Goal: Information Seeking & Learning: Learn about a topic

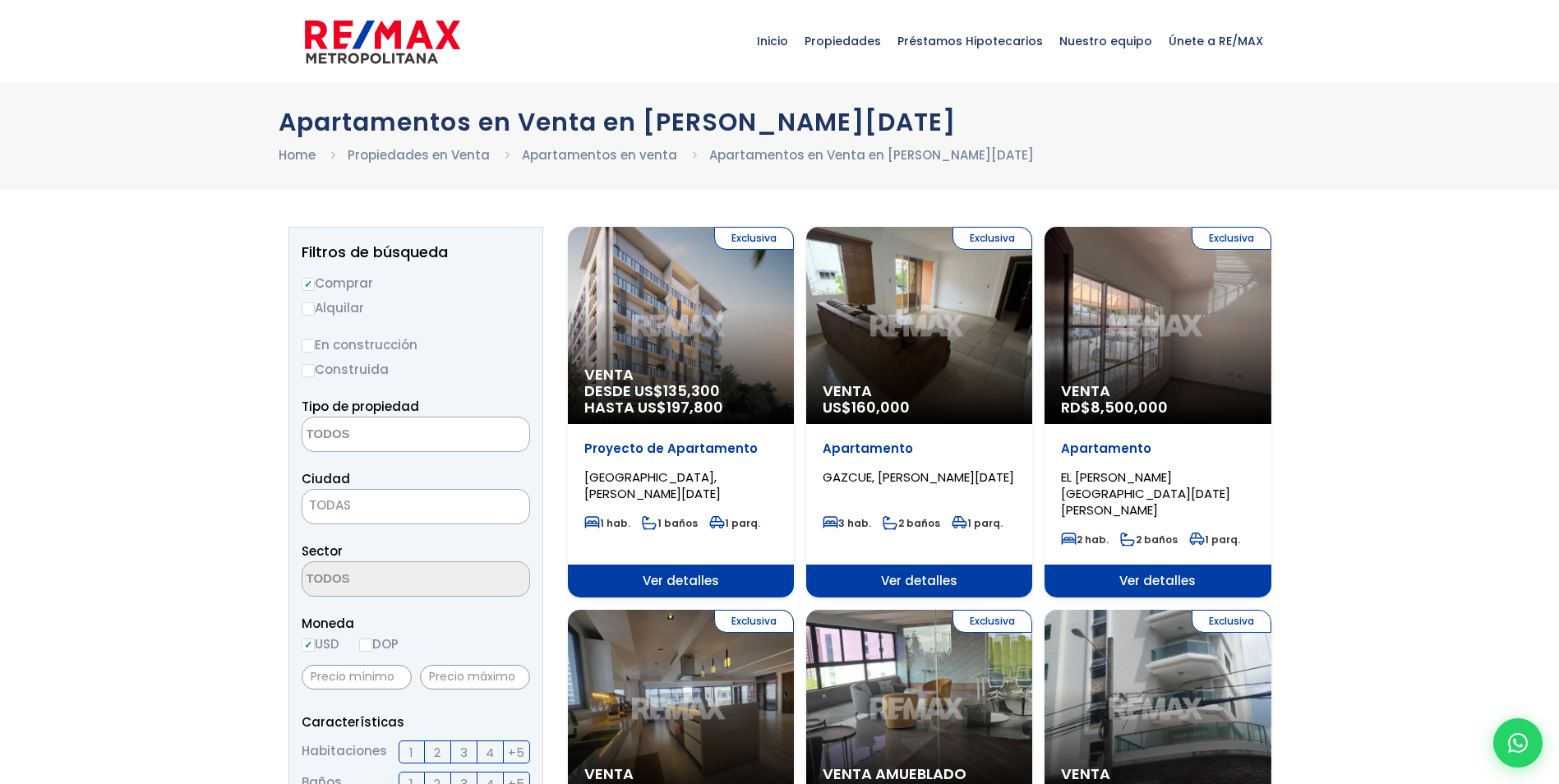
select select
click at [643, 374] on span "Venta" at bounding box center [681, 375] width 194 height 16
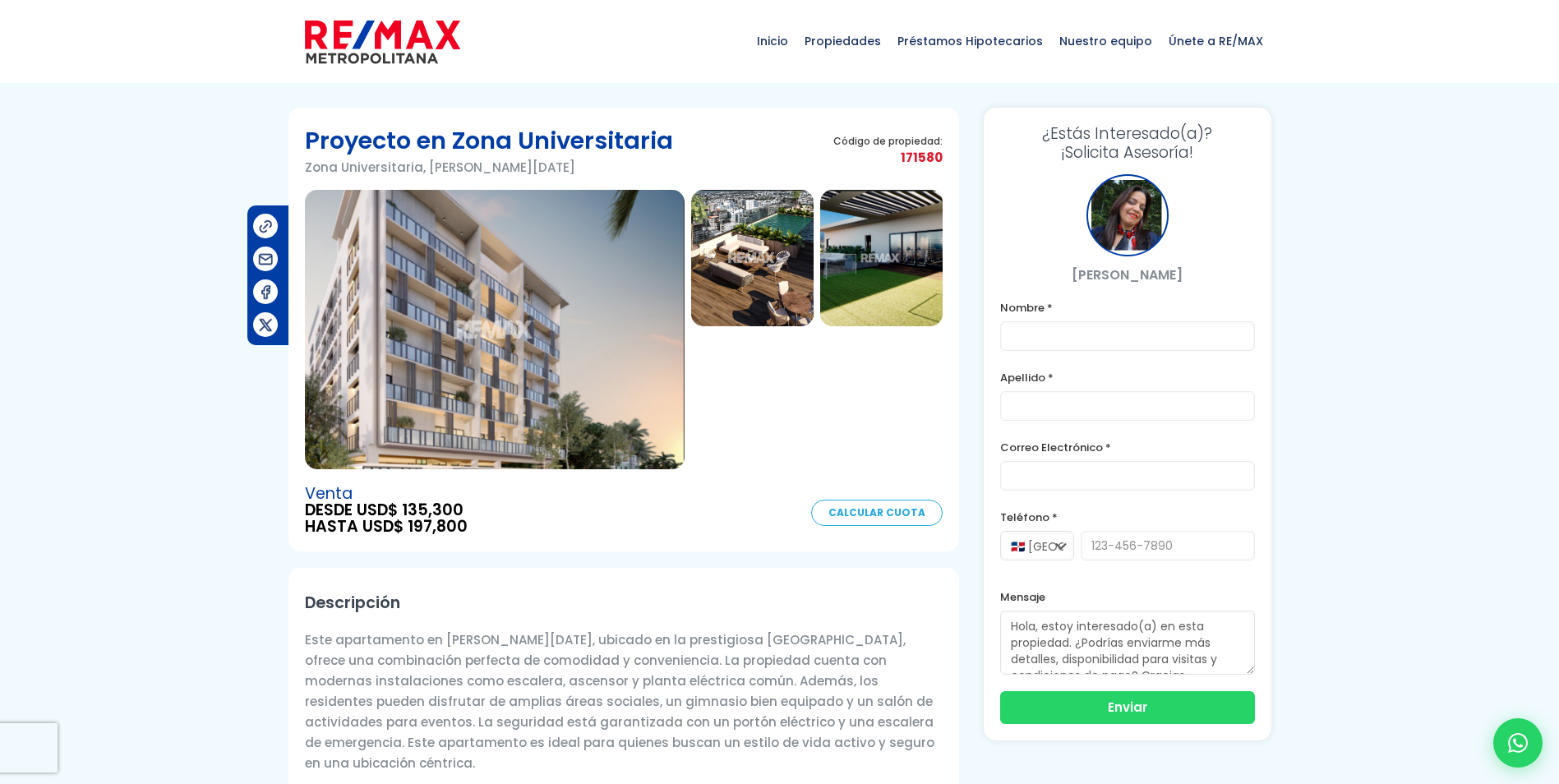
click at [756, 239] on img at bounding box center [752, 257] width 122 height 136
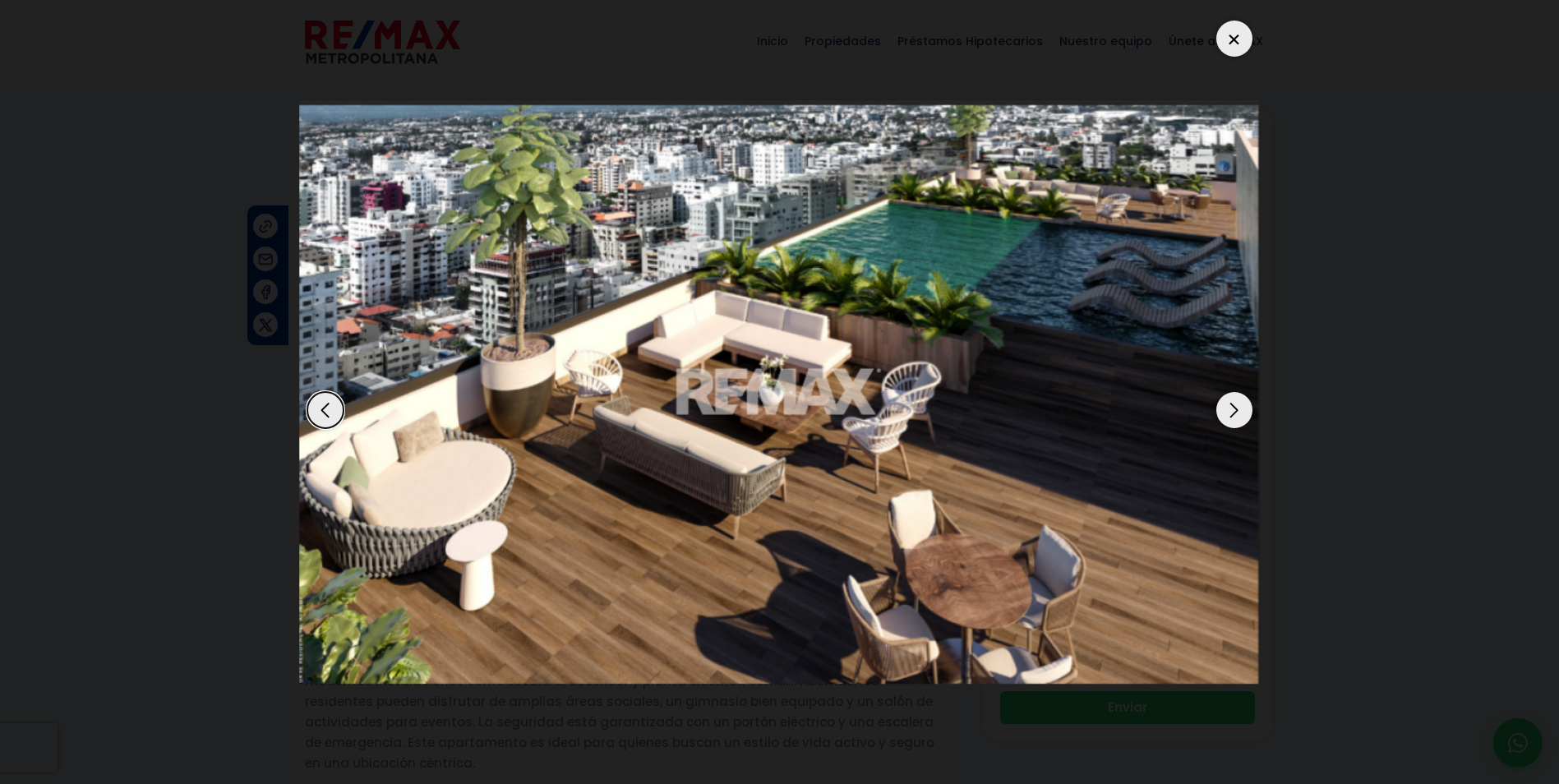
click at [1251, 408] on div "Next slide" at bounding box center [1235, 411] width 37 height 37
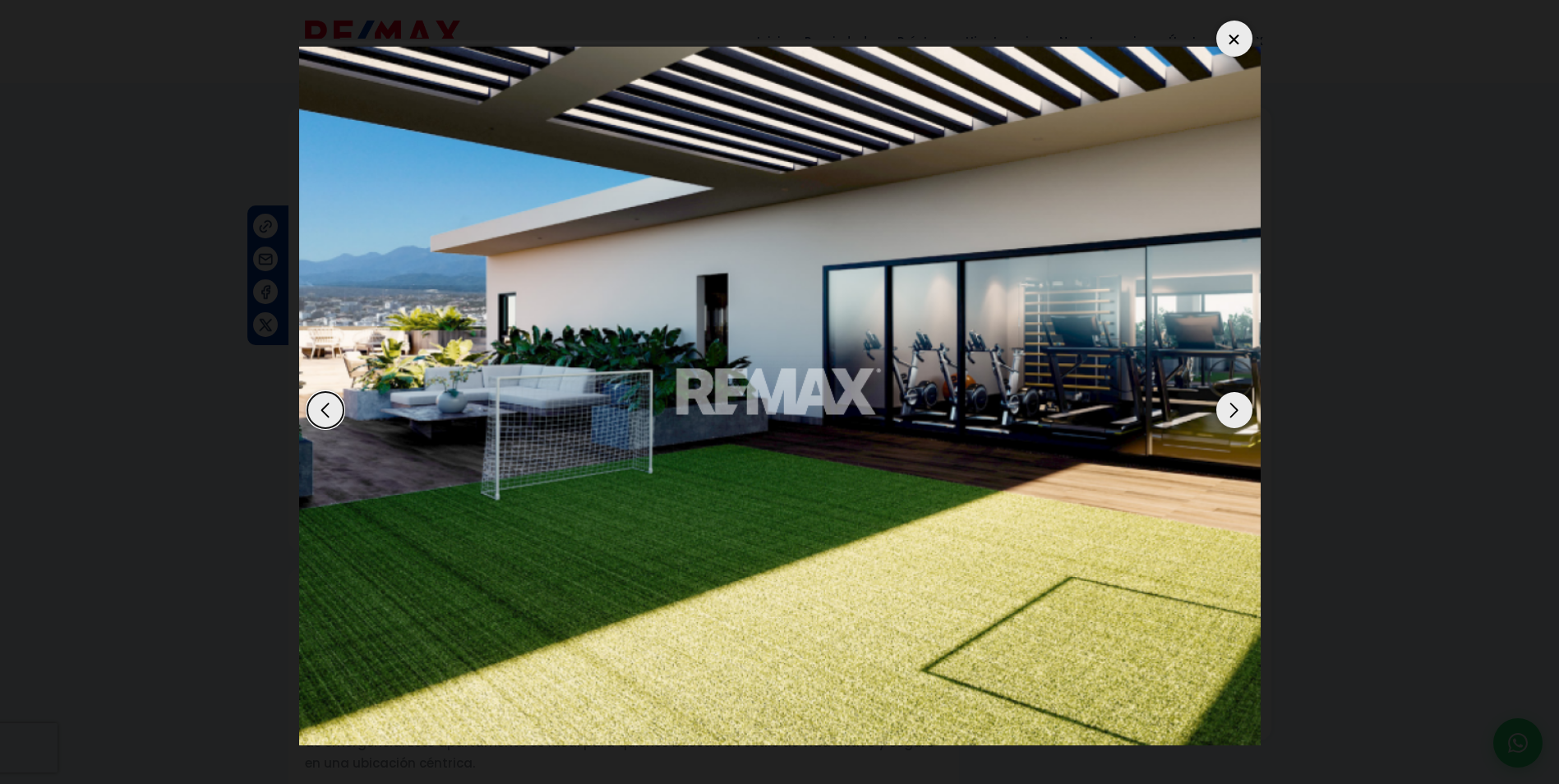
click at [1251, 408] on div "Next slide" at bounding box center [1235, 411] width 37 height 37
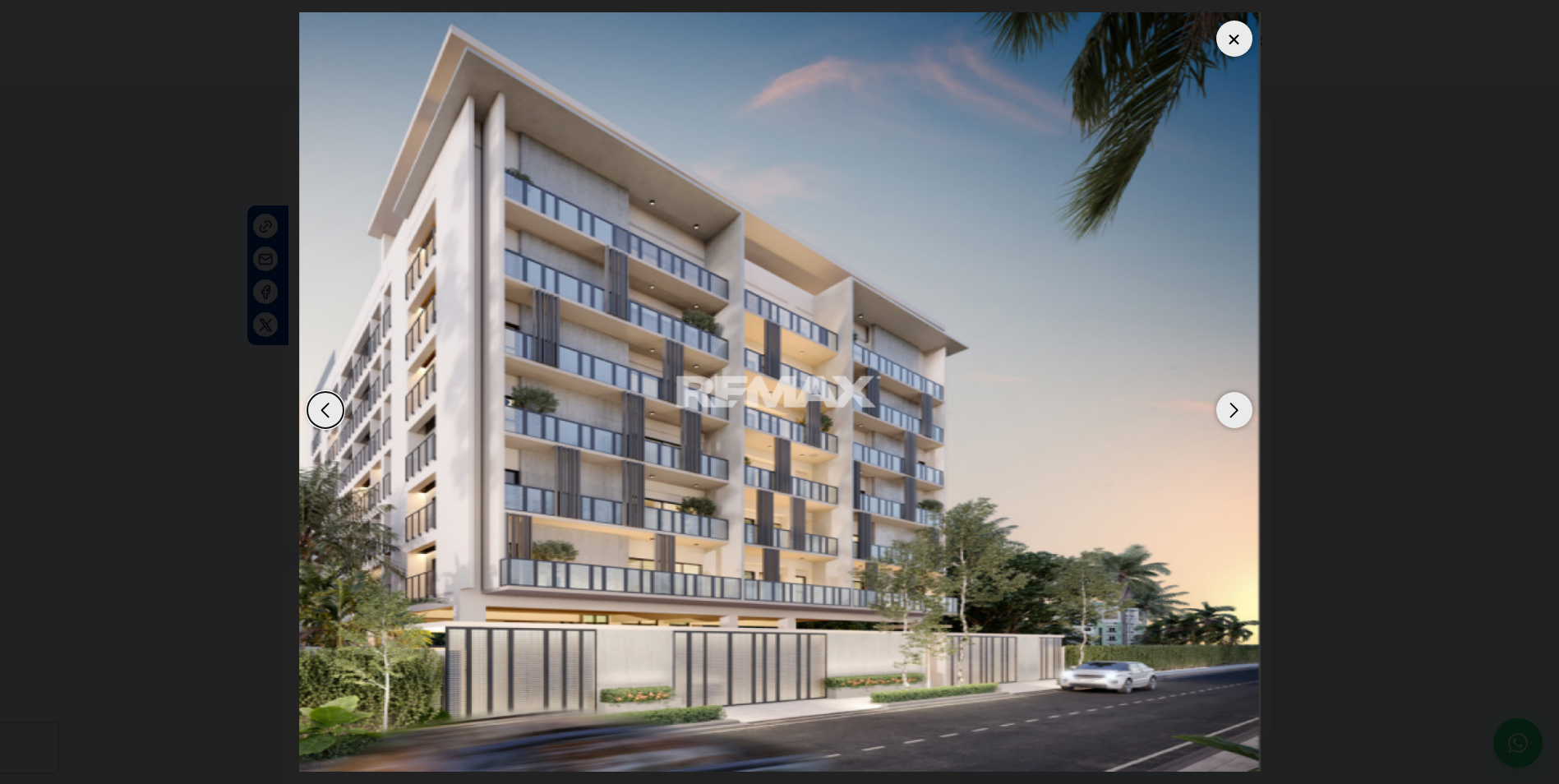
click at [1251, 408] on div "Next slide" at bounding box center [1235, 411] width 37 height 37
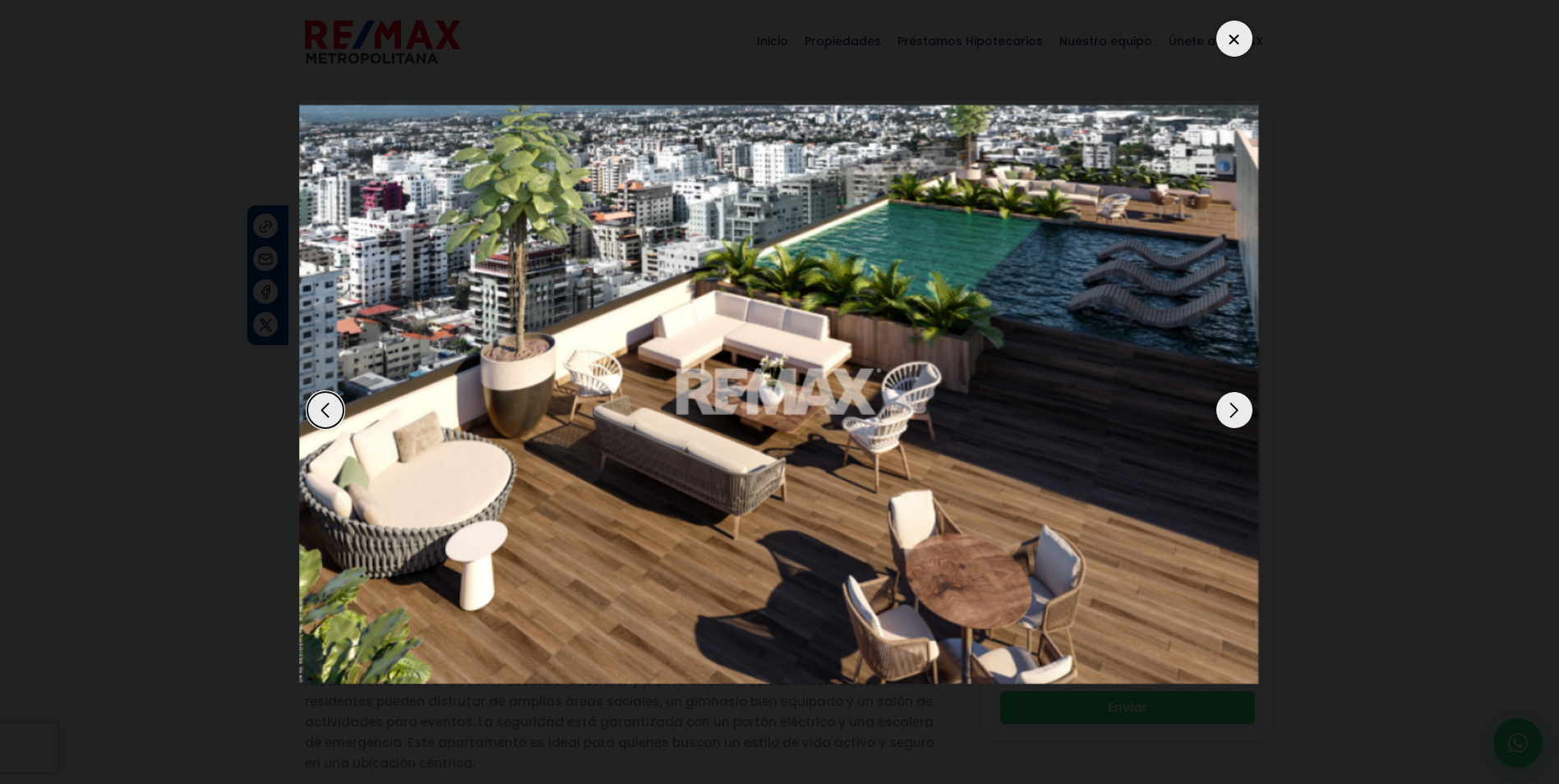
click at [1251, 408] on div "Next slide" at bounding box center [1235, 411] width 37 height 37
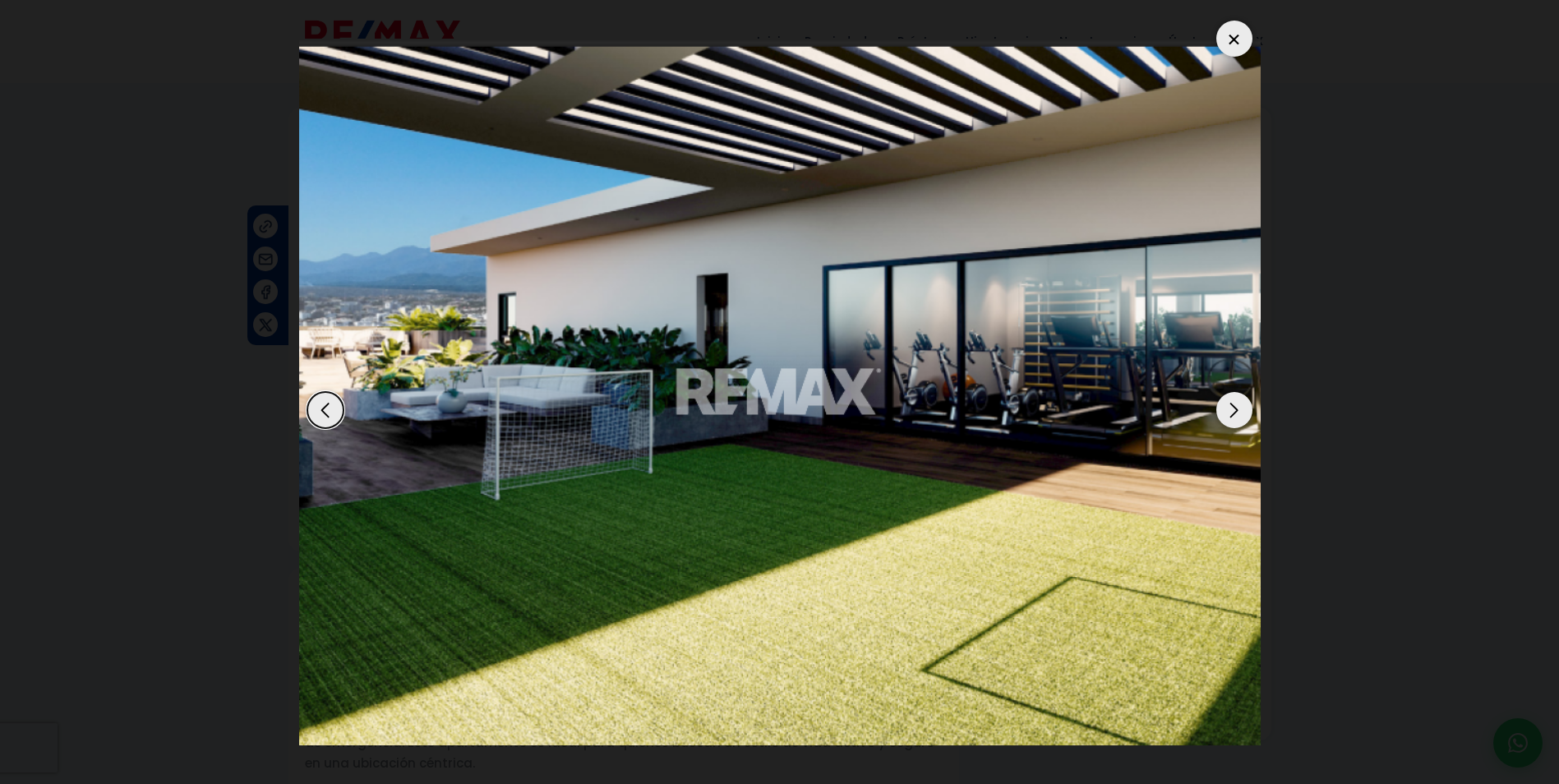
click at [1251, 408] on div "Next slide" at bounding box center [1235, 411] width 37 height 37
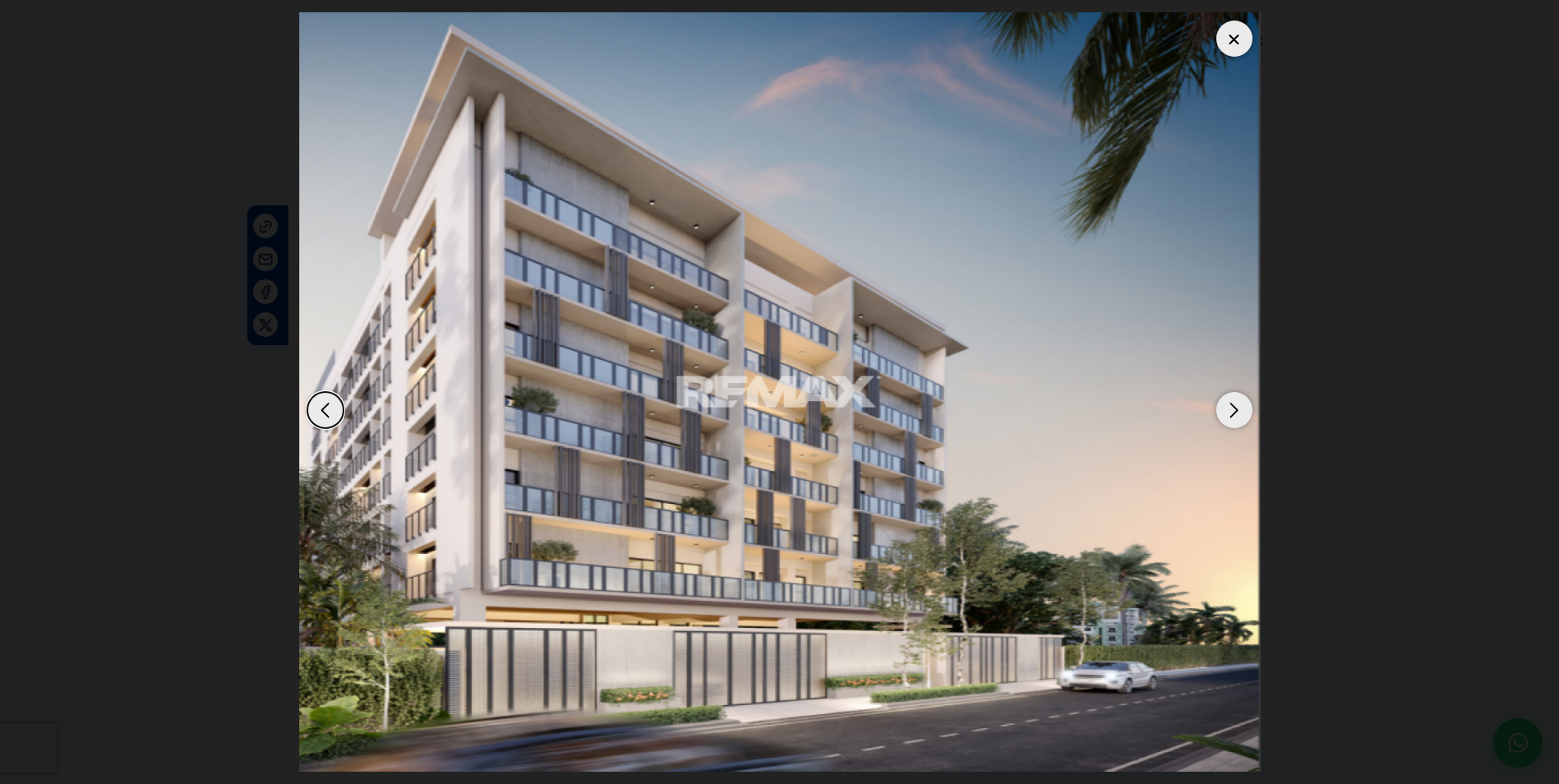
click at [1251, 408] on div "Next slide" at bounding box center [1235, 411] width 37 height 37
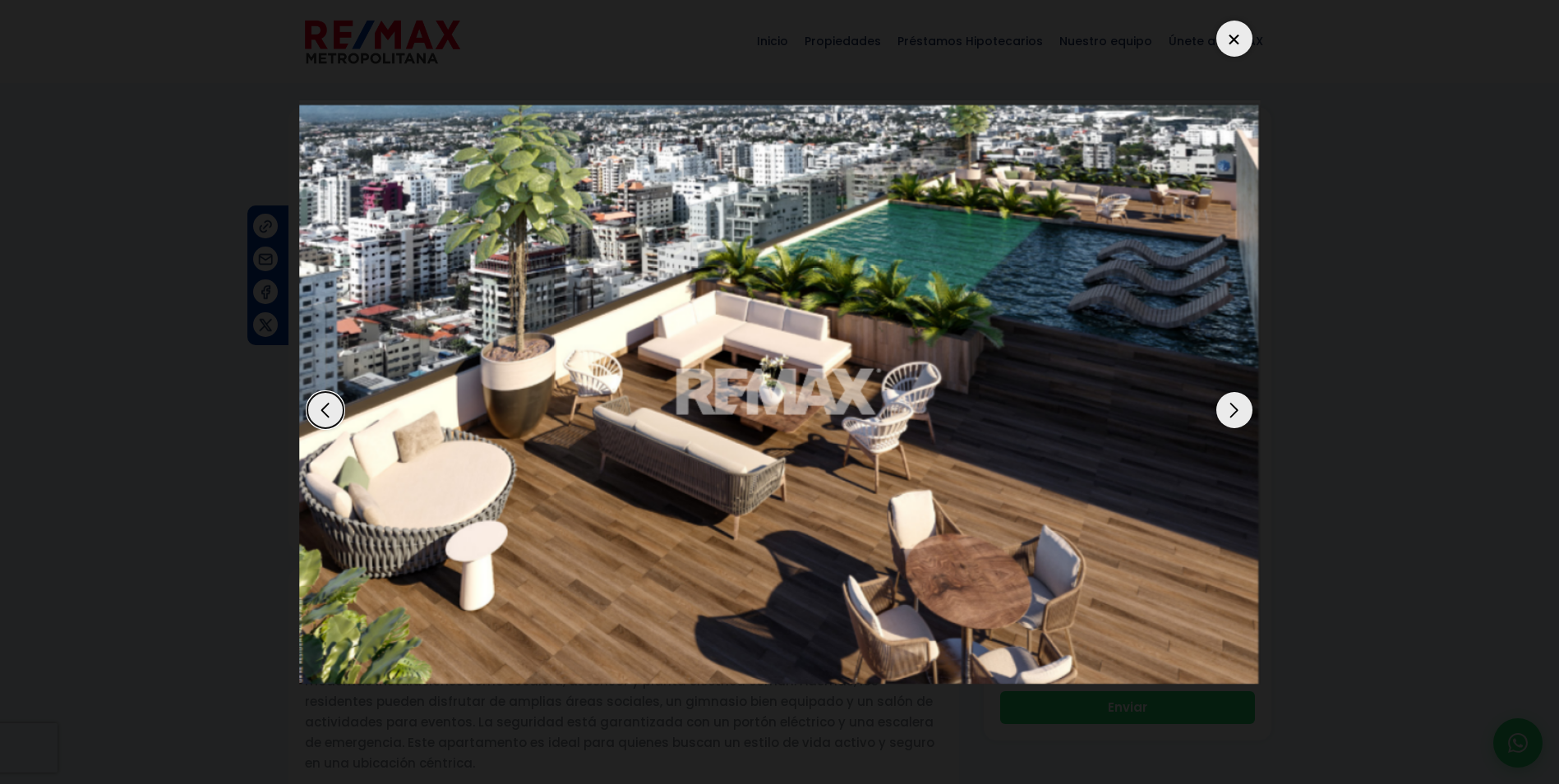
click at [1251, 408] on div "Next slide" at bounding box center [1235, 411] width 37 height 37
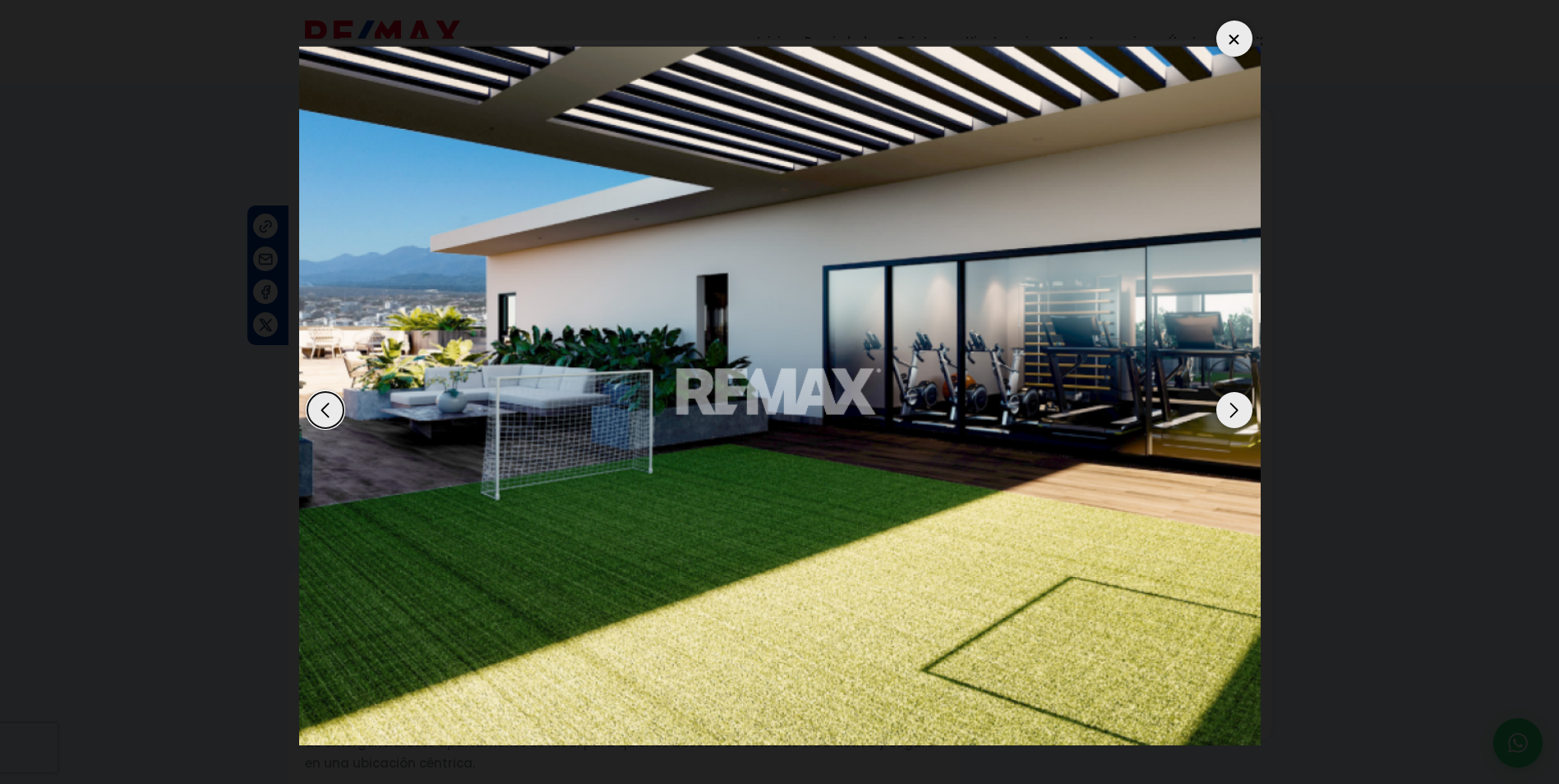
click at [1240, 35] on div at bounding box center [1235, 39] width 37 height 37
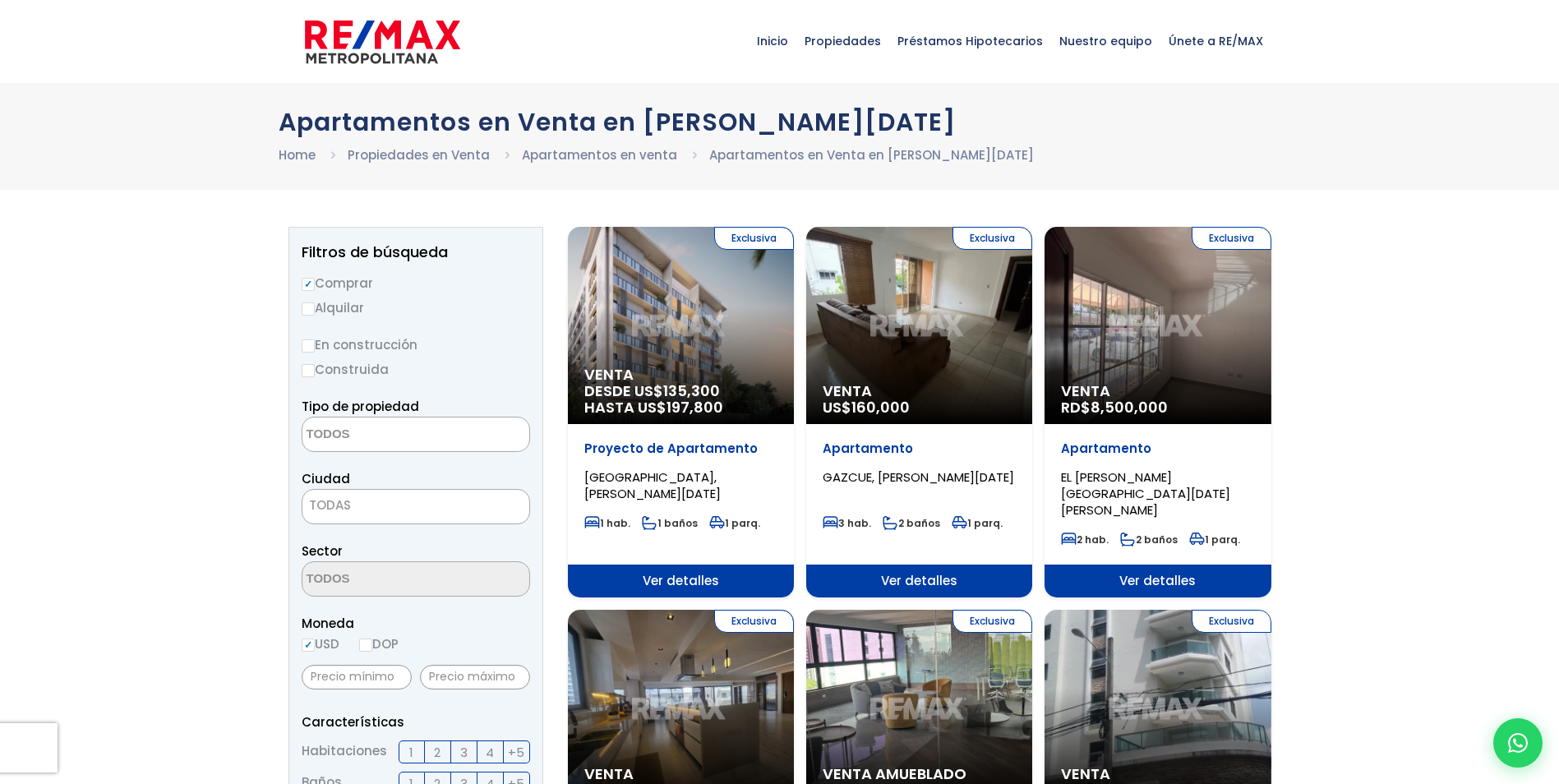
select select
click at [882, 468] on span "GAZCUE, [PERSON_NAME][DATE]" at bounding box center [918, 476] width 192 height 17
click at [854, 342] on div "Exclusiva Venta US$ 160,000" at bounding box center [919, 326] width 226 height 197
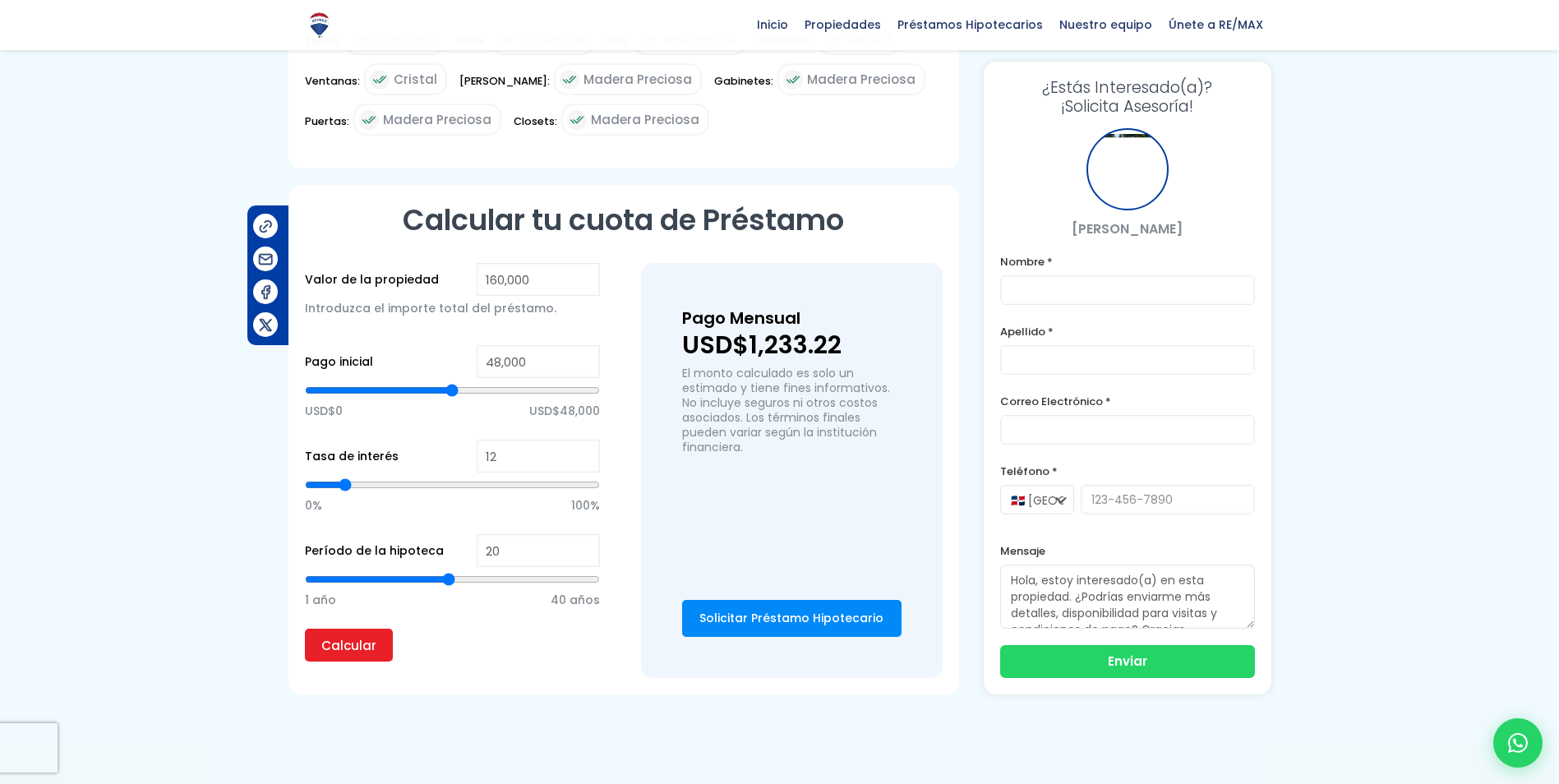
scroll to position [904, 0]
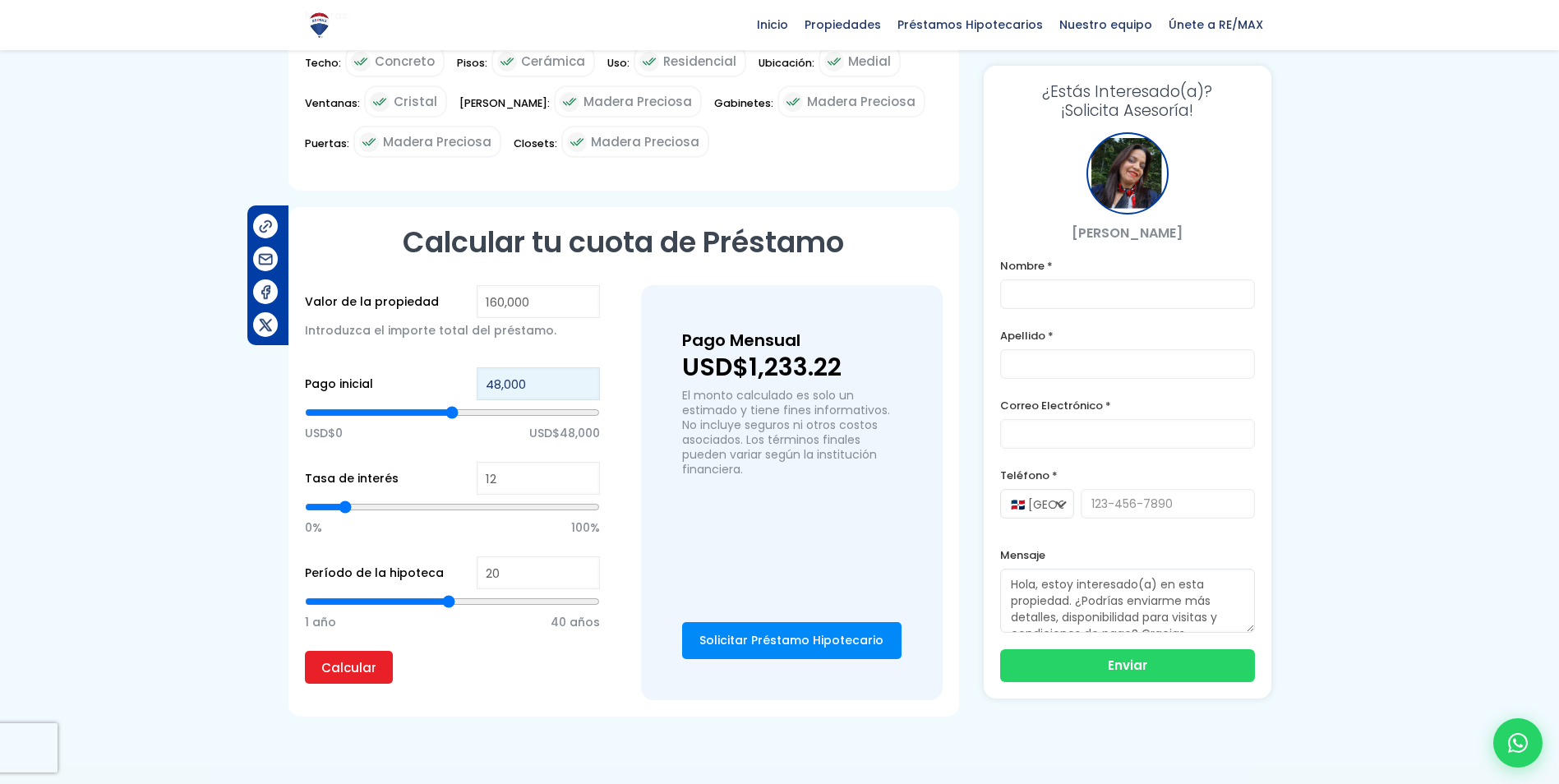
drag, startPoint x: 529, startPoint y: 386, endPoint x: 458, endPoint y: 384, distance: 71.0
click at [458, 384] on div "Pago inicial 48,000 USD$0 USD$48,000" at bounding box center [452, 415] width 295 height 95
type input "5"
type input "50"
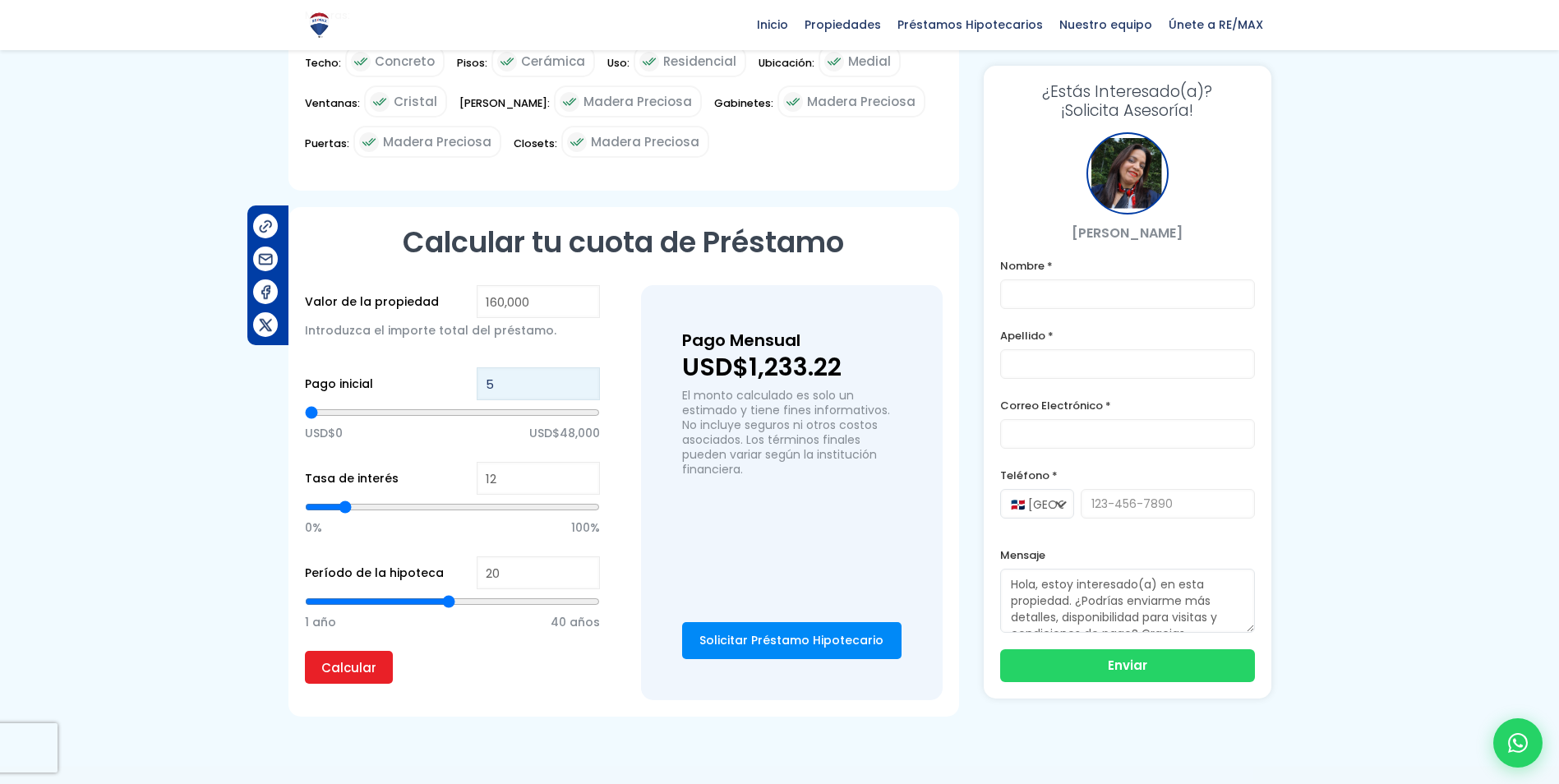
type input "50"
type input "500"
type input "50"
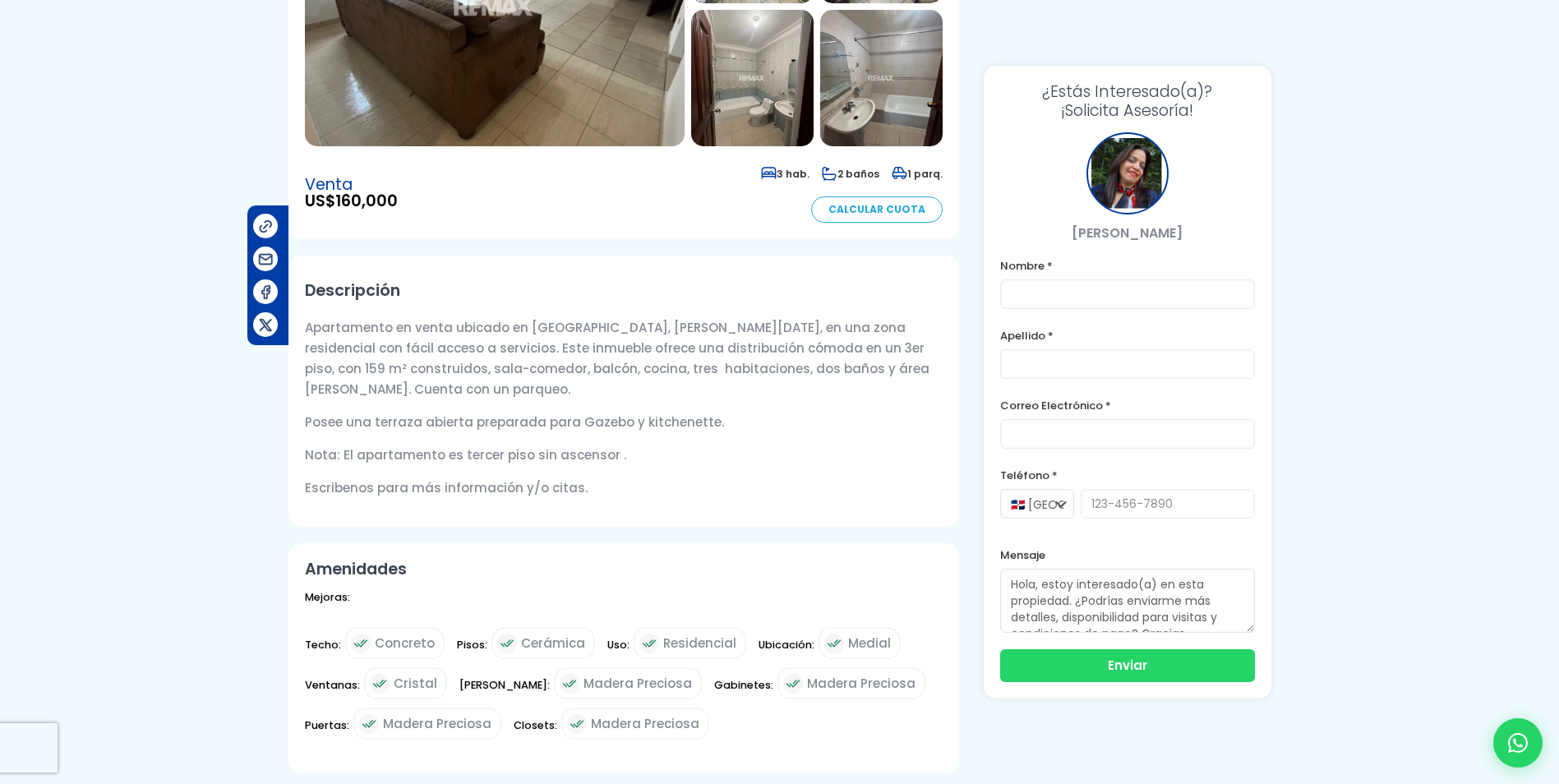
scroll to position [0, 0]
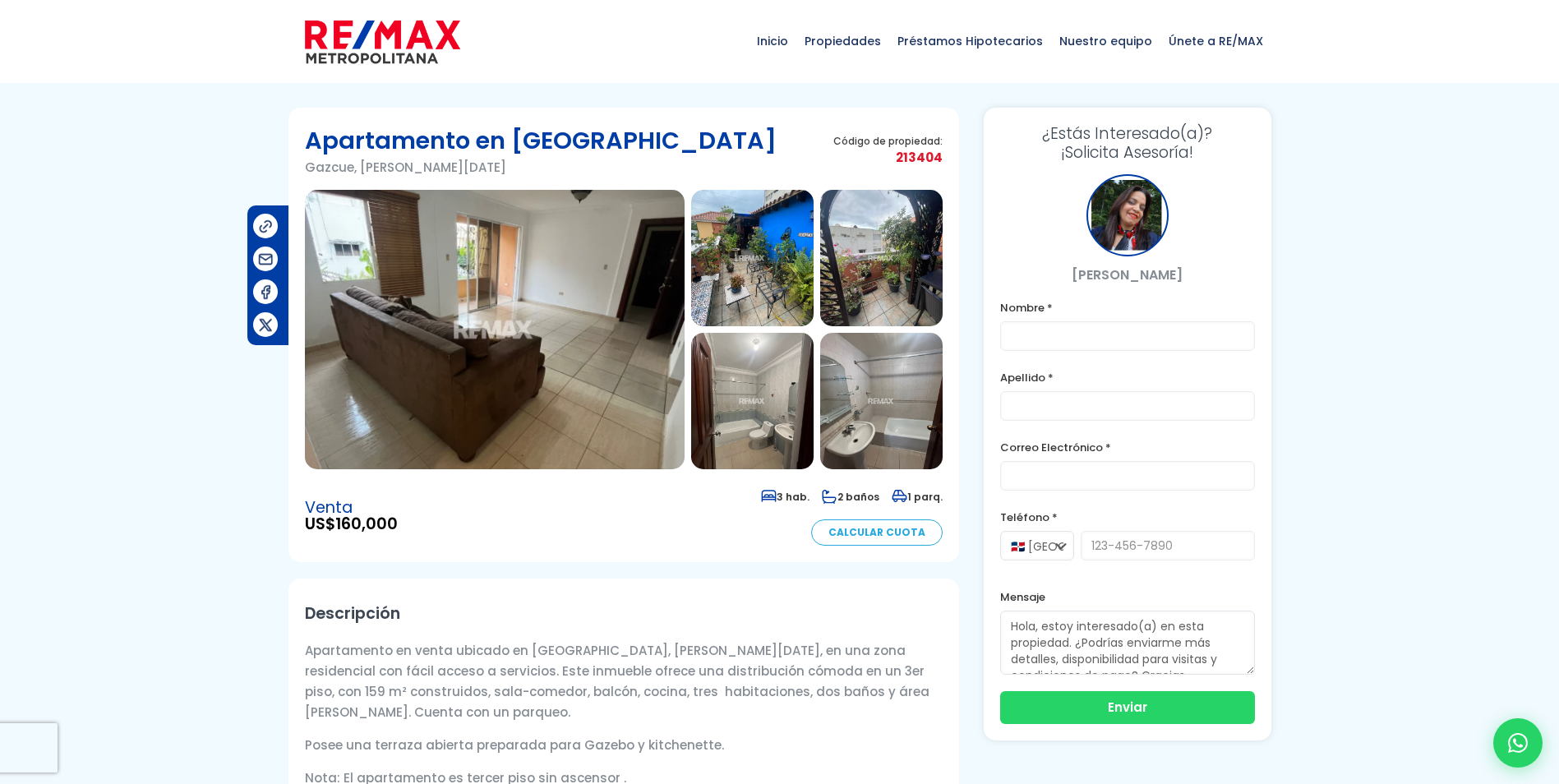
type input "50"
click at [523, 297] on img at bounding box center [495, 329] width 380 height 279
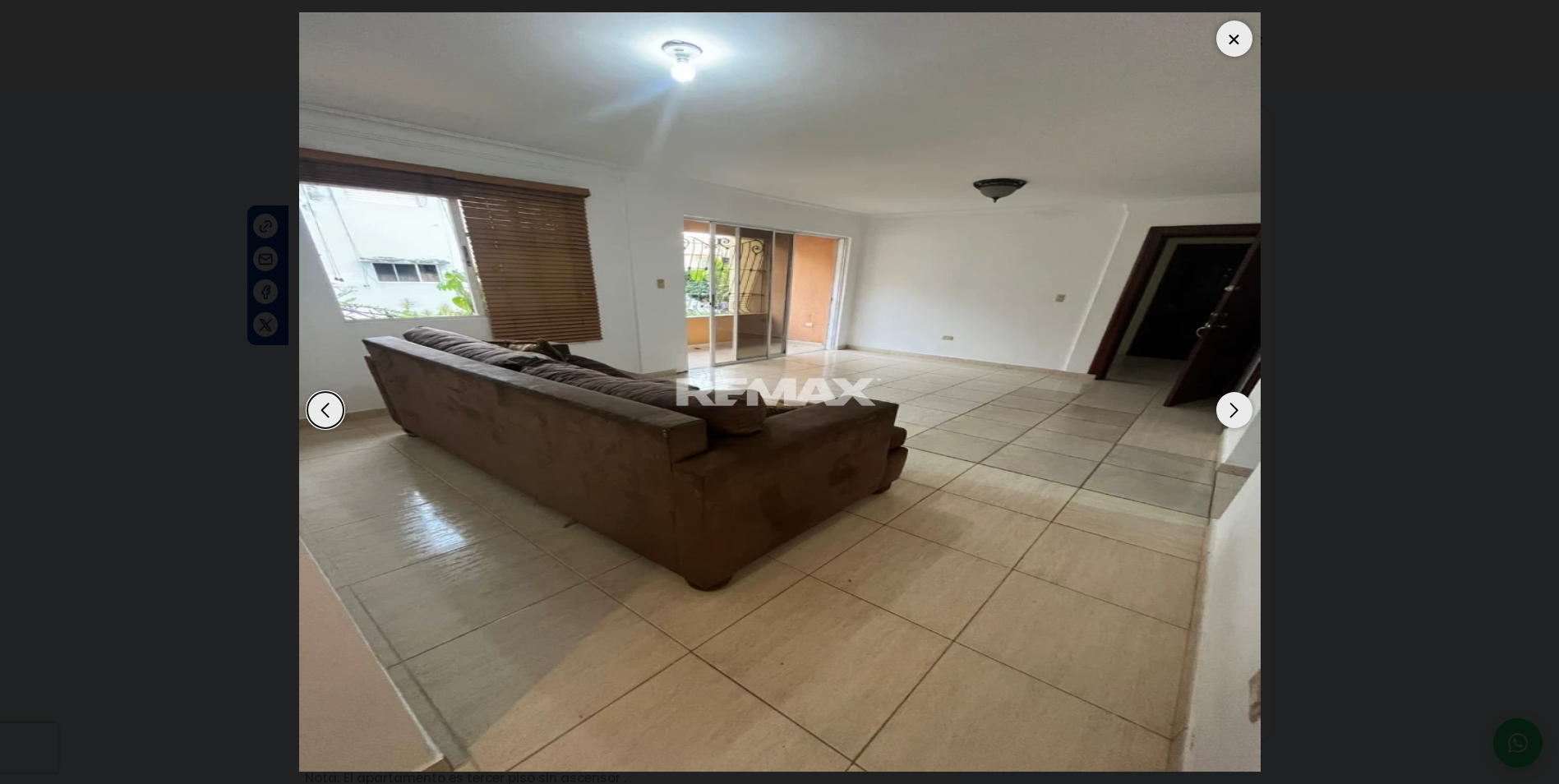
click at [1232, 413] on div "Next slide" at bounding box center [1235, 411] width 37 height 37
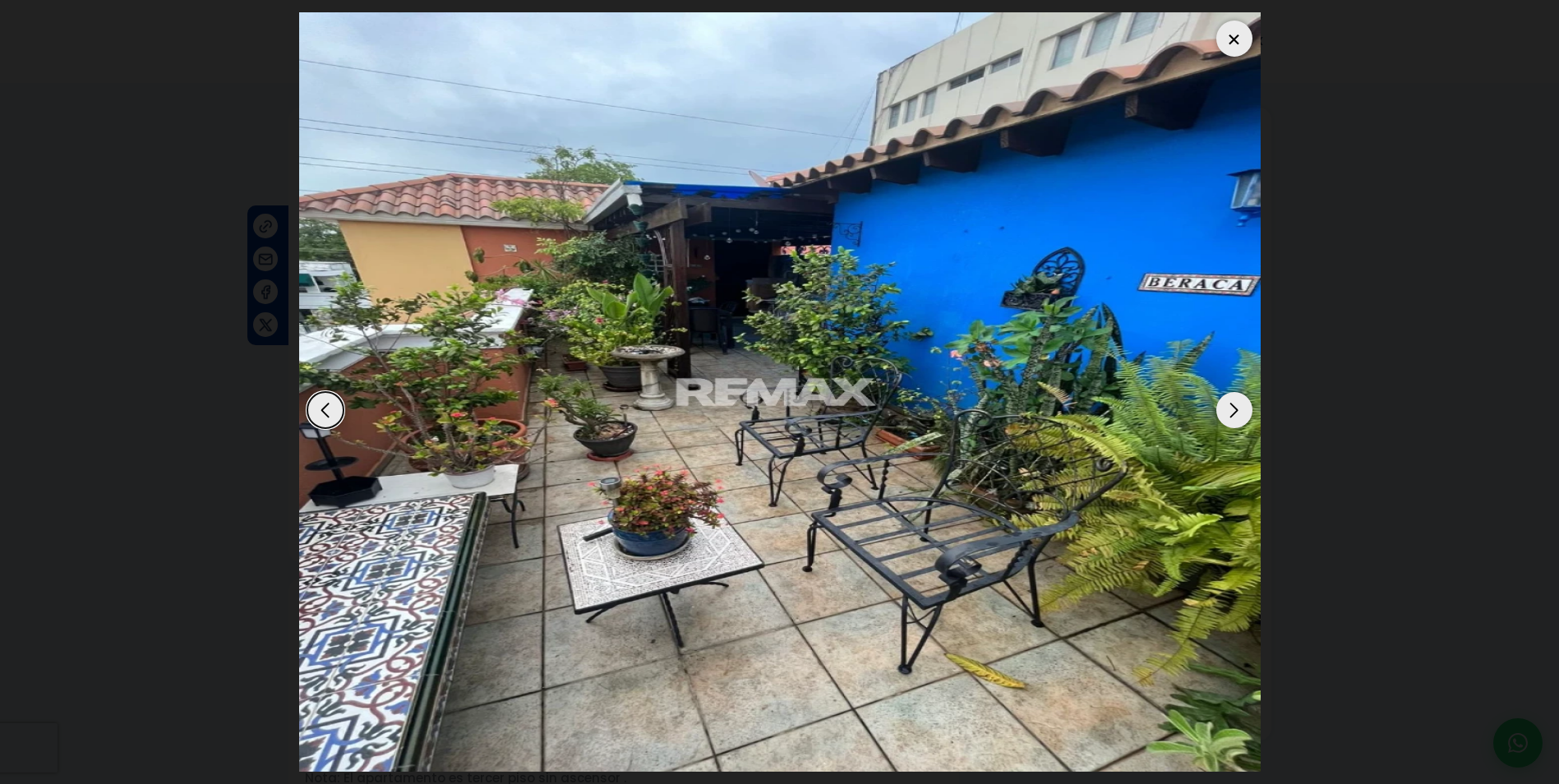
click at [1233, 409] on div "Next slide" at bounding box center [1235, 411] width 37 height 37
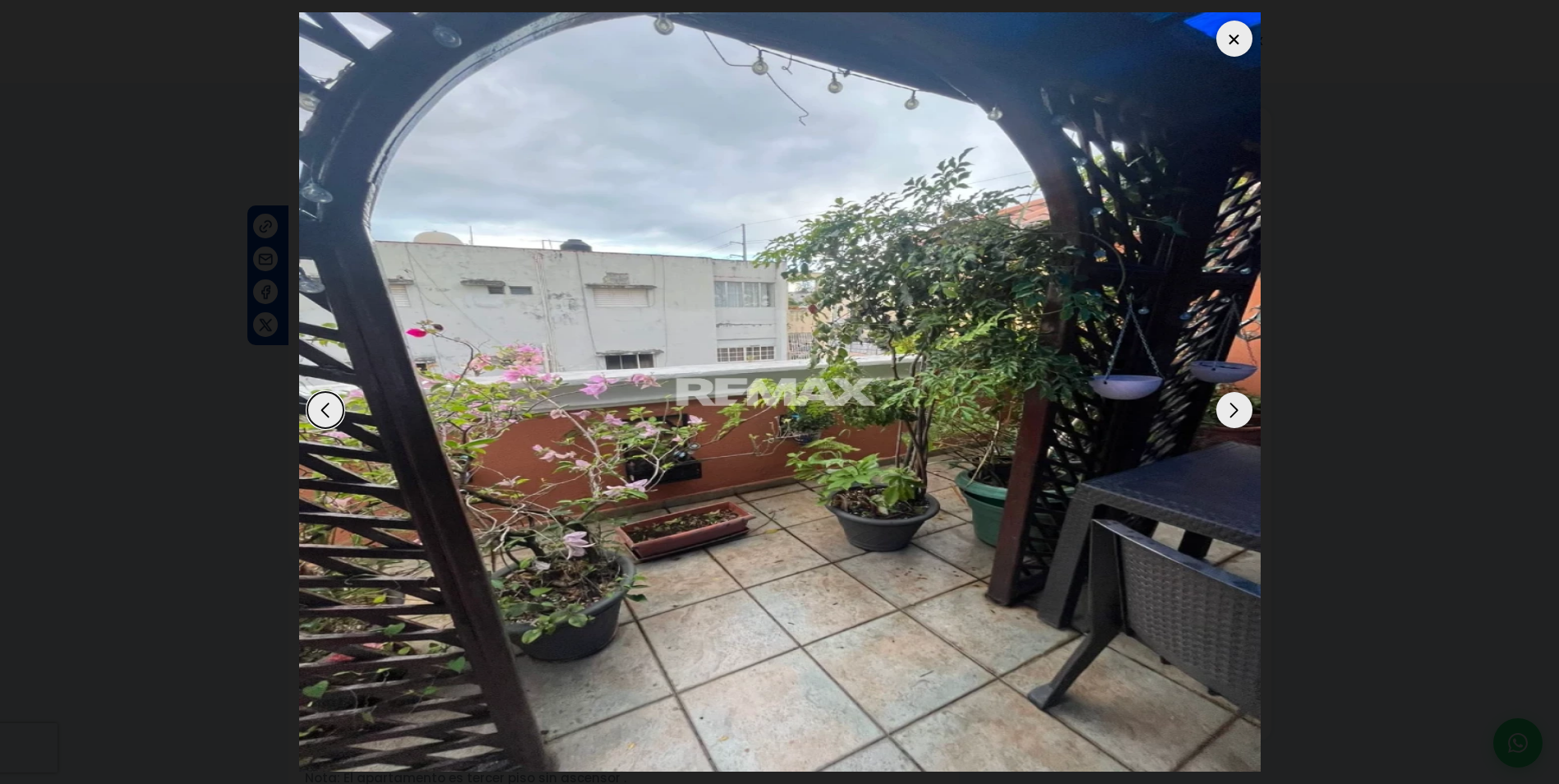
click at [1233, 409] on div "Next slide" at bounding box center [1235, 411] width 37 height 37
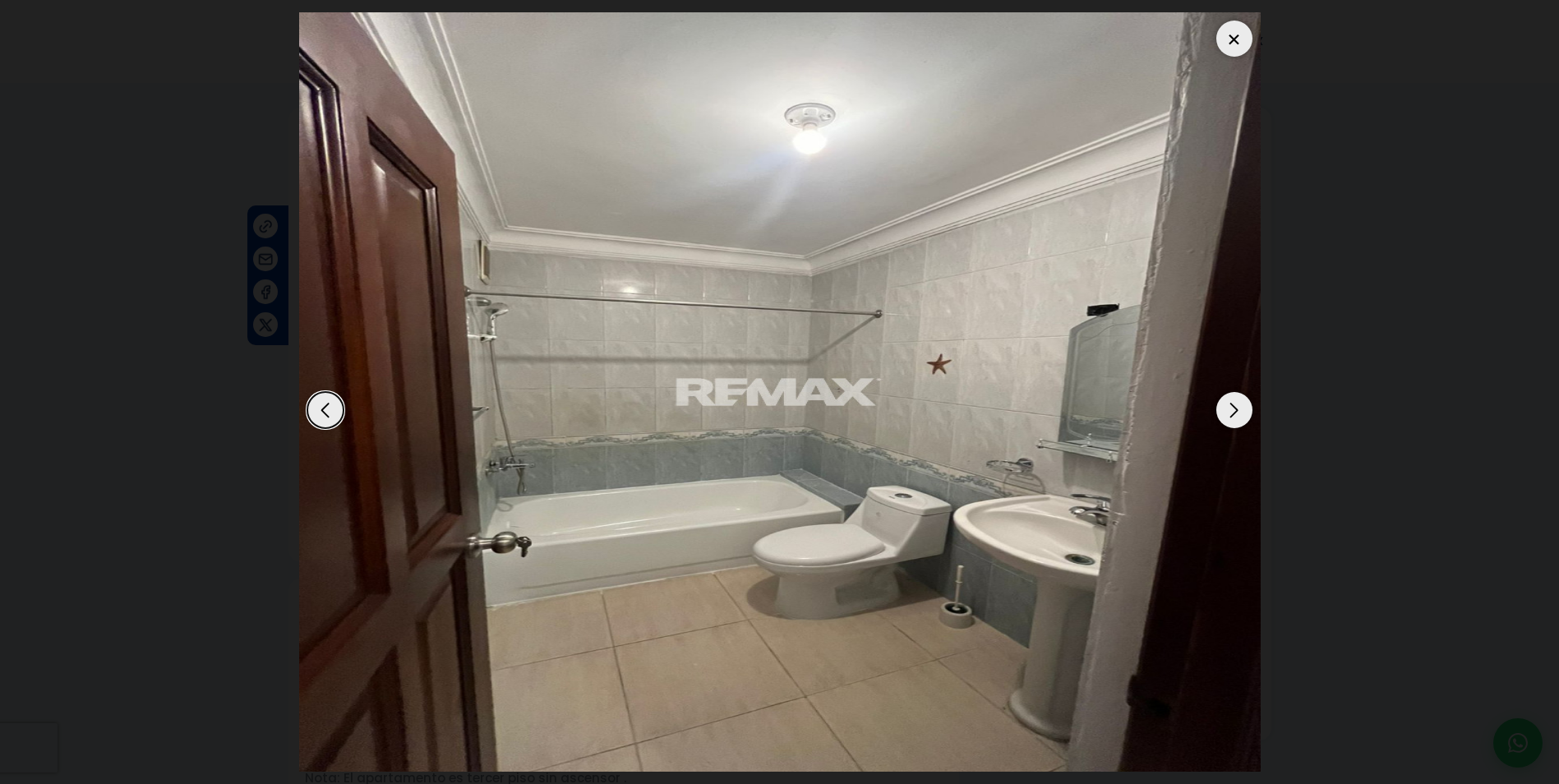
click at [1233, 408] on div "Next slide" at bounding box center [1235, 411] width 37 height 37
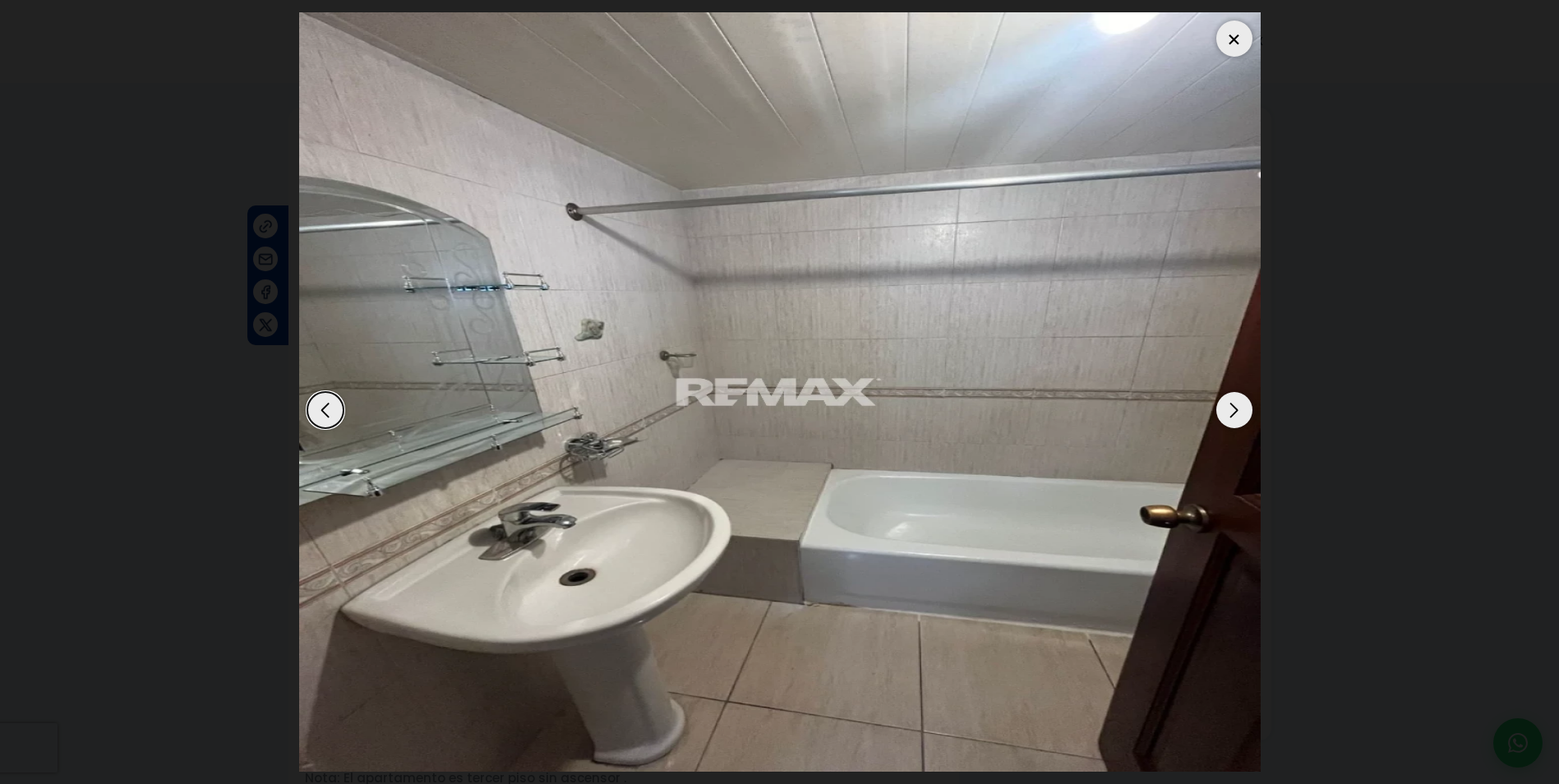
click at [1233, 408] on div "Next slide" at bounding box center [1235, 411] width 37 height 37
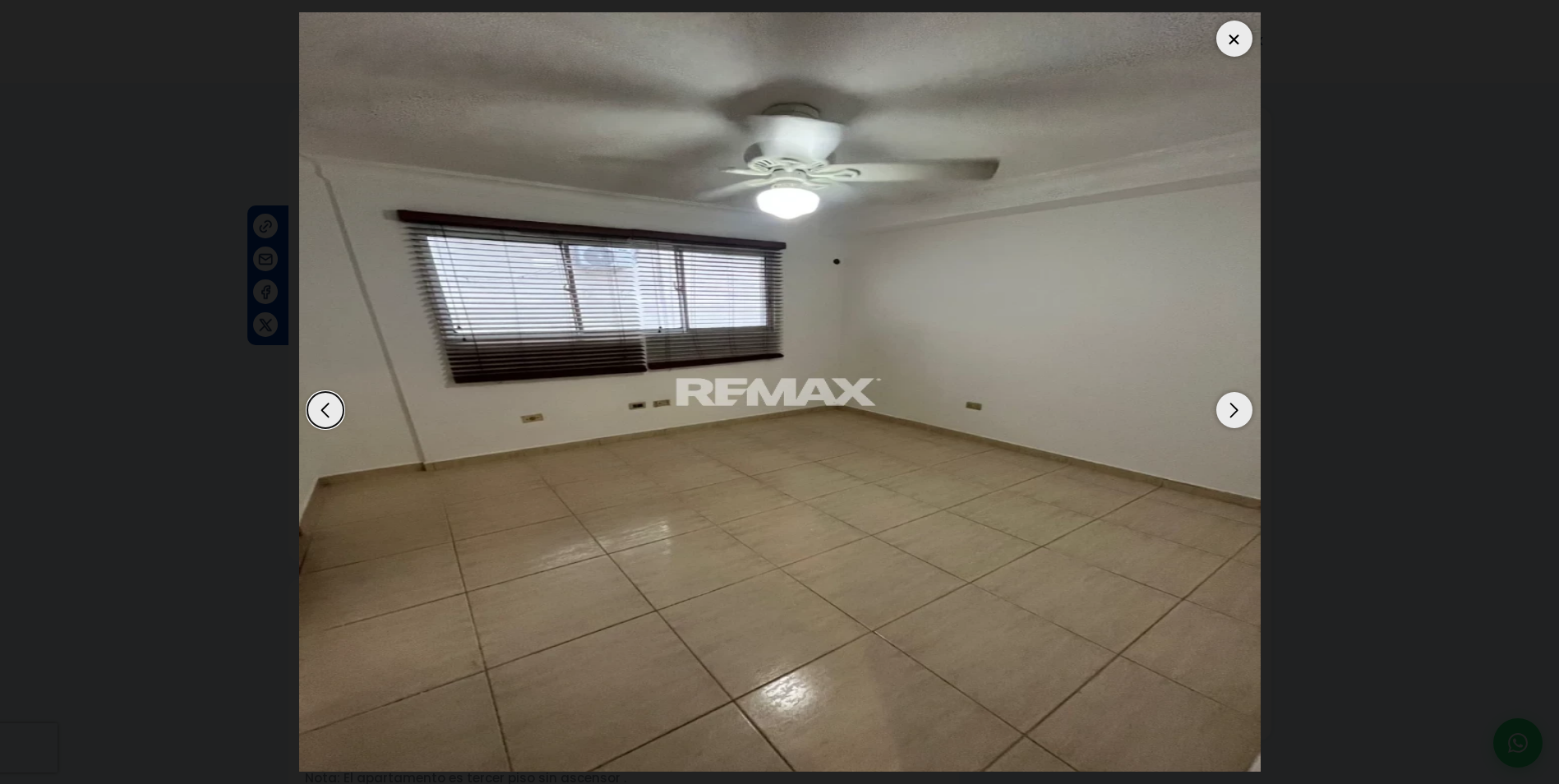
click at [1233, 408] on div "Next slide" at bounding box center [1235, 411] width 37 height 37
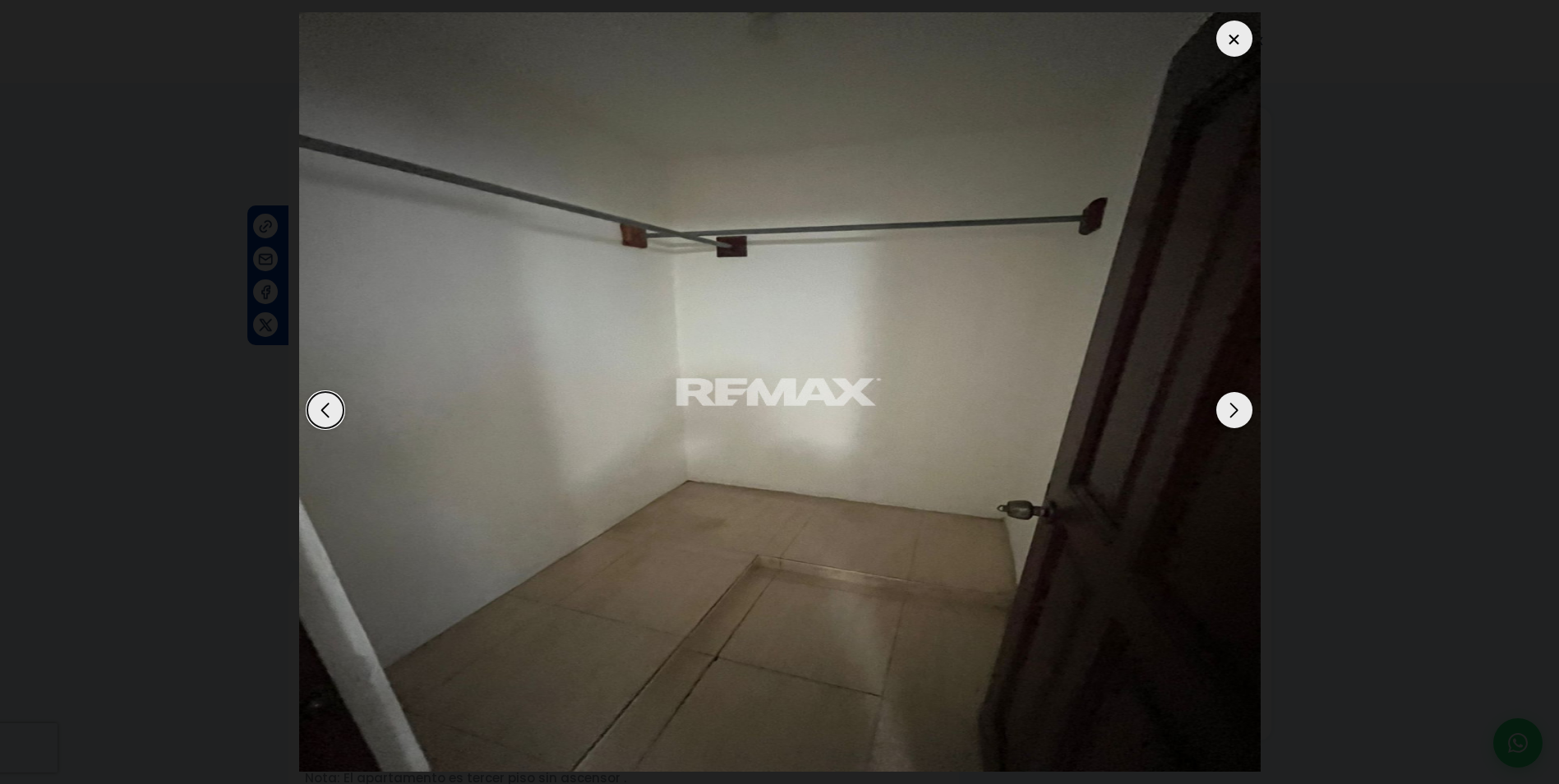
click at [1233, 408] on div "Next slide" at bounding box center [1235, 411] width 37 height 37
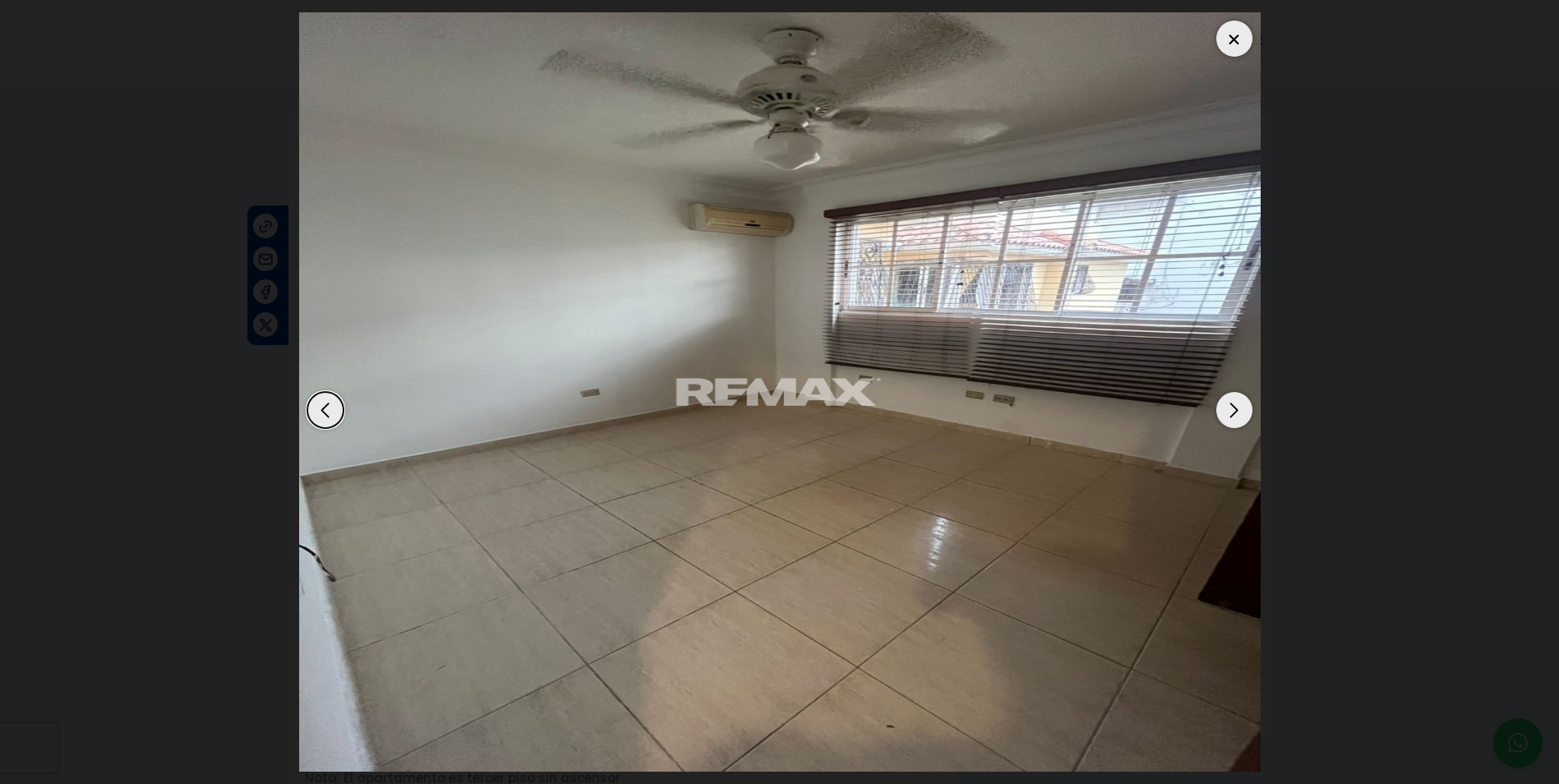
click at [1233, 408] on div "Next slide" at bounding box center [1235, 411] width 37 height 37
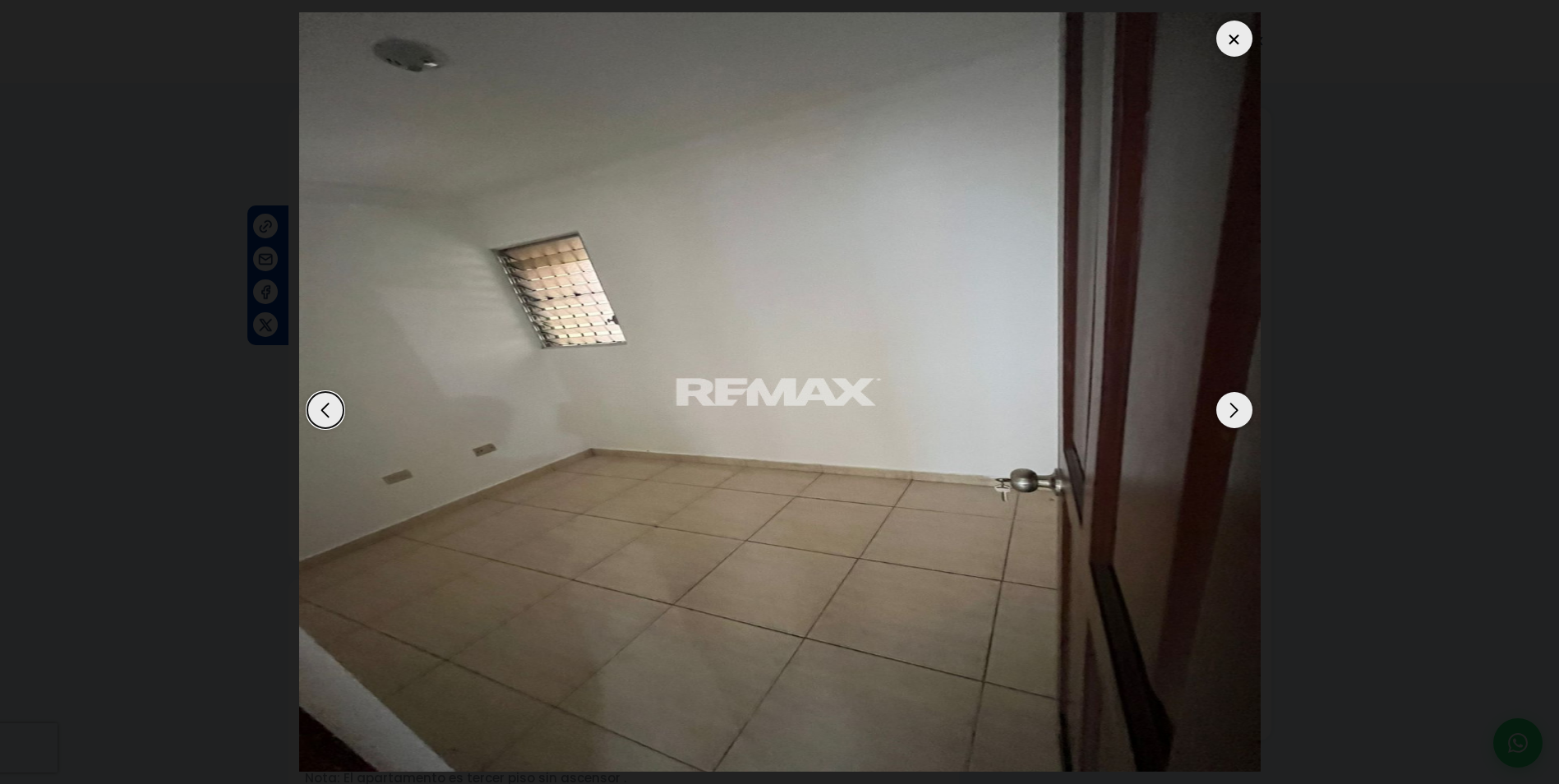
click at [1233, 408] on div "Next slide" at bounding box center [1235, 411] width 37 height 37
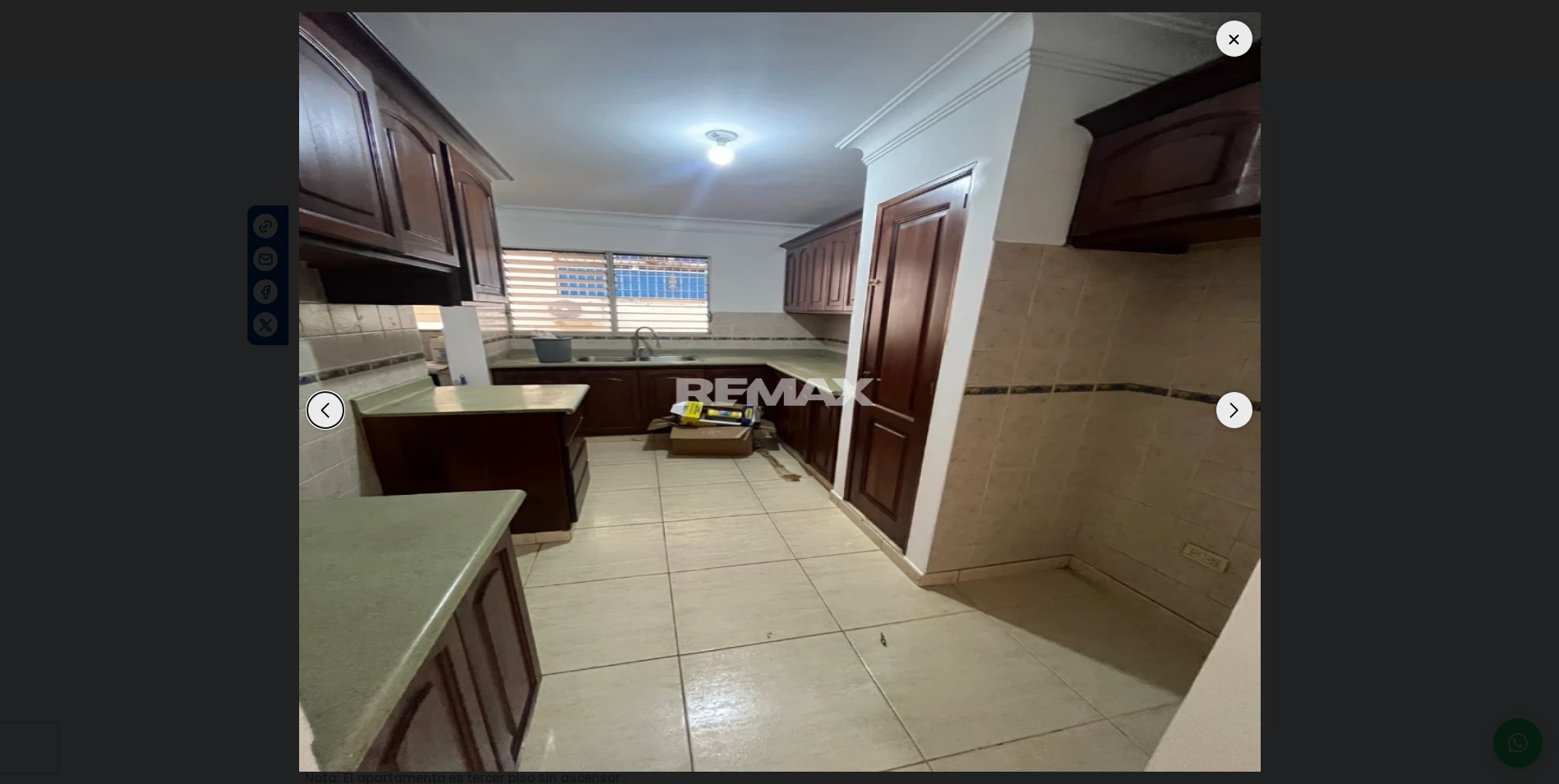
click at [1233, 408] on div "Next slide" at bounding box center [1235, 411] width 37 height 37
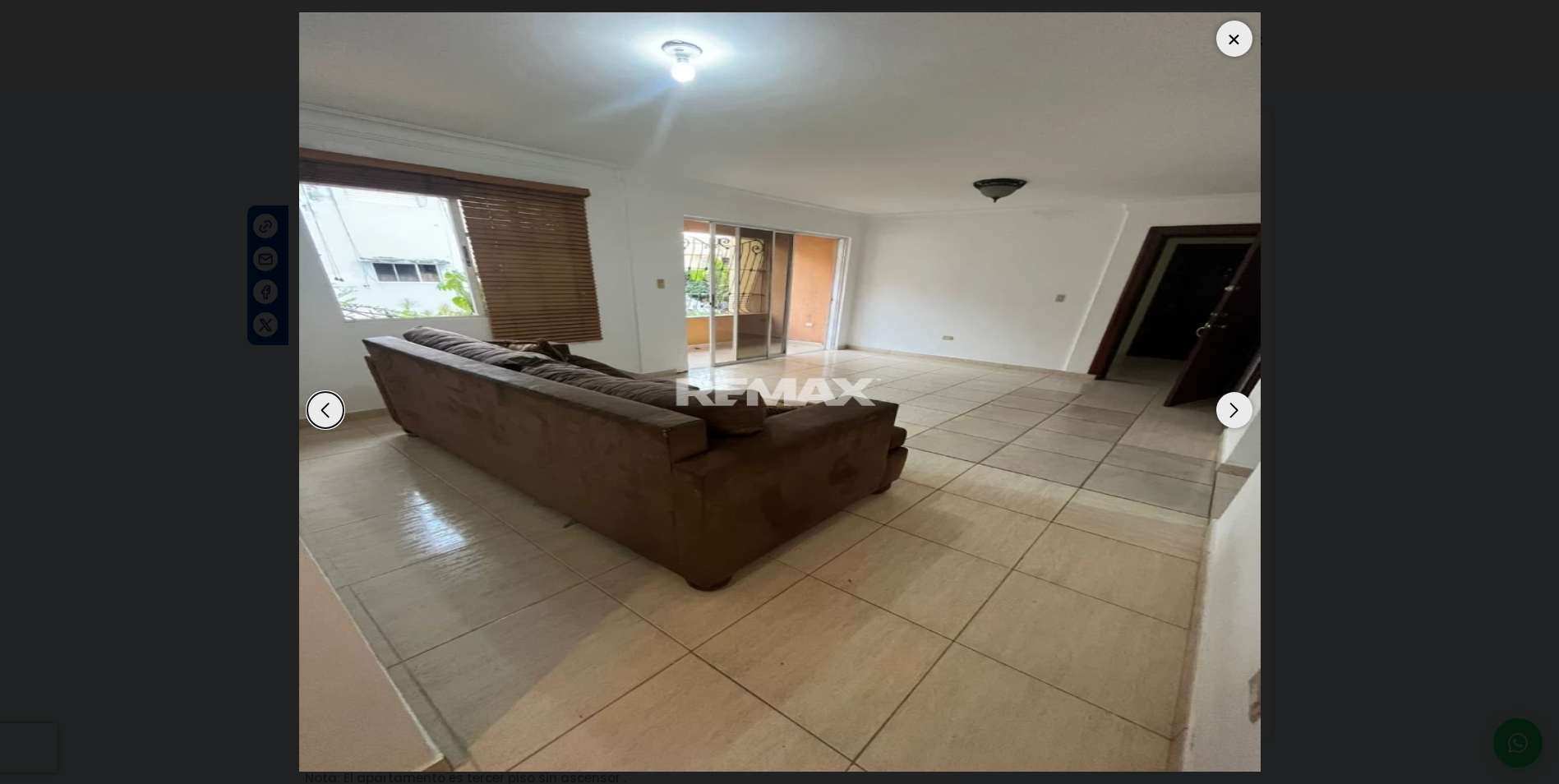
click at [1233, 408] on div "Next slide" at bounding box center [1235, 411] width 37 height 37
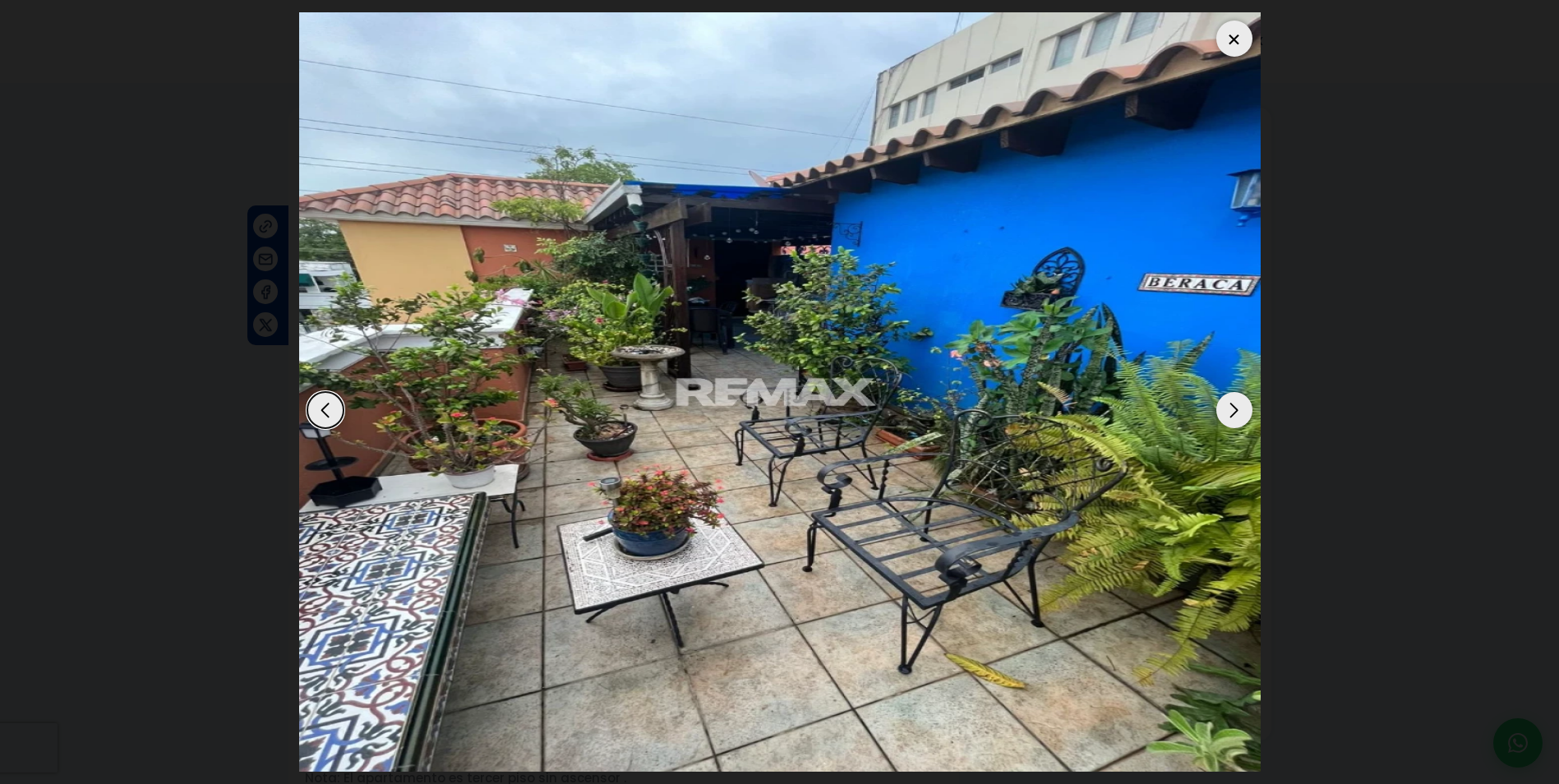
click at [1233, 408] on div "Next slide" at bounding box center [1235, 411] width 37 height 37
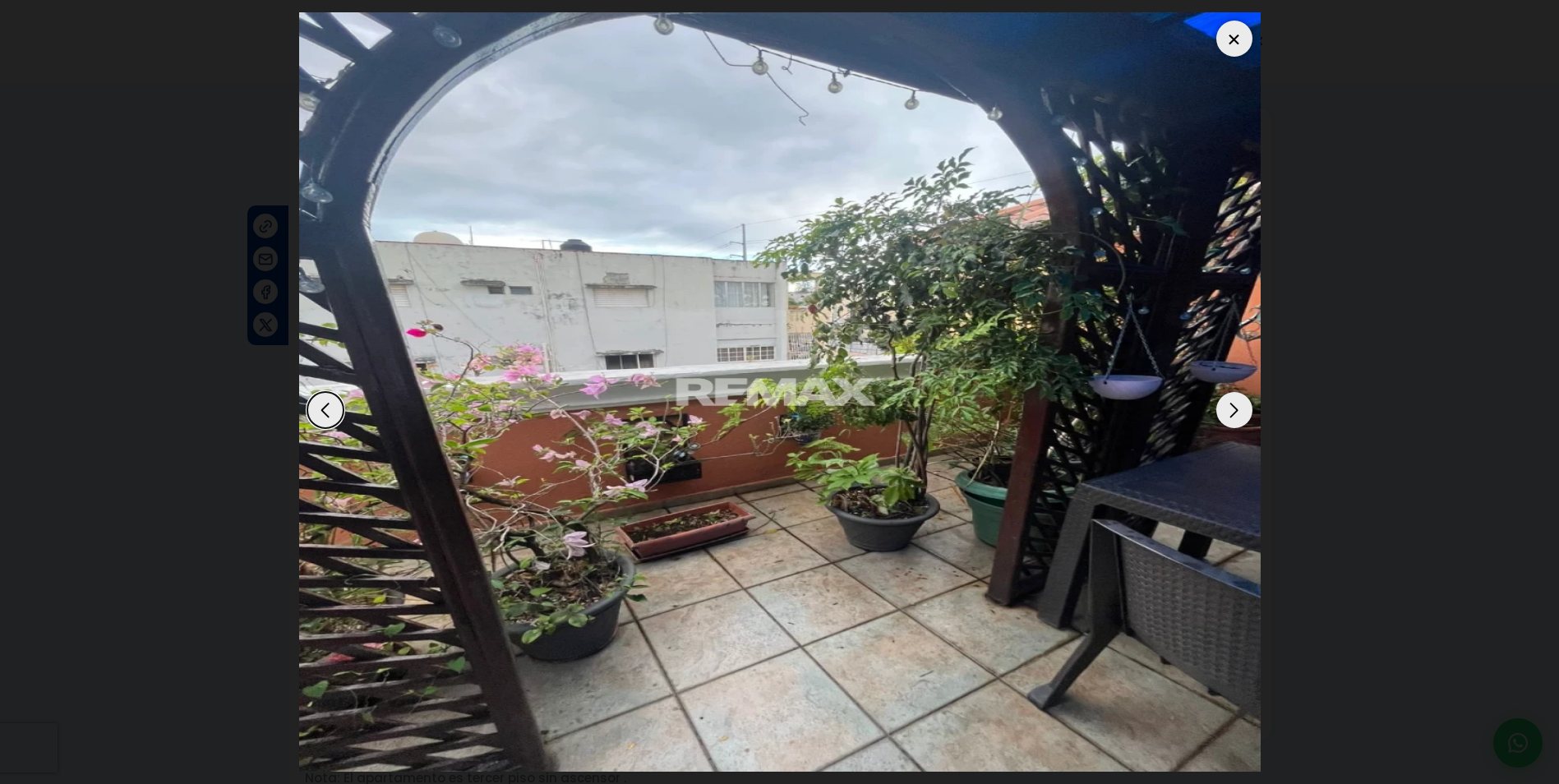
click at [1233, 408] on div "Next slide" at bounding box center [1235, 411] width 37 height 37
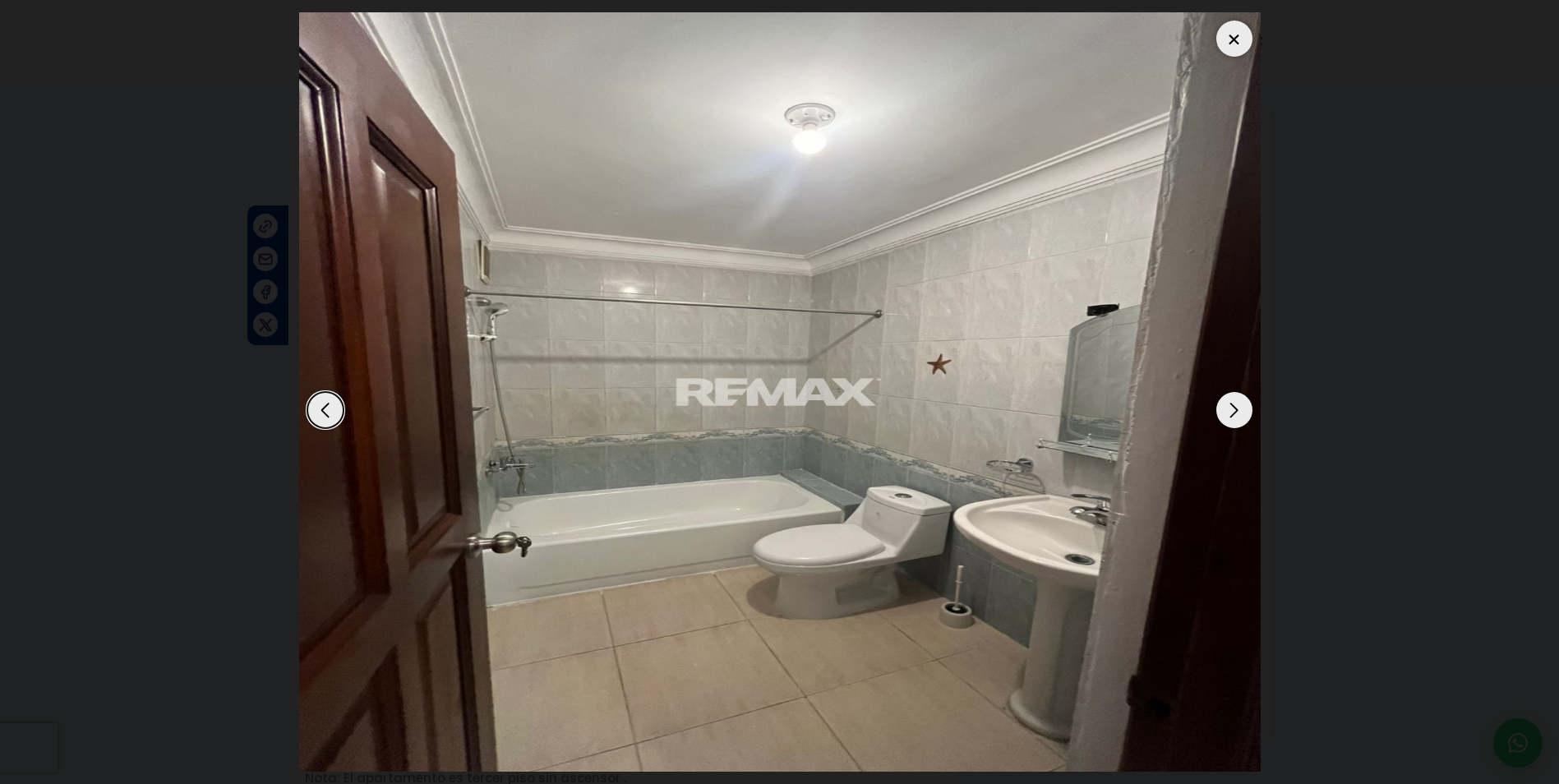
click at [1233, 408] on div "Next slide" at bounding box center [1235, 411] width 37 height 37
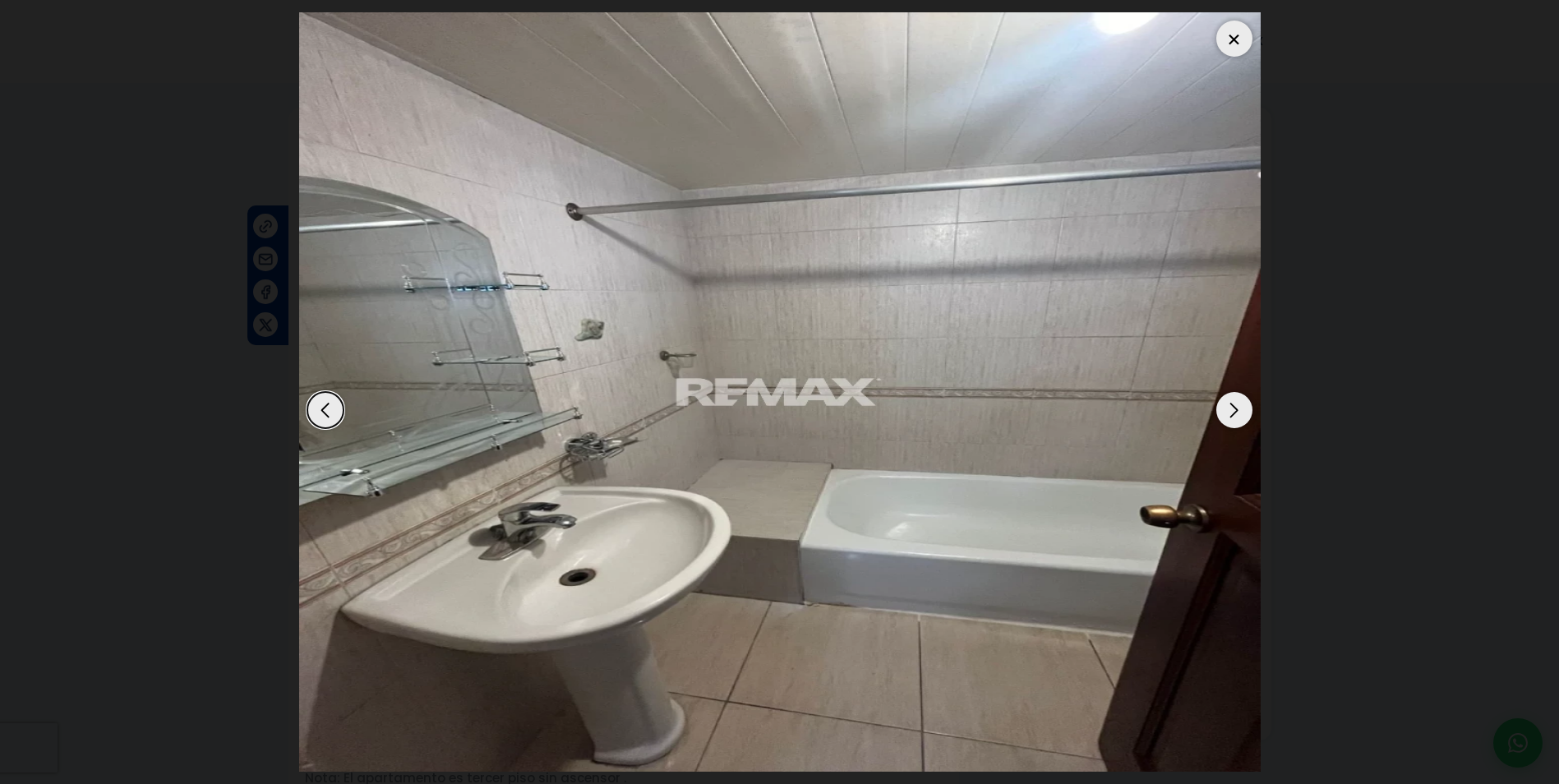
click at [1239, 37] on div at bounding box center [1235, 39] width 37 height 37
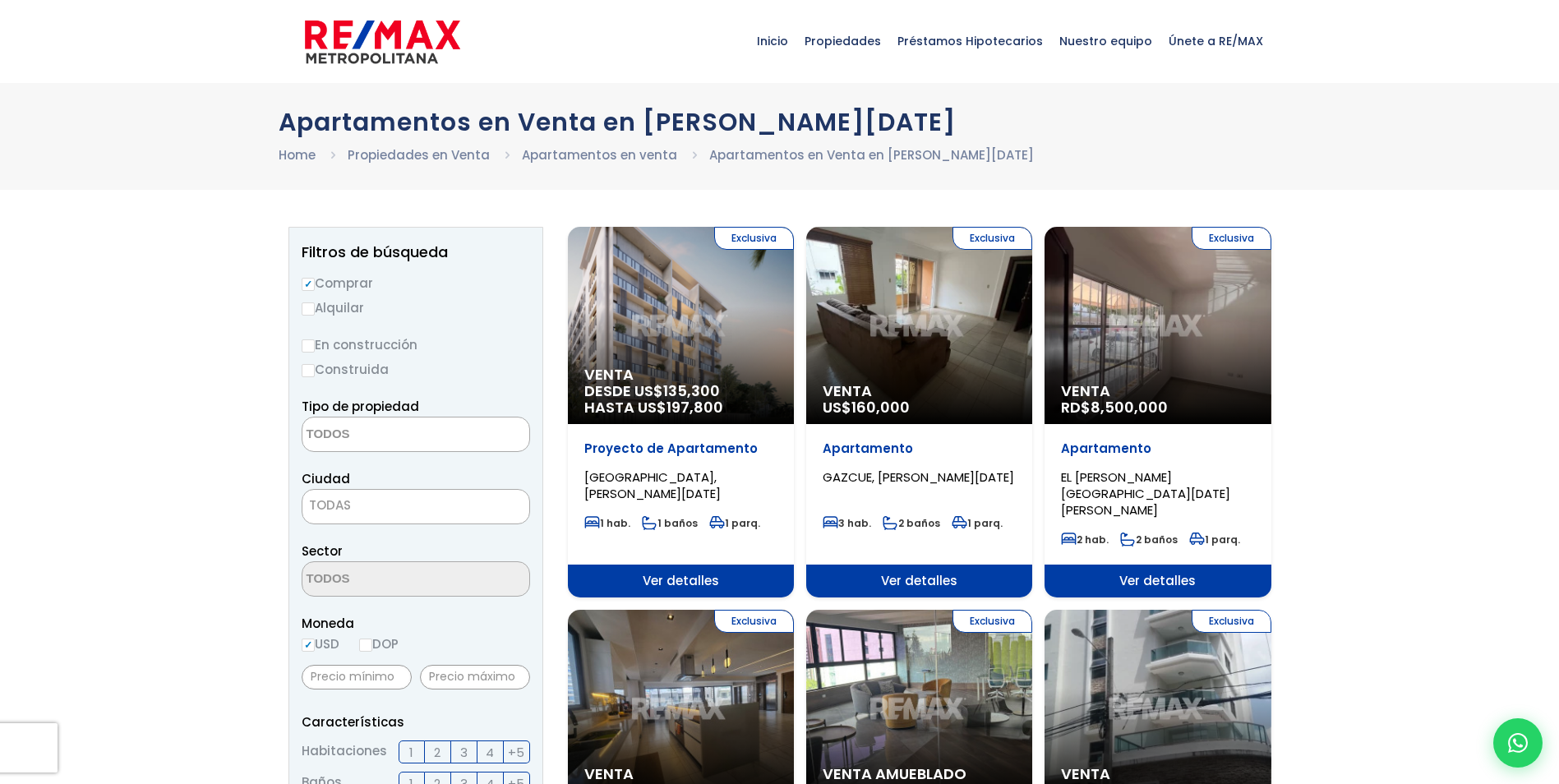
select select
click at [1135, 326] on div "Exclusiva Venta RD$ 8,500,000" at bounding box center [1158, 326] width 226 height 197
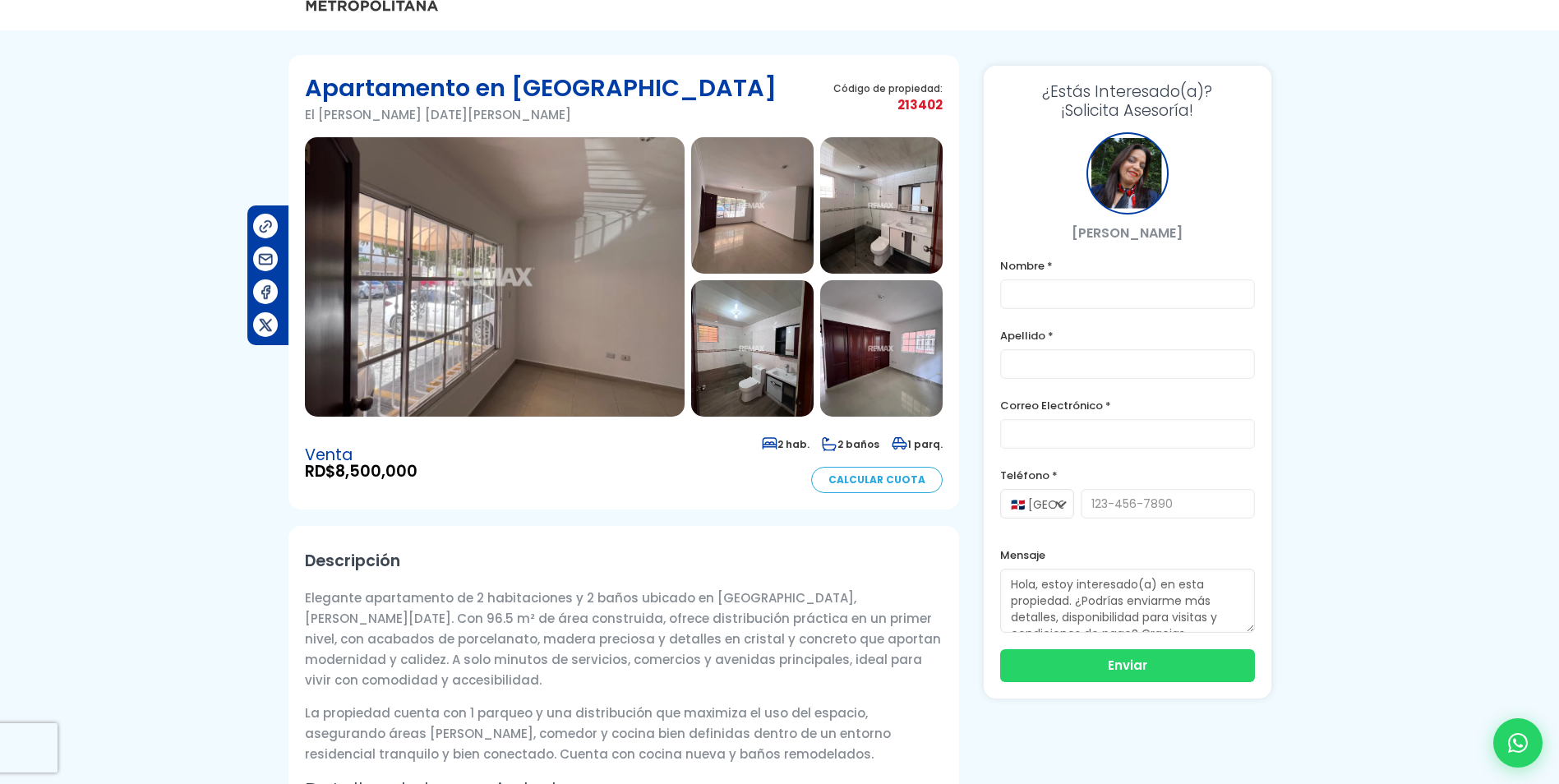
scroll to position [82, 0]
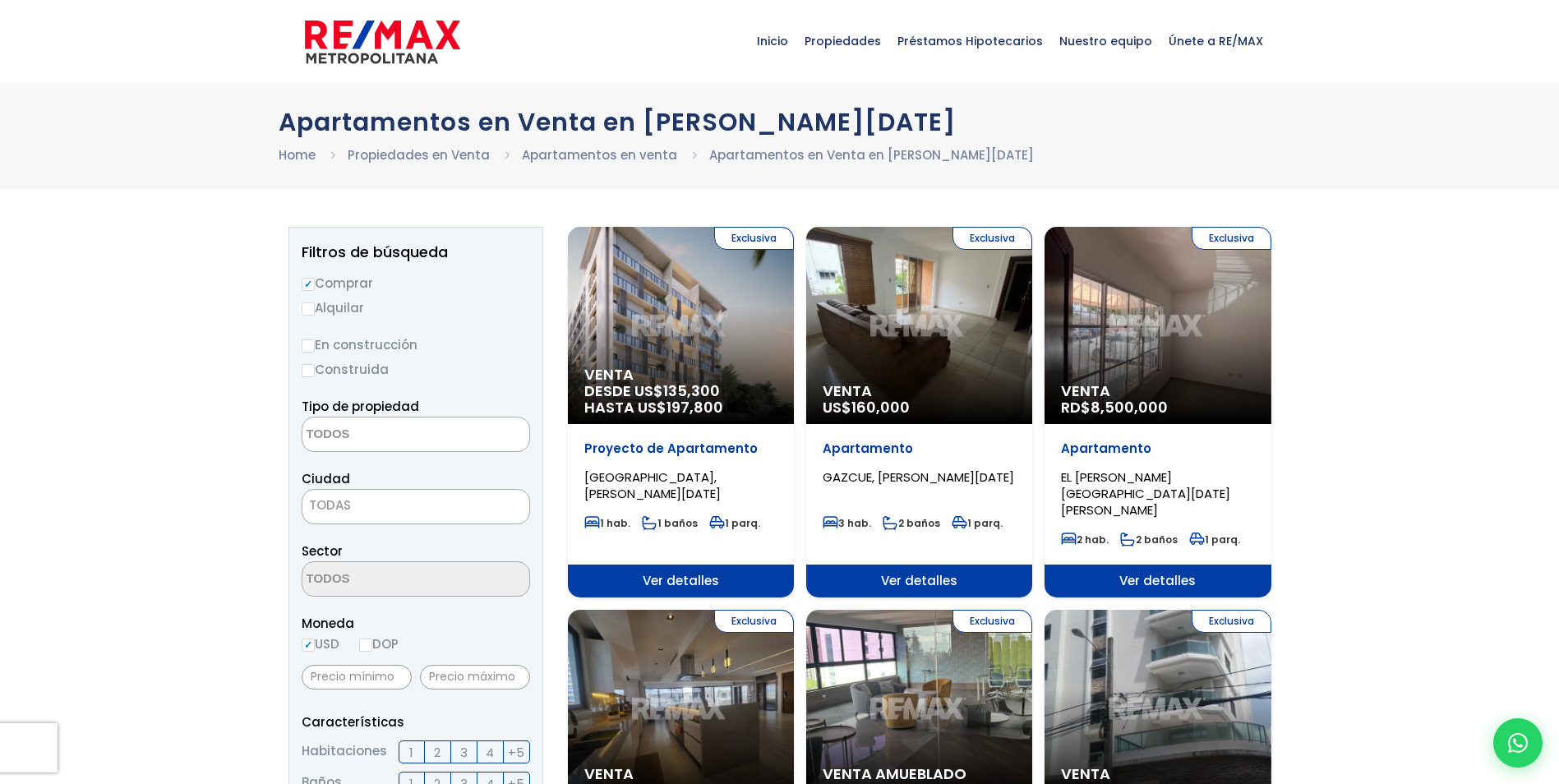
select select
click at [887, 281] on div "Exclusiva Venta US$ 160,000" at bounding box center [919, 326] width 226 height 197
select select
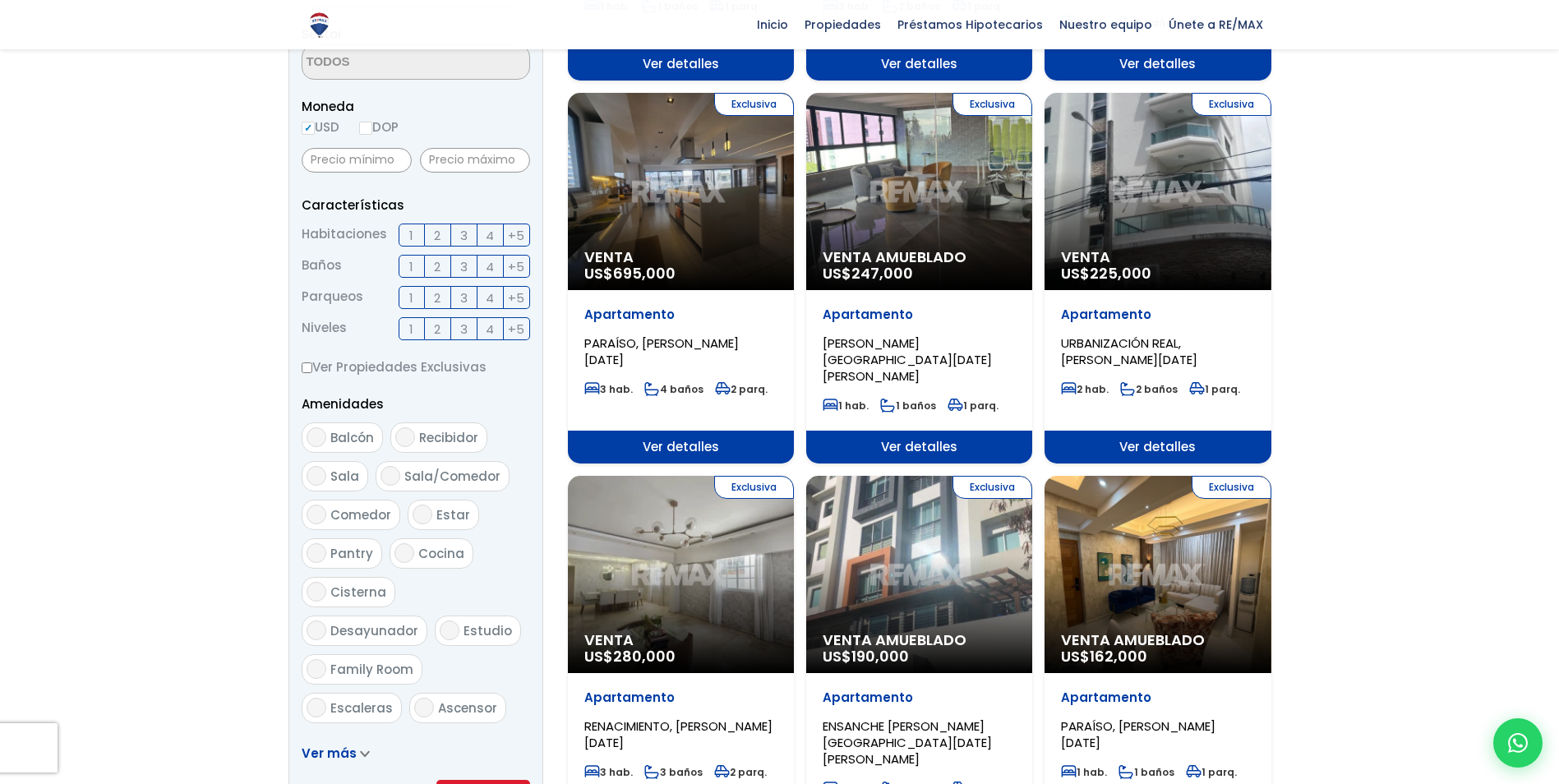
scroll to position [575, 0]
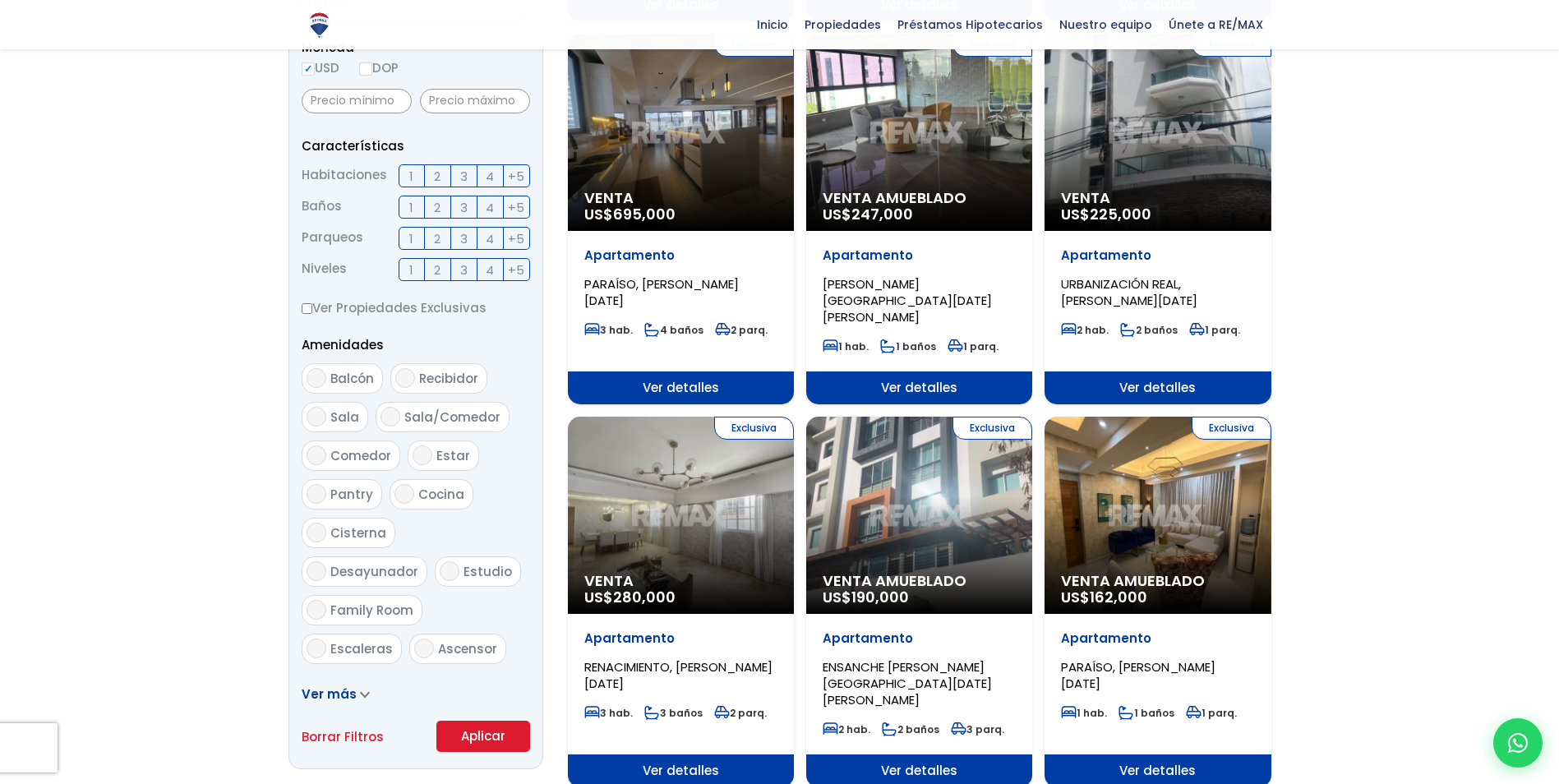
click at [664, 484] on div "Exclusiva Venta US$ 280,000" at bounding box center [681, 516] width 226 height 197
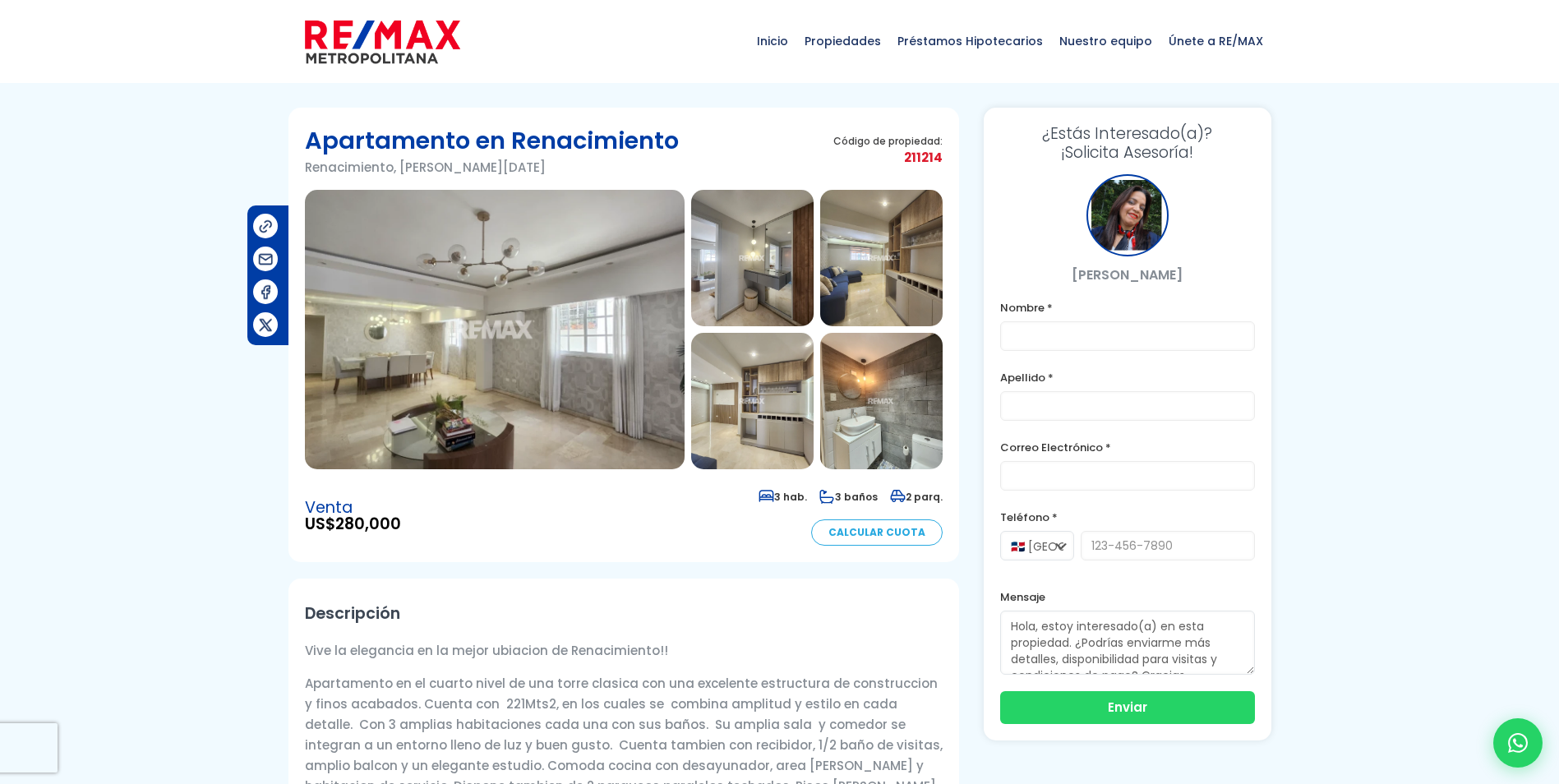
click at [530, 334] on img at bounding box center [495, 329] width 380 height 279
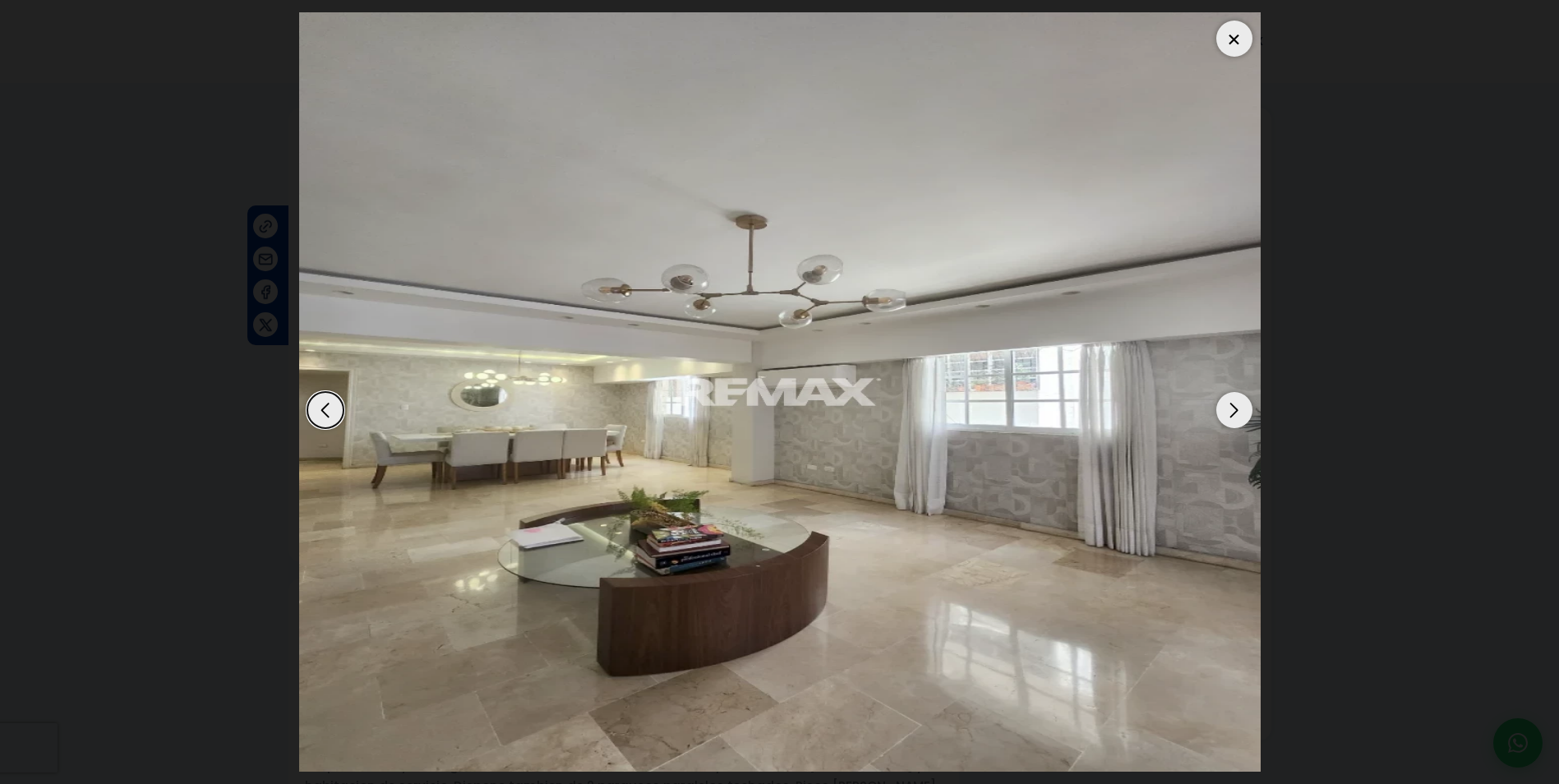
click at [1229, 409] on div "Next slide" at bounding box center [1235, 411] width 37 height 37
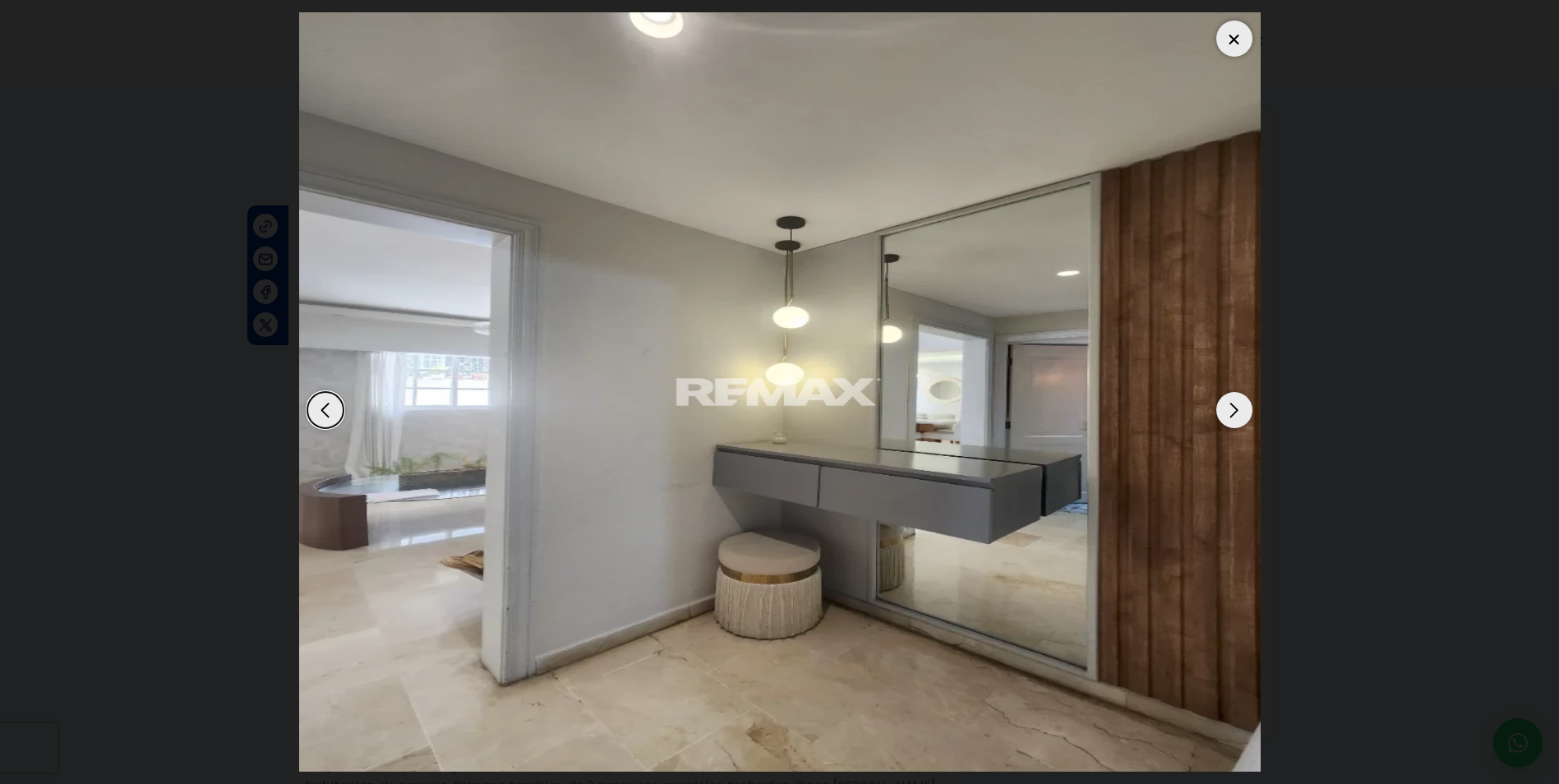
click at [1229, 409] on div "Next slide" at bounding box center [1235, 411] width 37 height 37
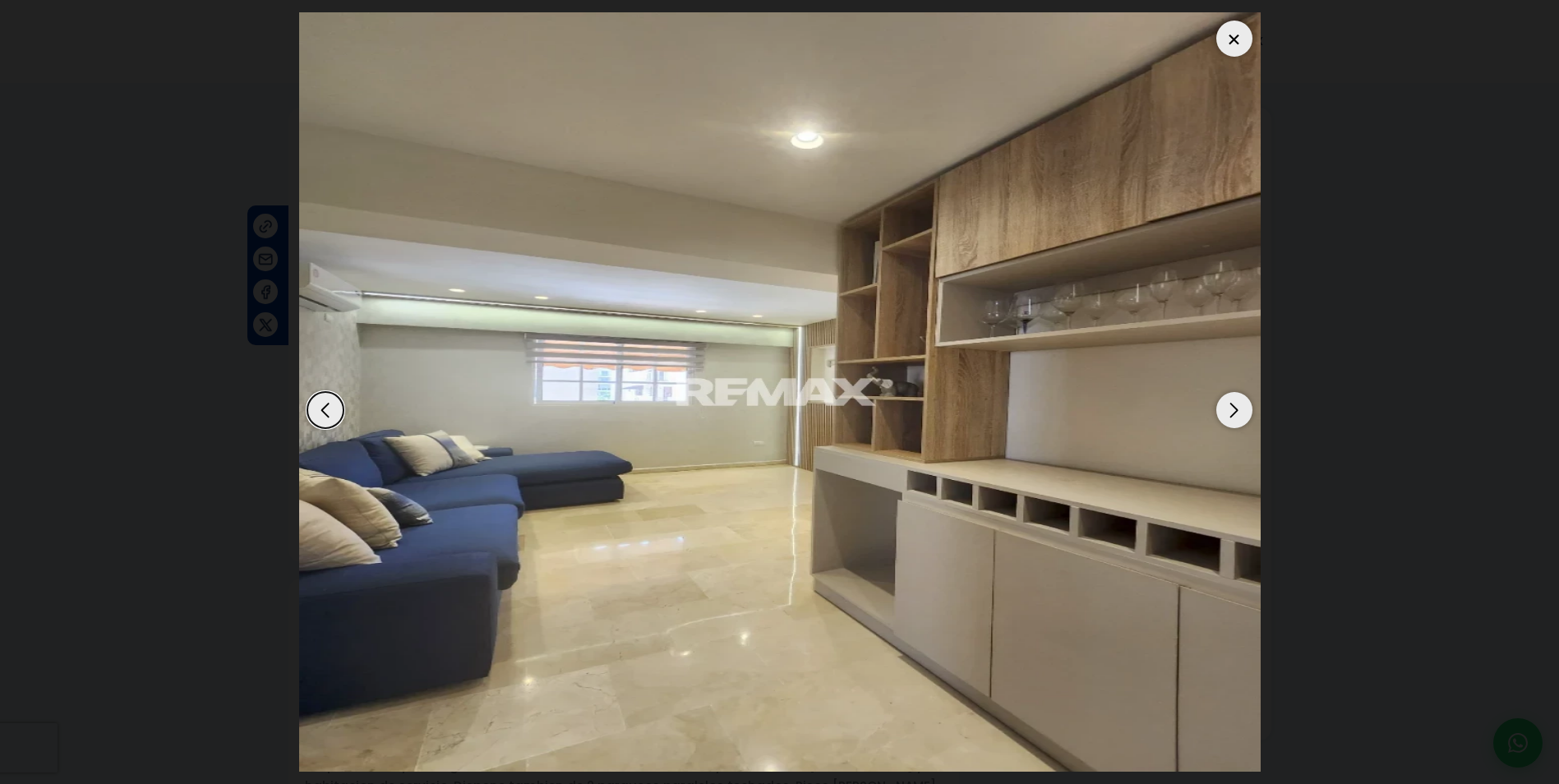
click at [1229, 409] on div "Next slide" at bounding box center [1235, 411] width 37 height 37
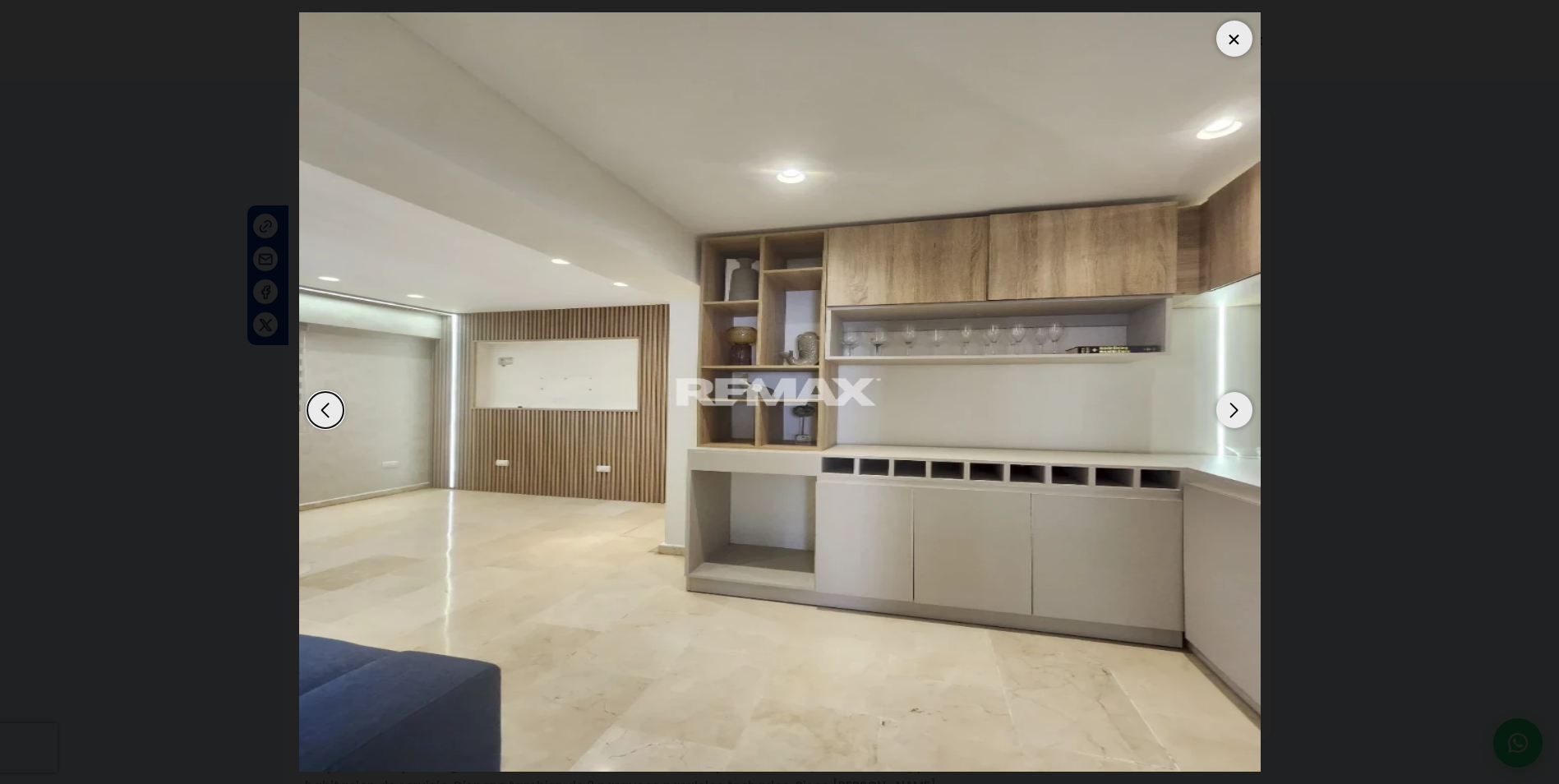
click at [1229, 409] on div "Next slide" at bounding box center [1235, 411] width 37 height 37
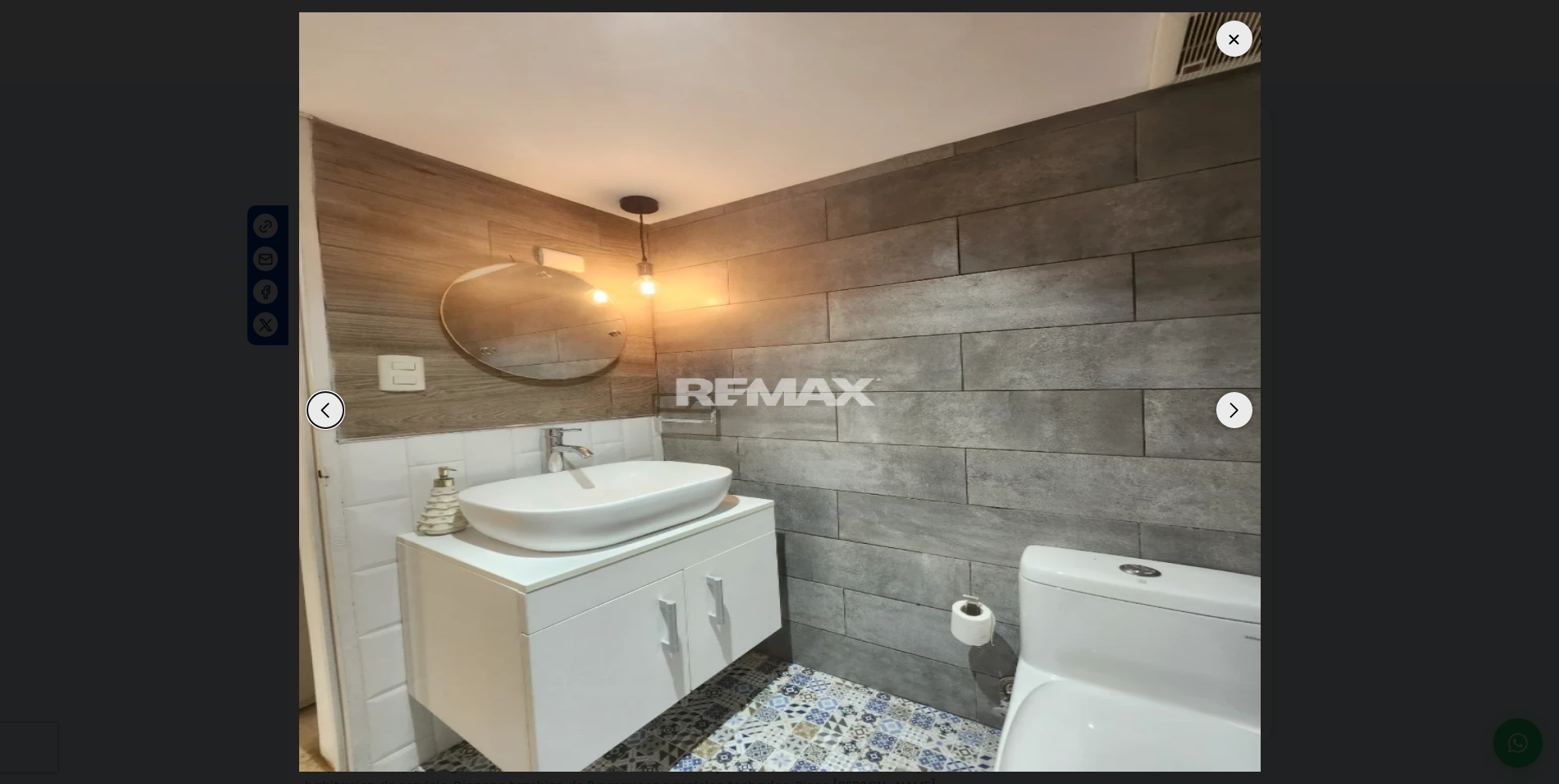
click at [1229, 409] on div "Next slide" at bounding box center [1235, 411] width 37 height 37
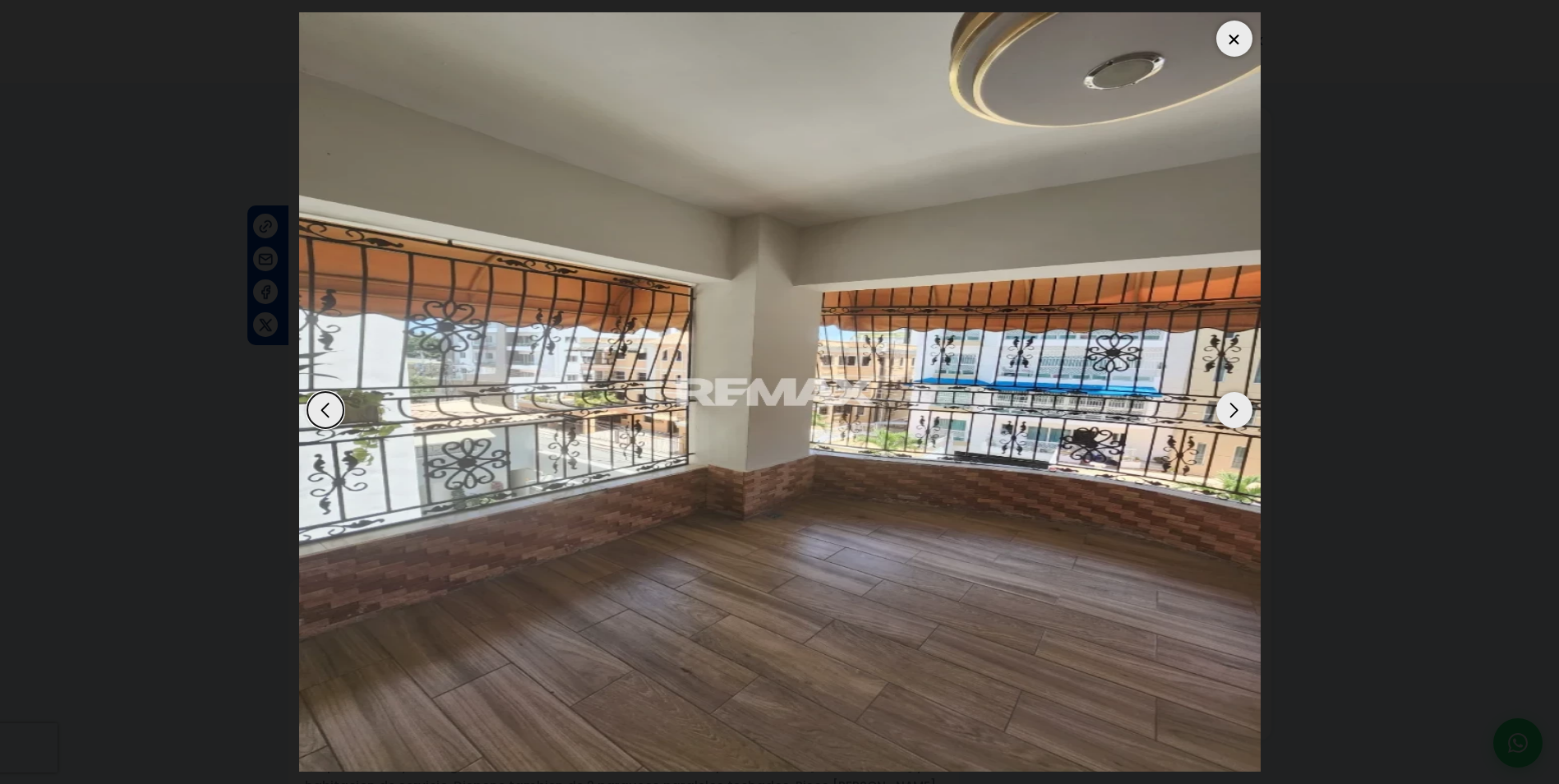
click at [1229, 409] on div "Next slide" at bounding box center [1235, 411] width 37 height 37
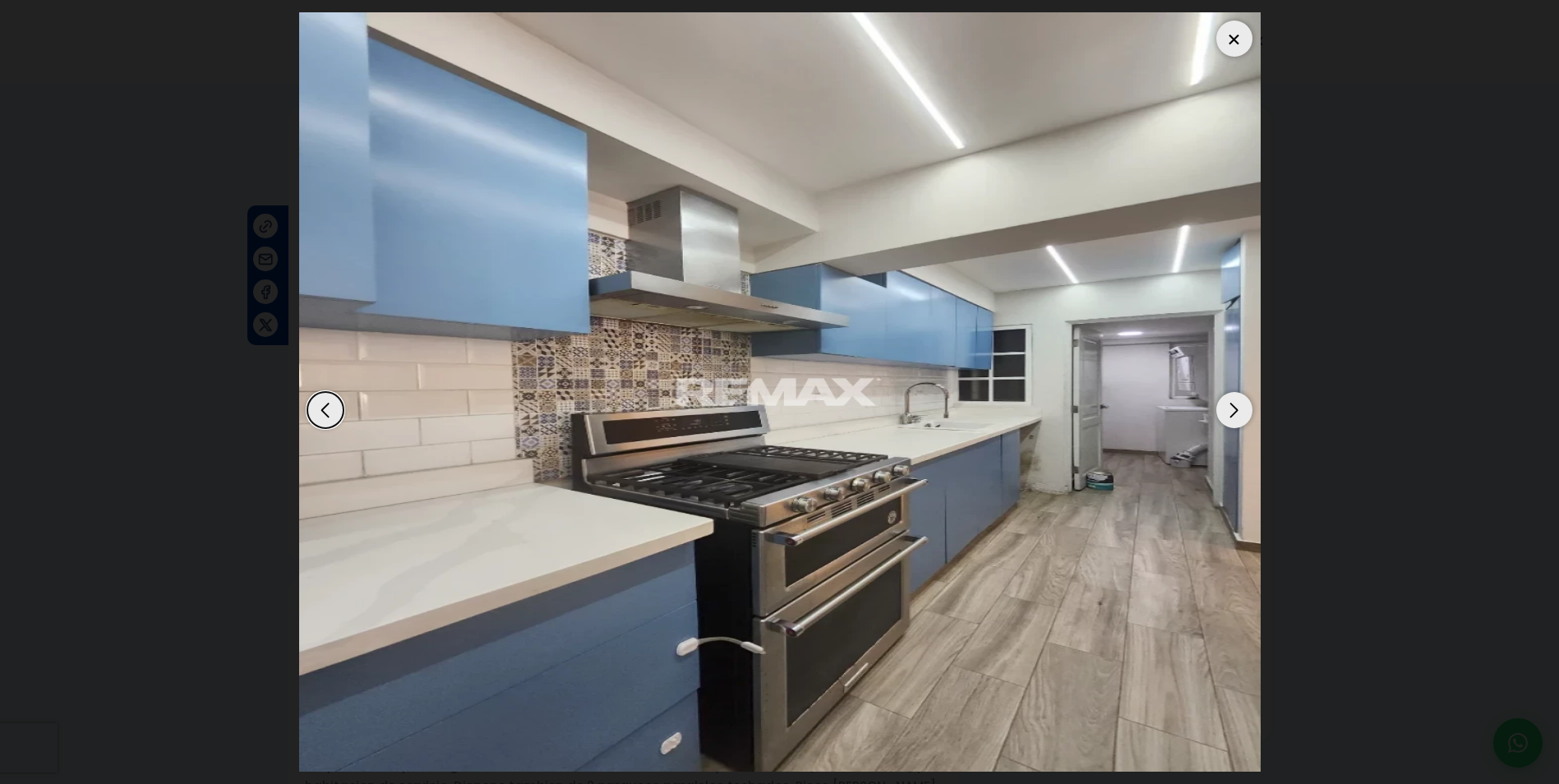
click at [1229, 409] on div "Next slide" at bounding box center [1235, 411] width 37 height 37
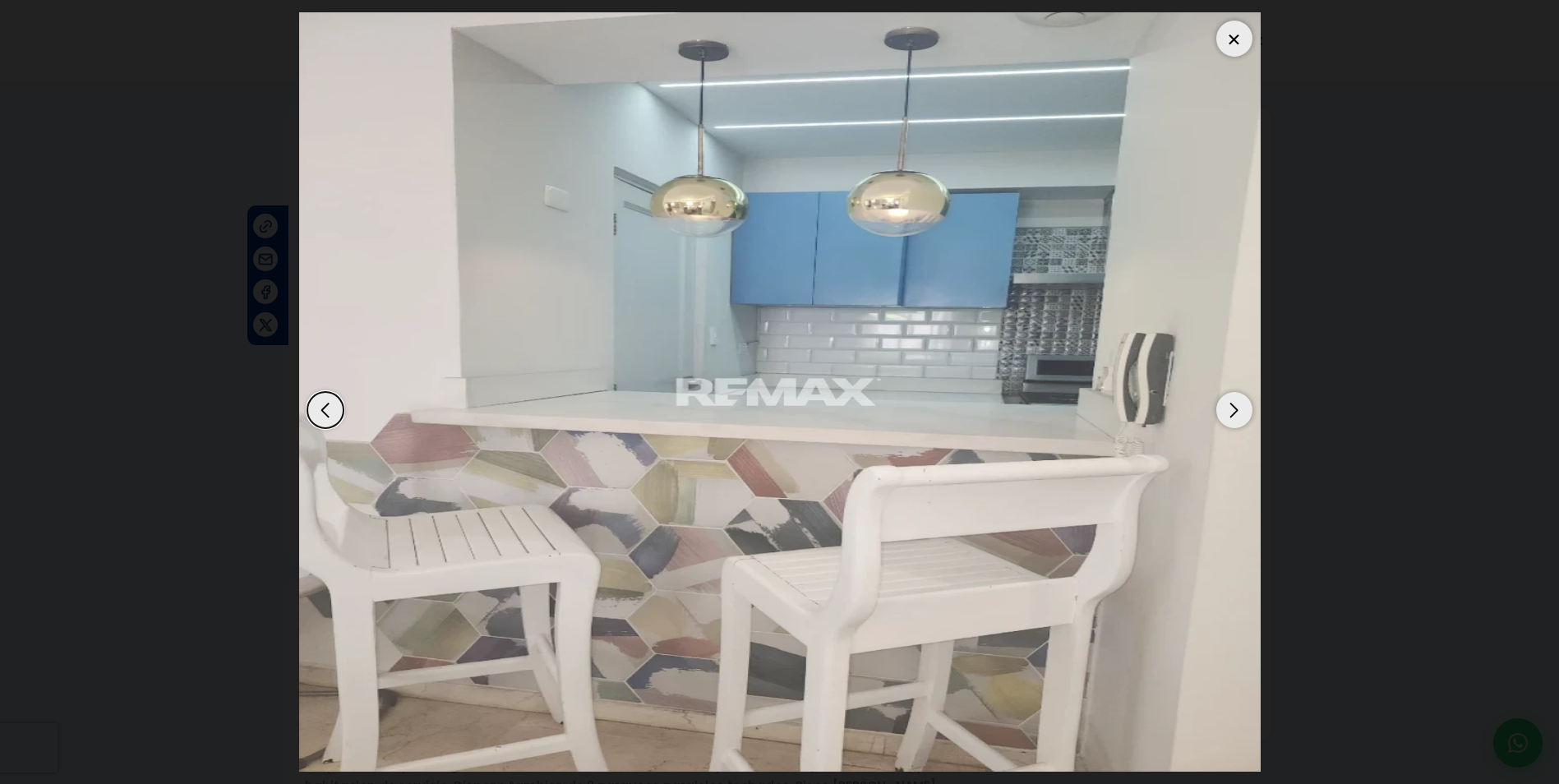
click at [1229, 409] on div "Next slide" at bounding box center [1235, 411] width 37 height 37
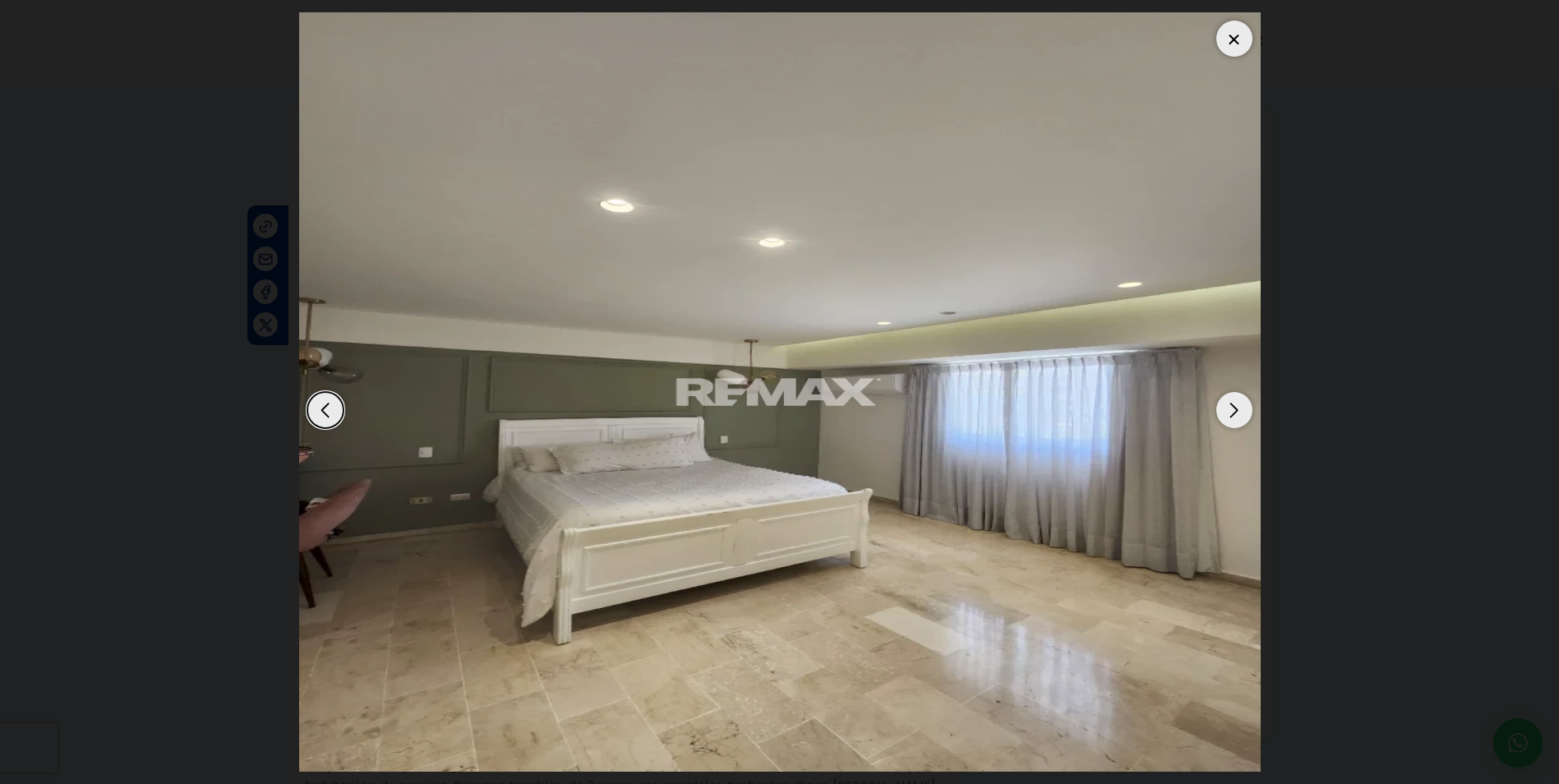
click at [1229, 409] on div "Next slide" at bounding box center [1235, 411] width 37 height 37
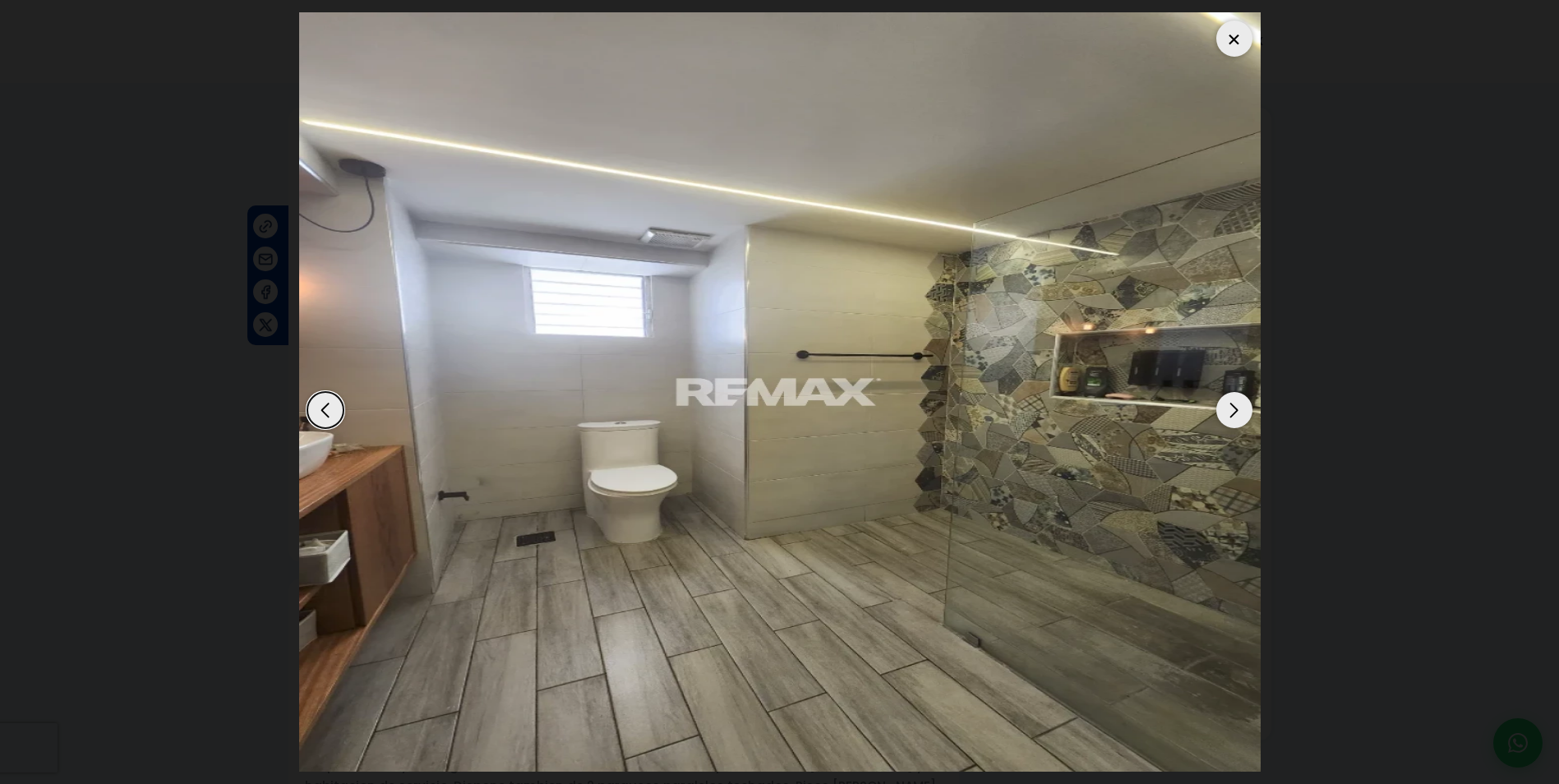
click at [1229, 409] on div "Next slide" at bounding box center [1235, 411] width 37 height 37
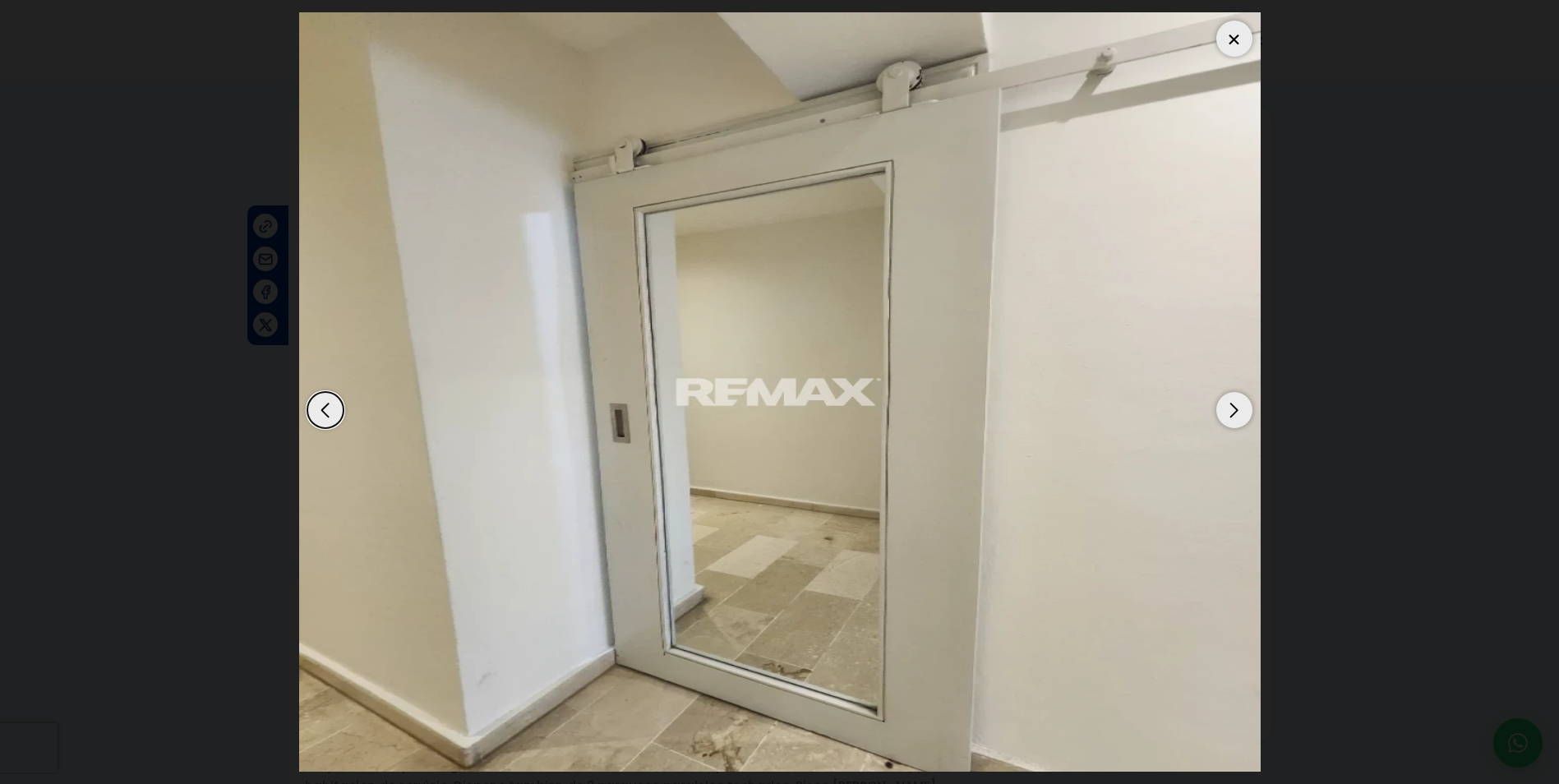
click at [1229, 409] on div "Next slide" at bounding box center [1235, 411] width 37 height 37
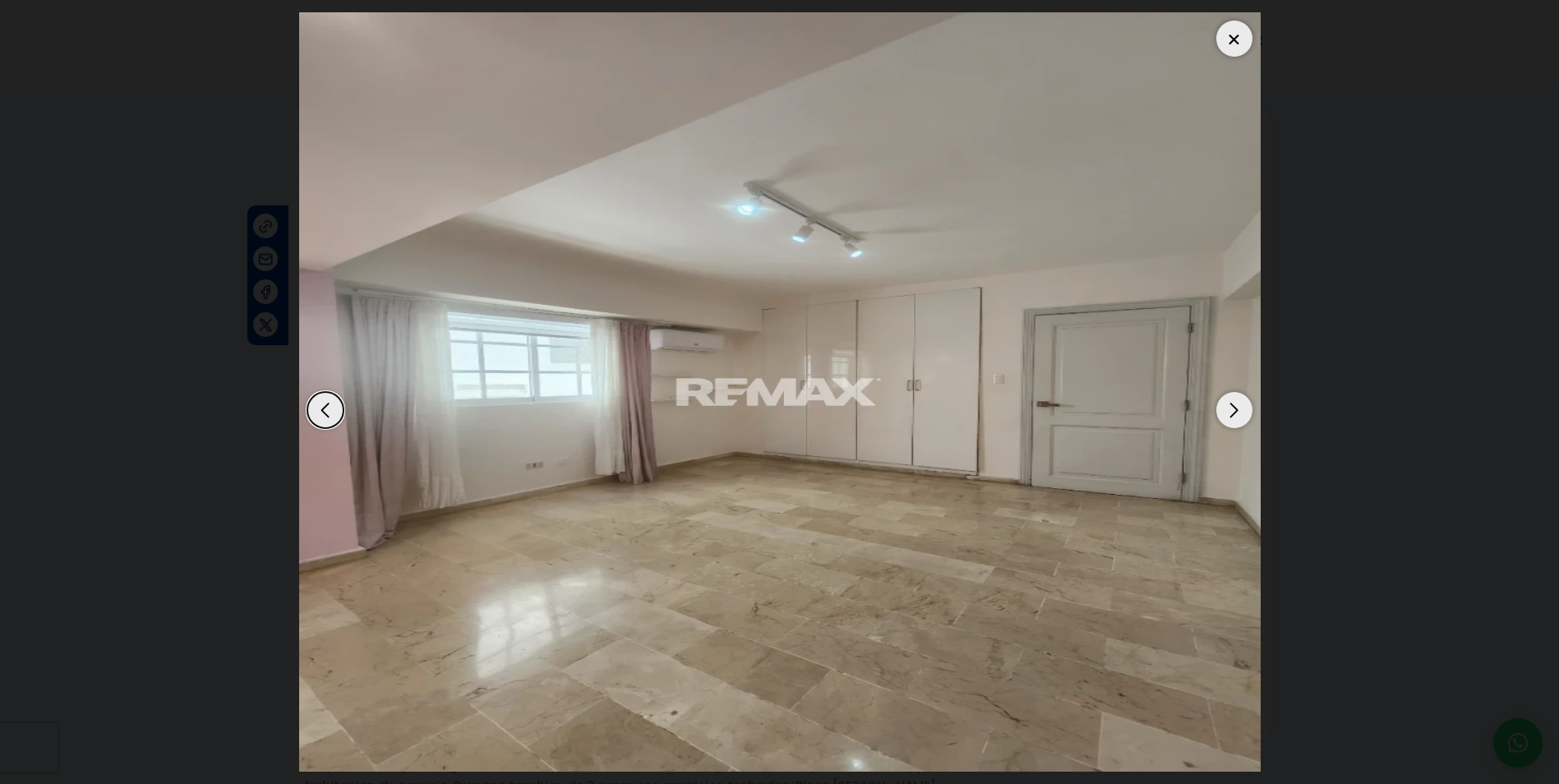
click at [1229, 409] on div "Next slide" at bounding box center [1235, 411] width 37 height 37
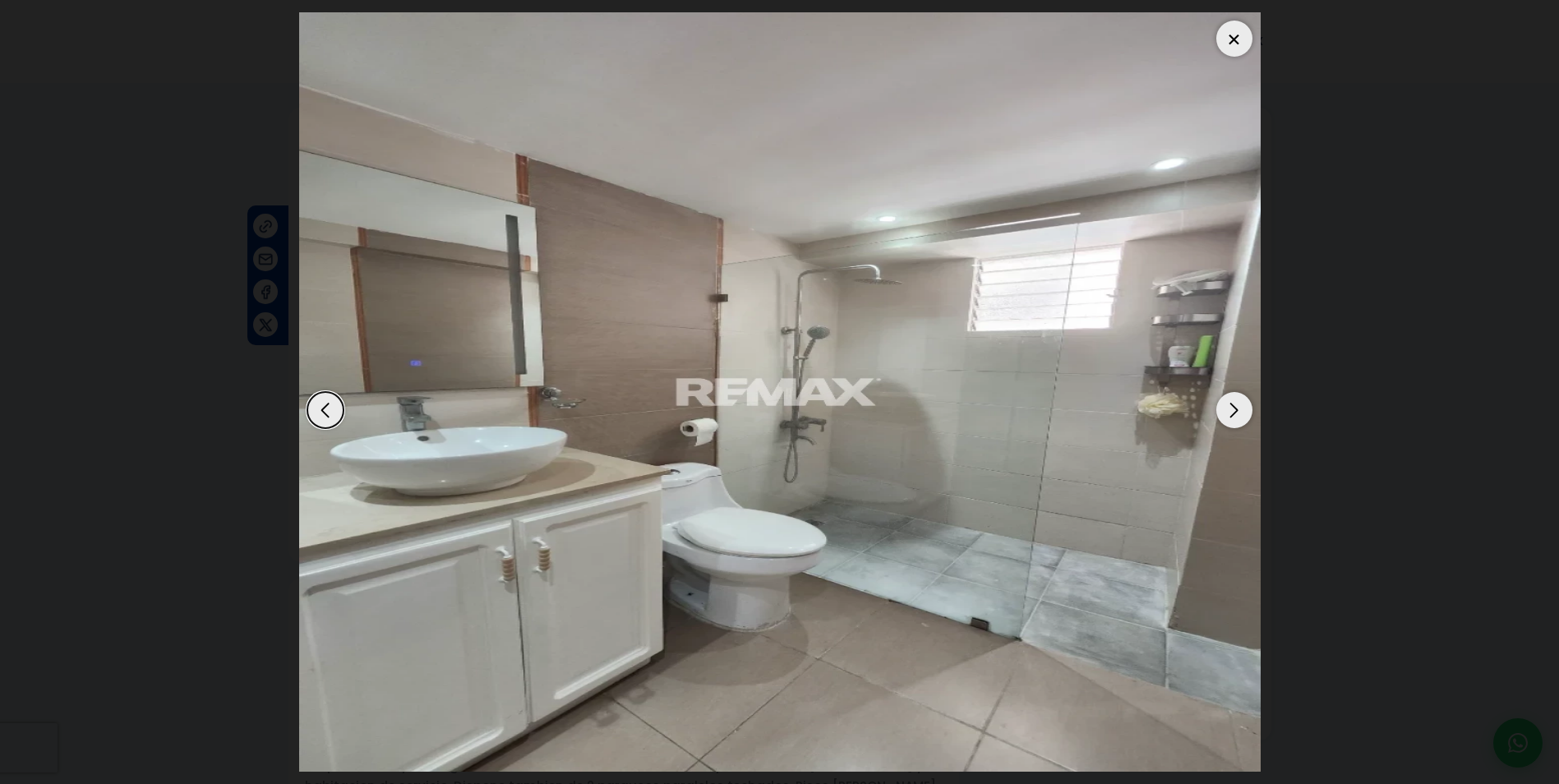
click at [1229, 409] on div "Next slide" at bounding box center [1235, 411] width 37 height 37
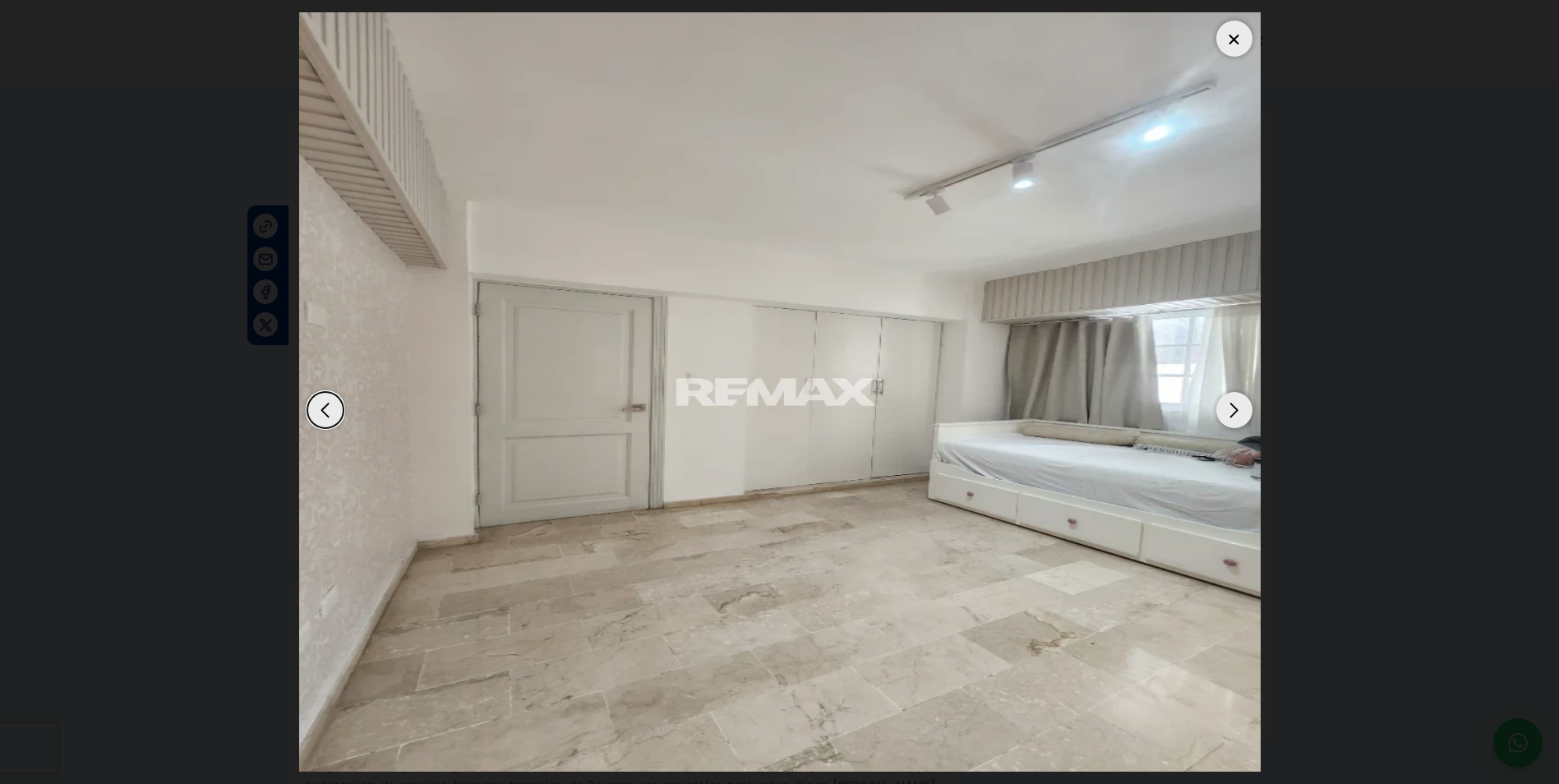
click at [1229, 409] on div "Next slide" at bounding box center [1235, 411] width 37 height 37
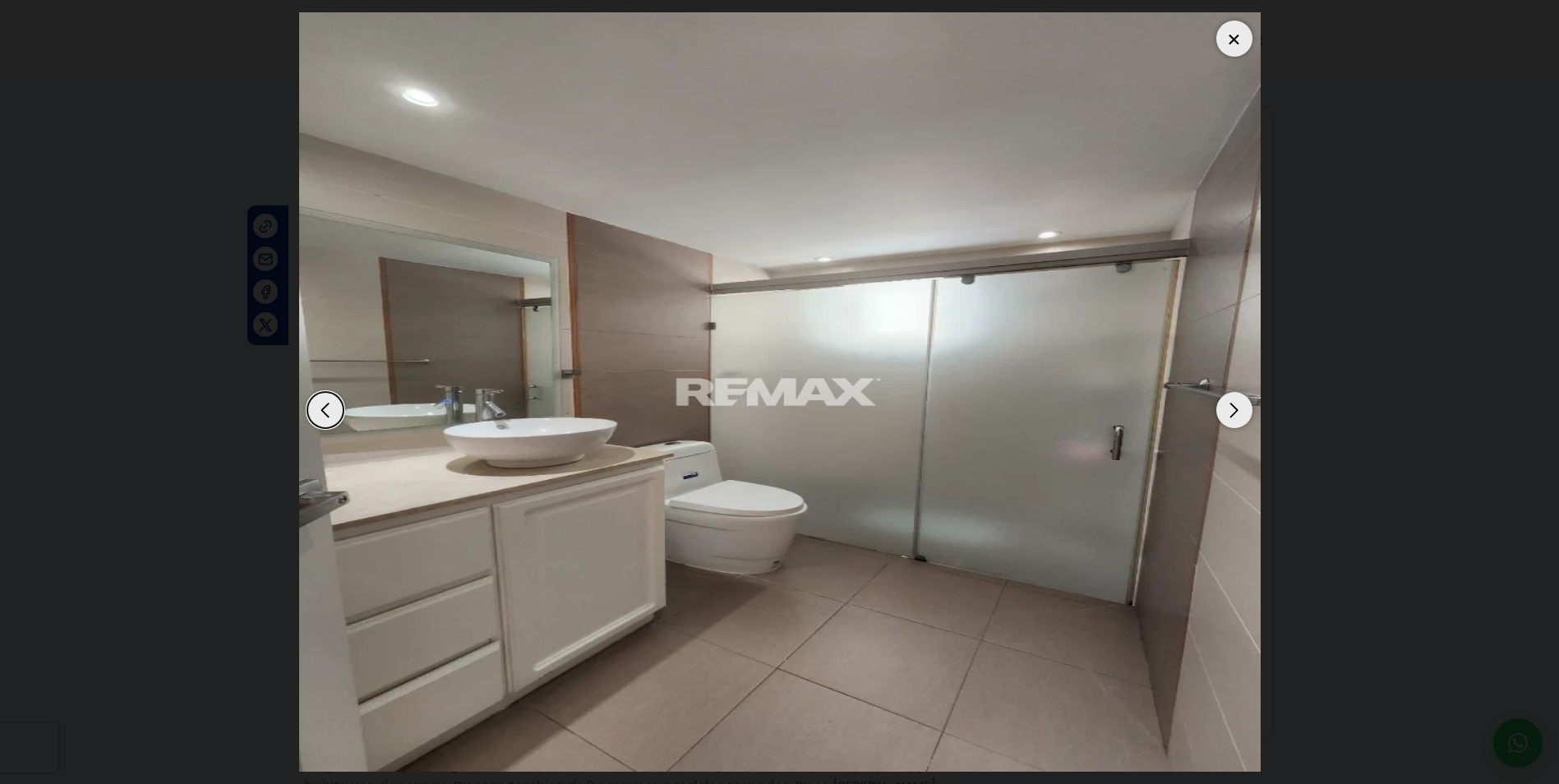
click at [1229, 409] on div "Next slide" at bounding box center [1235, 411] width 37 height 37
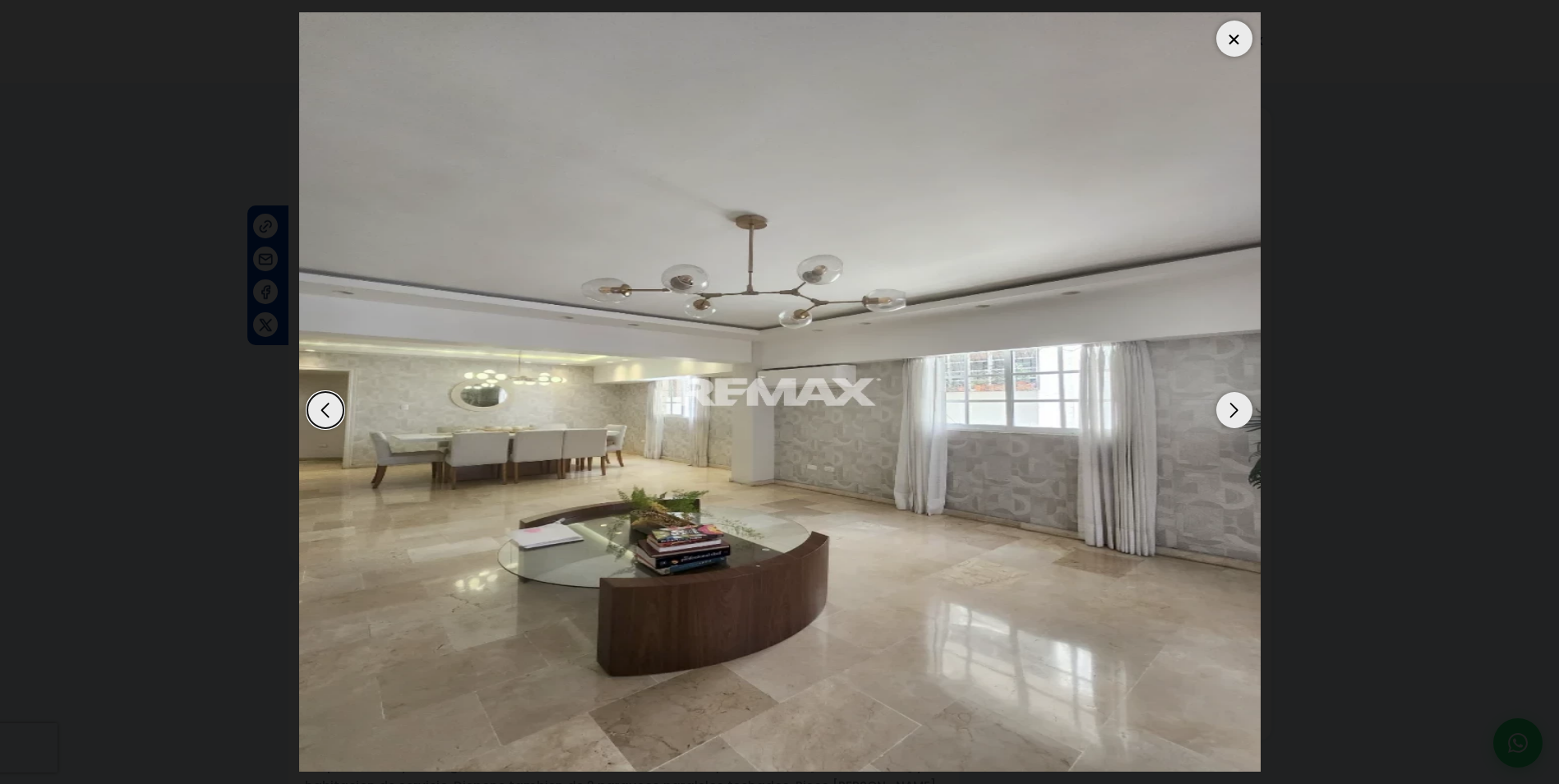
click at [1229, 409] on div "Next slide" at bounding box center [1235, 411] width 37 height 37
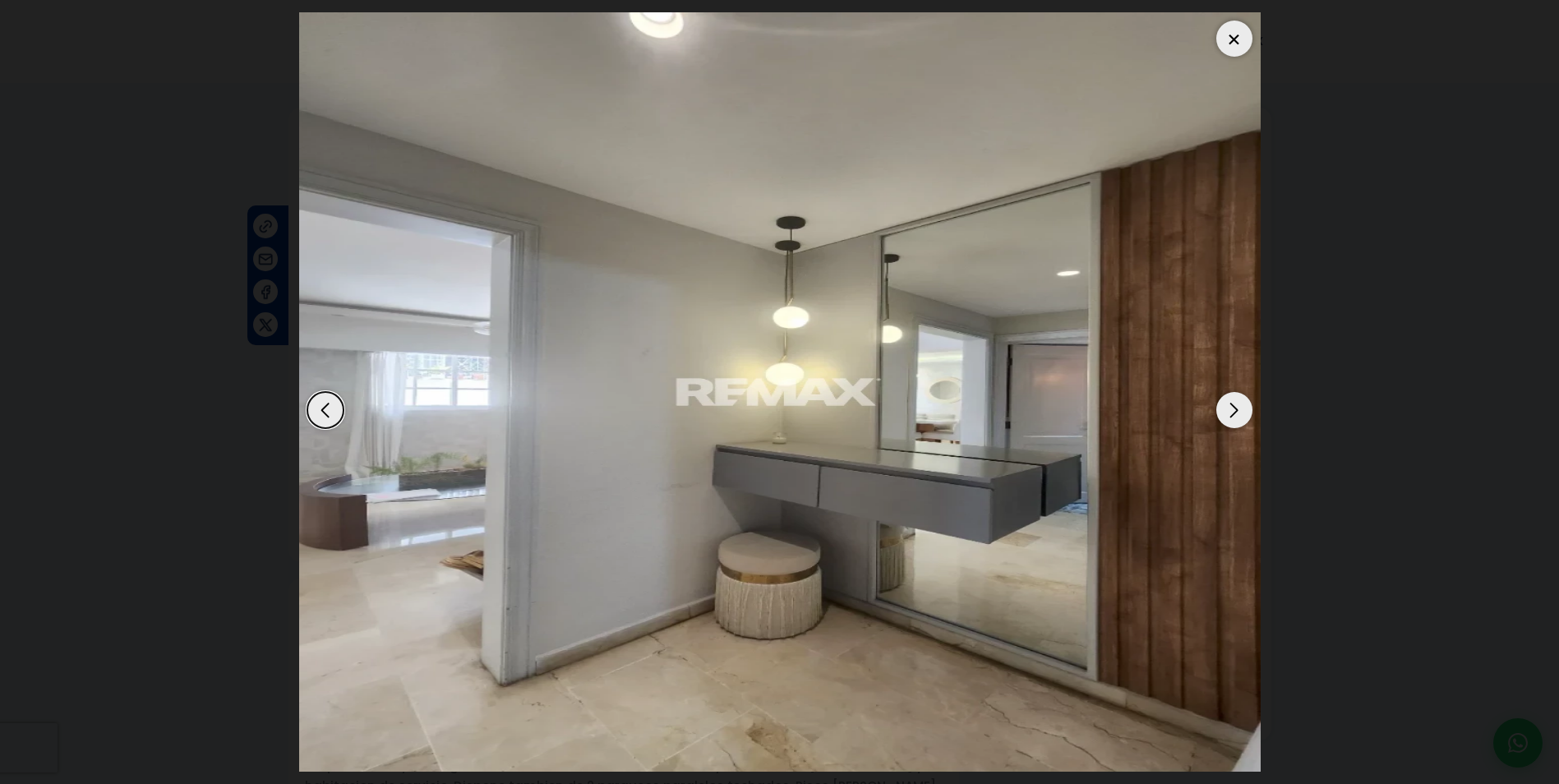
click at [1237, 39] on div at bounding box center [1235, 39] width 37 height 37
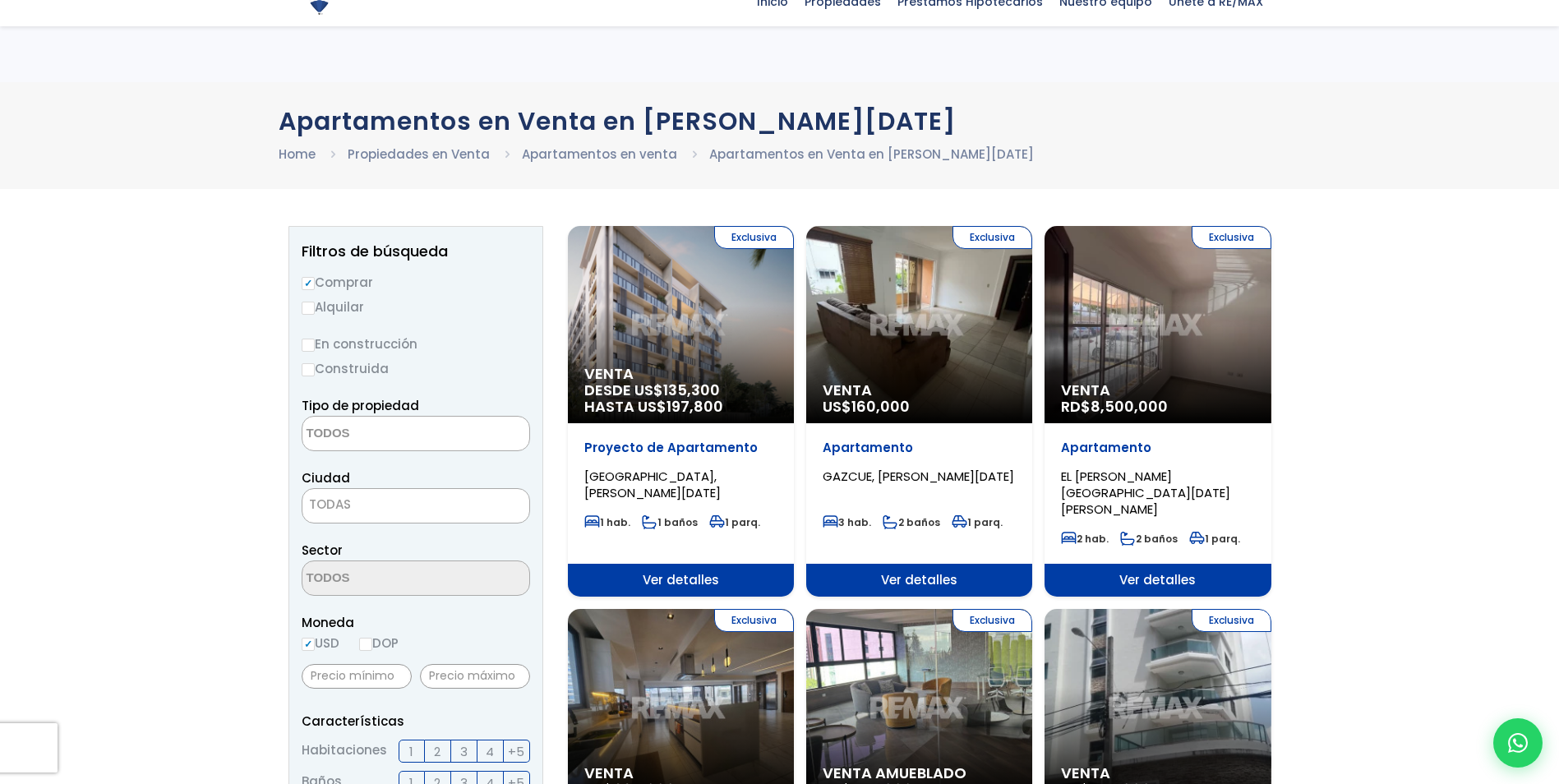
select select
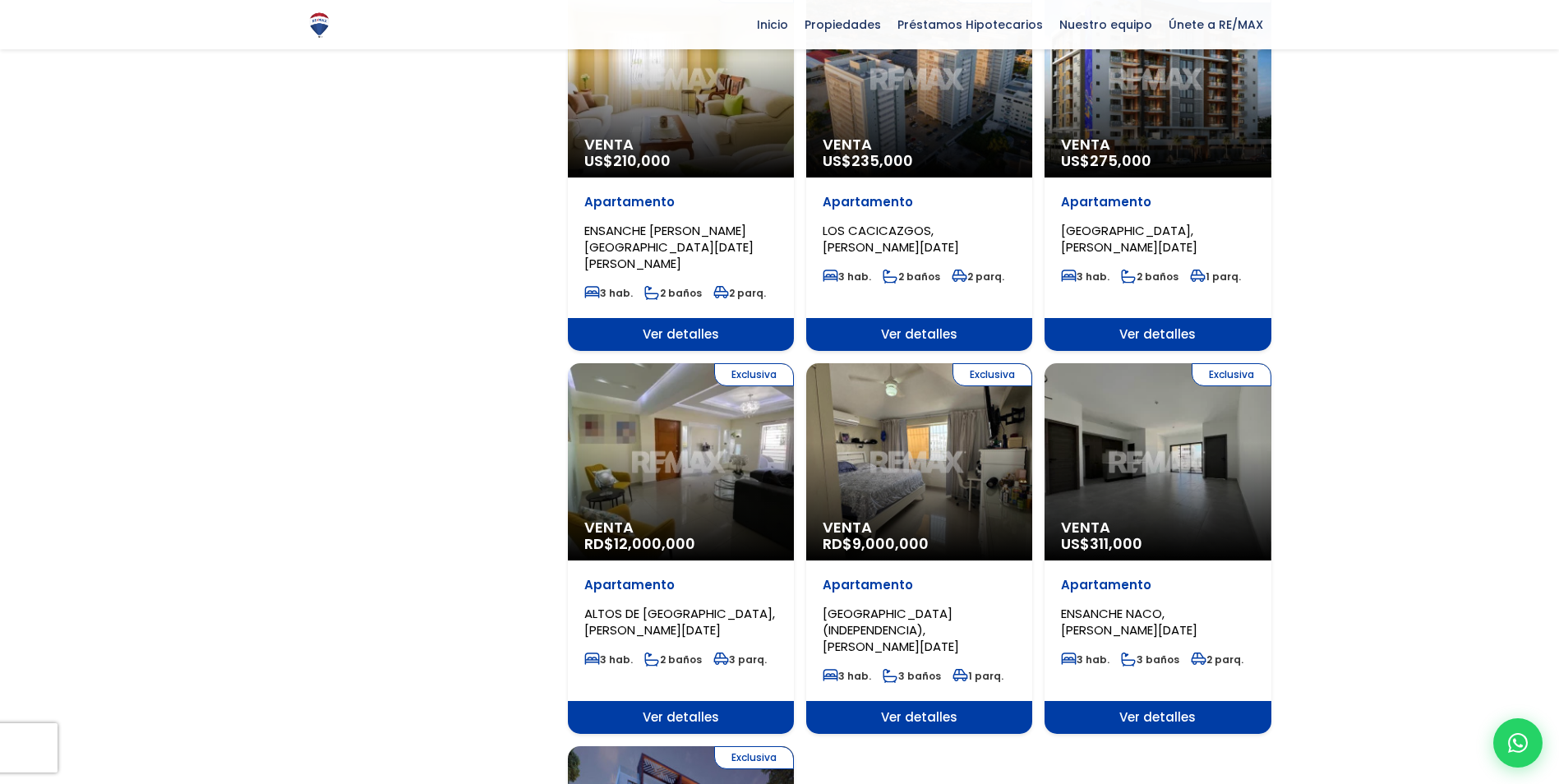
scroll to position [1397, 0]
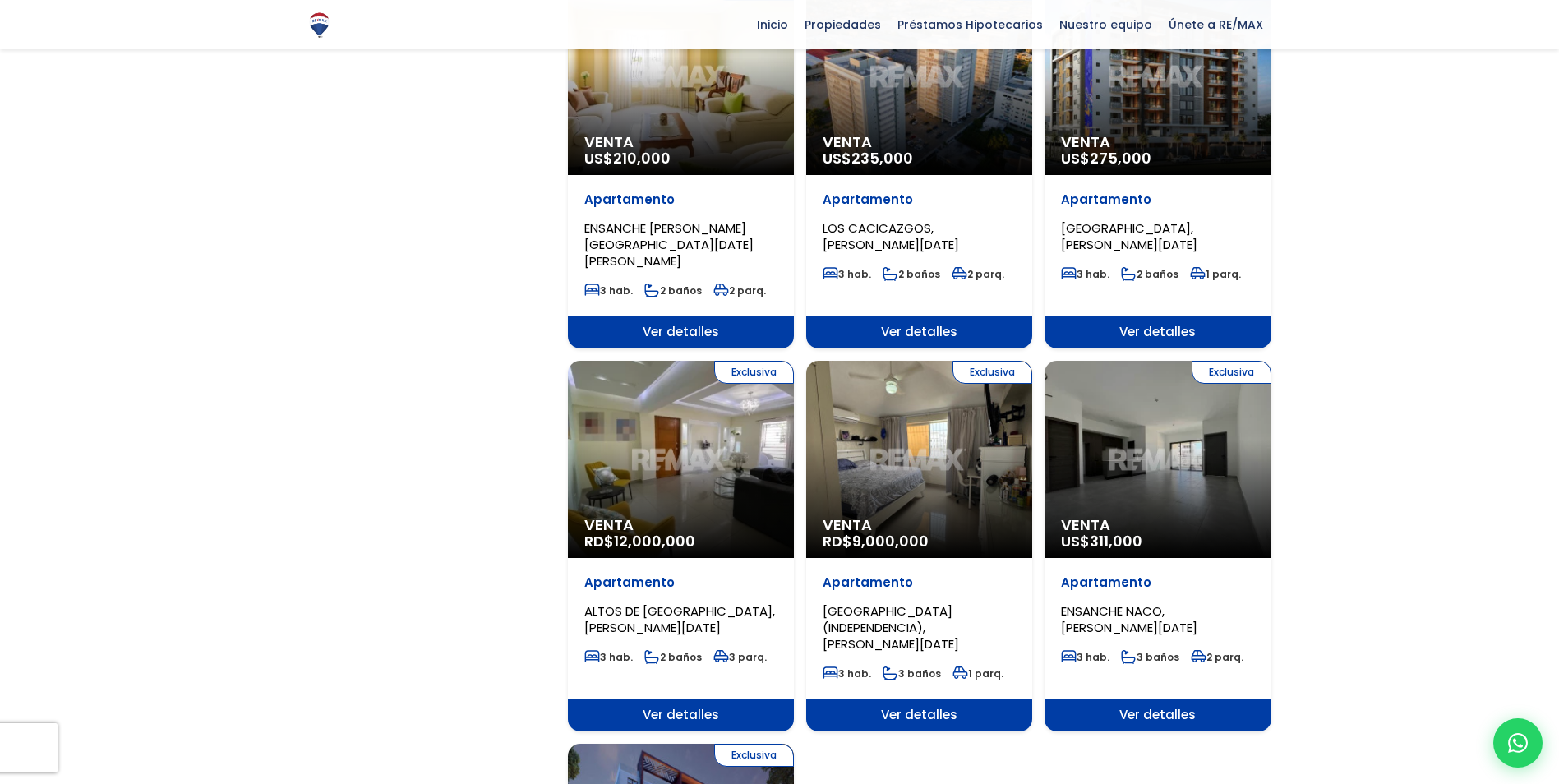
click at [888, 602] on span "BUENOS AIRES (INDEPENDENCIA), SANTO DOMINGO DE GUZMÁN" at bounding box center [890, 627] width 136 height 50
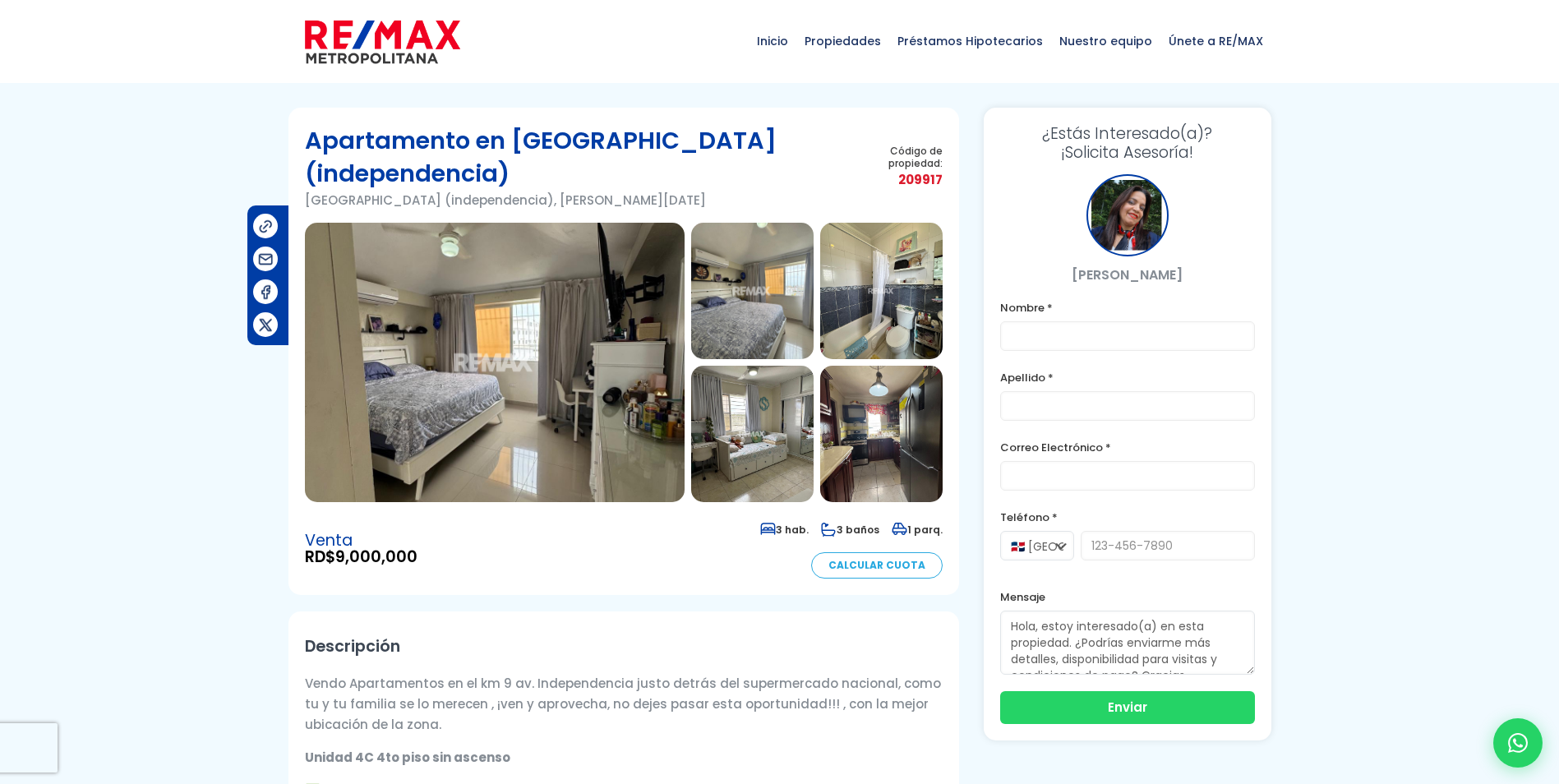
click at [533, 359] on img at bounding box center [495, 362] width 380 height 279
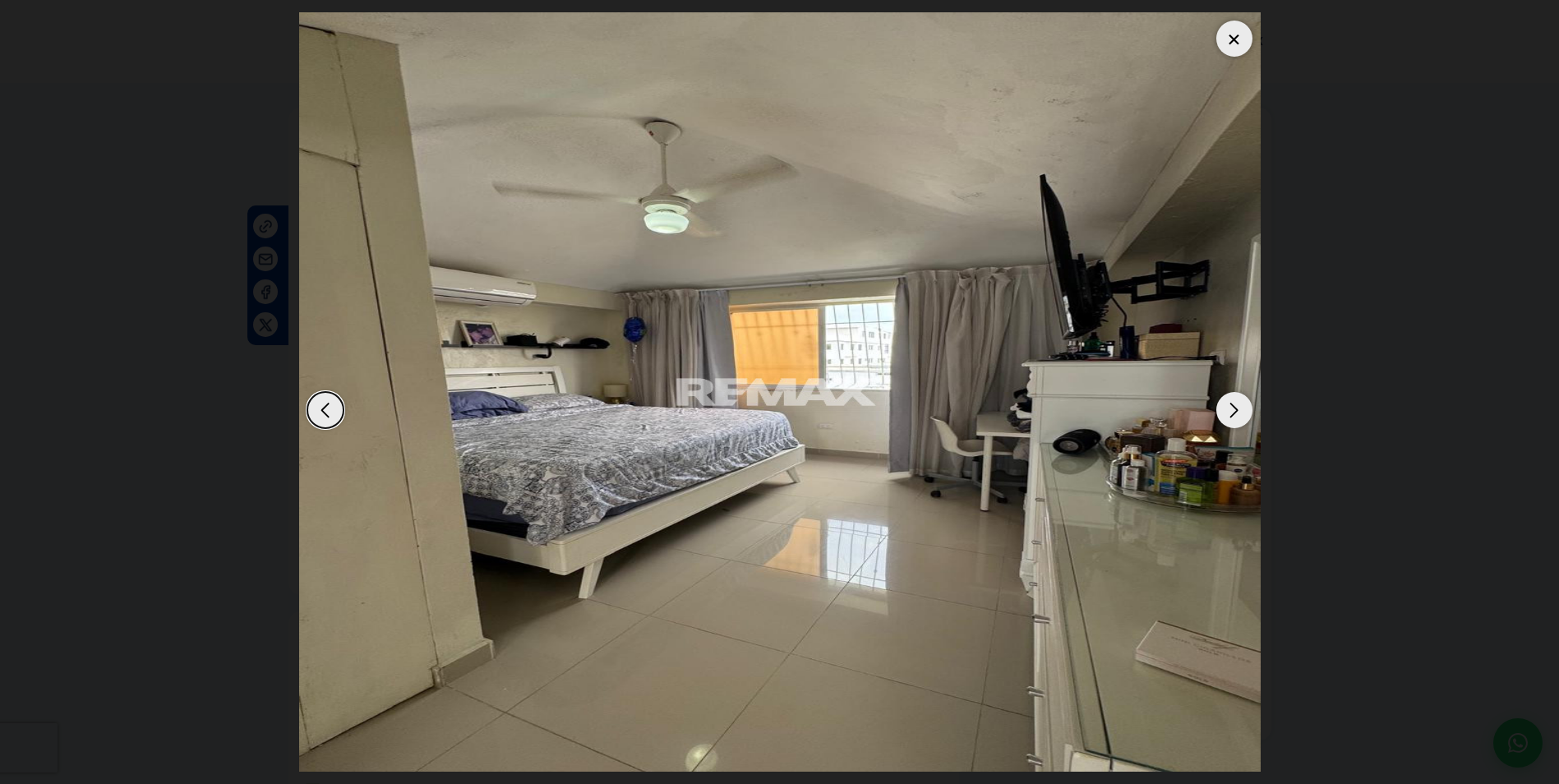
click at [1240, 405] on div "Next slide" at bounding box center [1235, 411] width 37 height 37
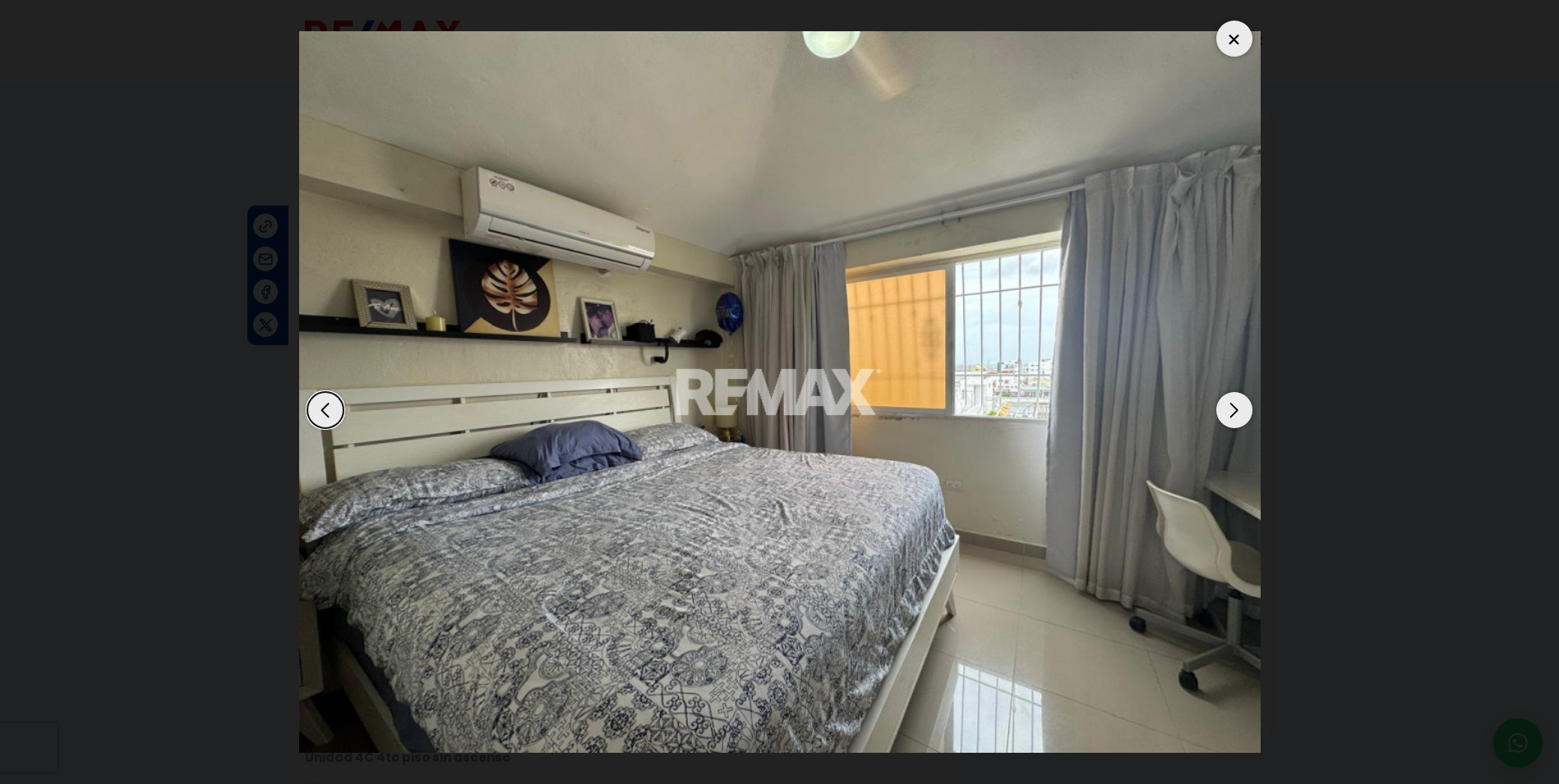
click at [1240, 405] on div "Next slide" at bounding box center [1235, 411] width 37 height 37
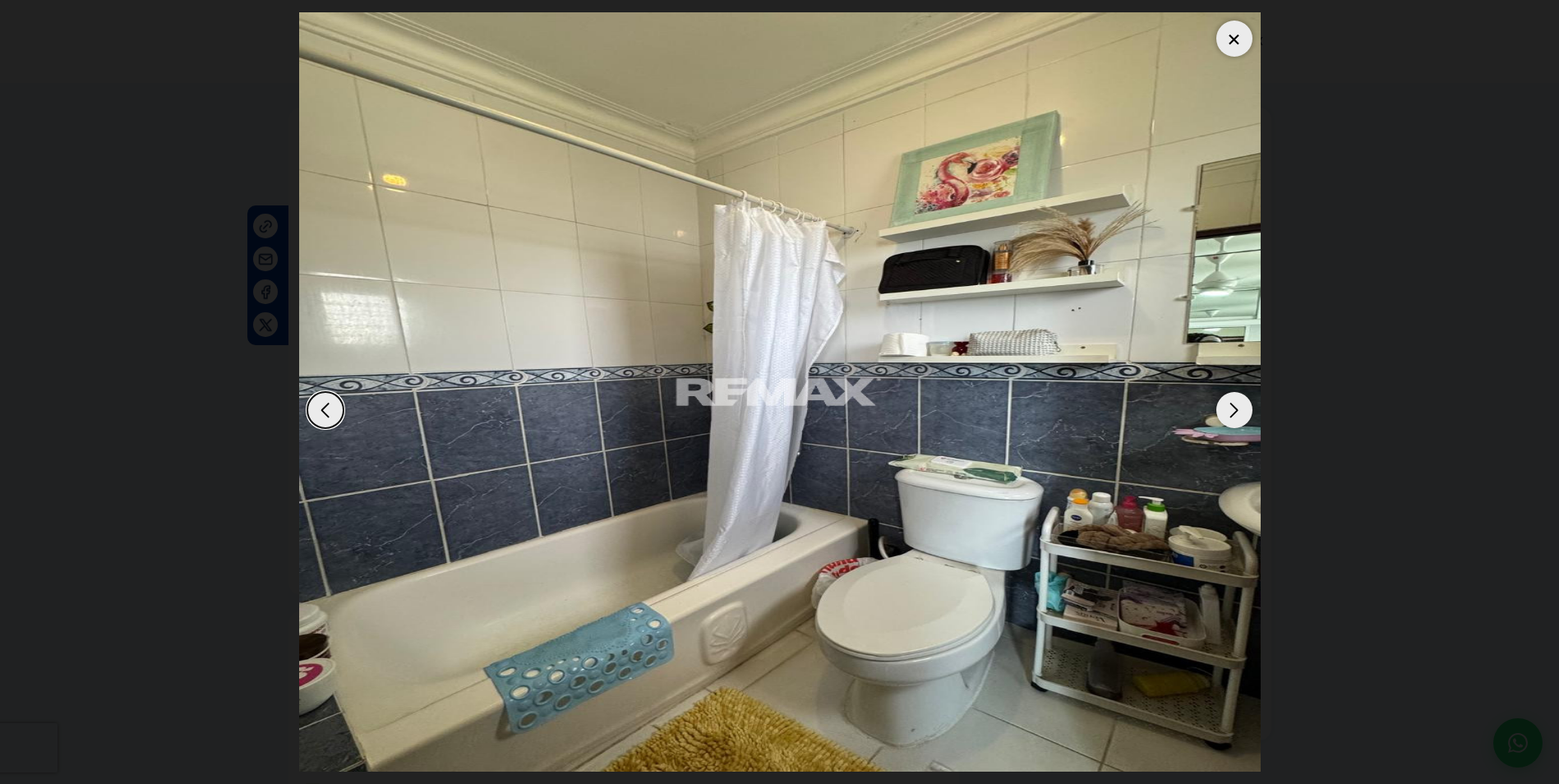
click at [1240, 405] on div "Next slide" at bounding box center [1235, 411] width 37 height 37
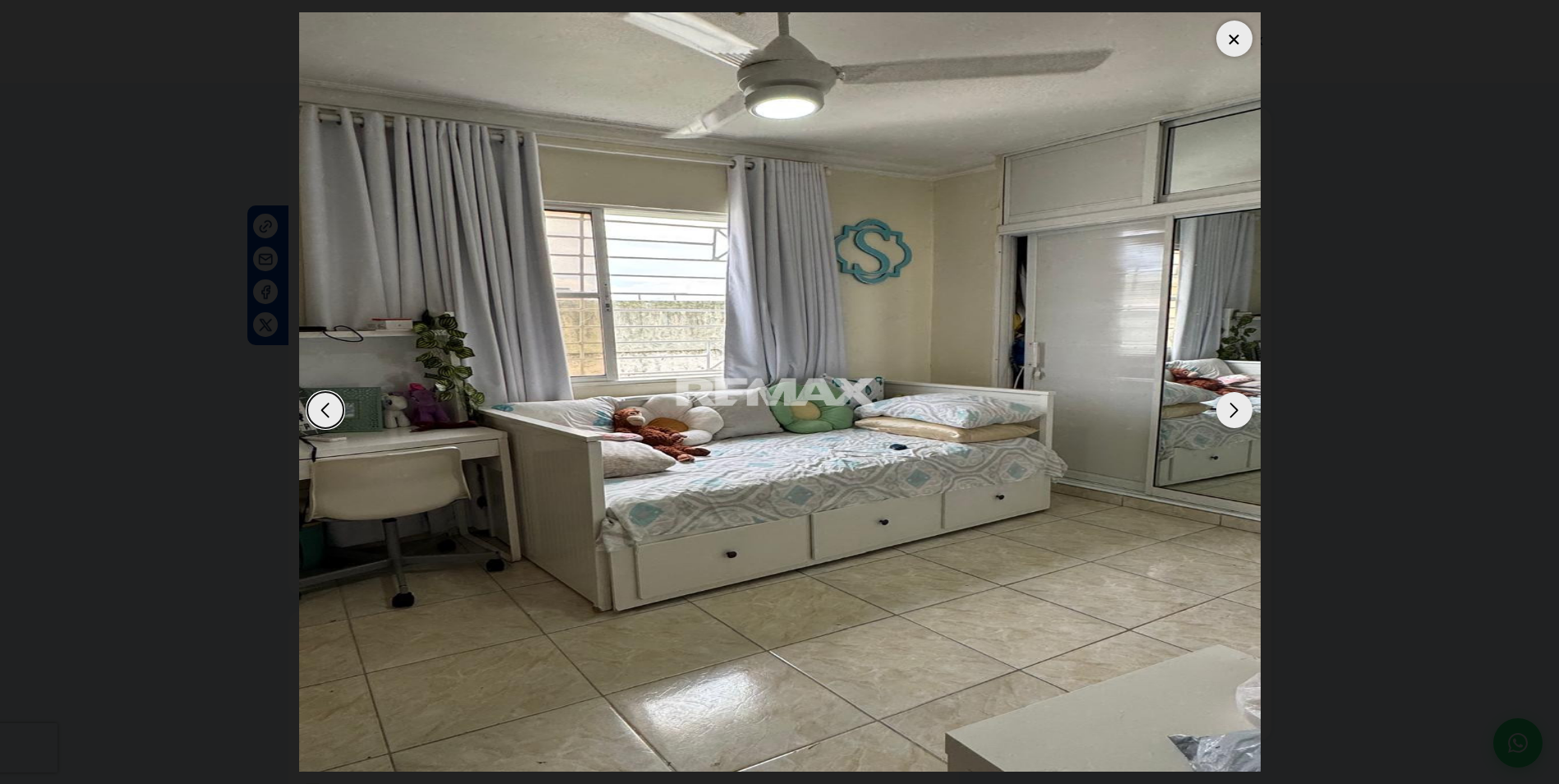
click at [1240, 405] on div "Next slide" at bounding box center [1235, 411] width 37 height 37
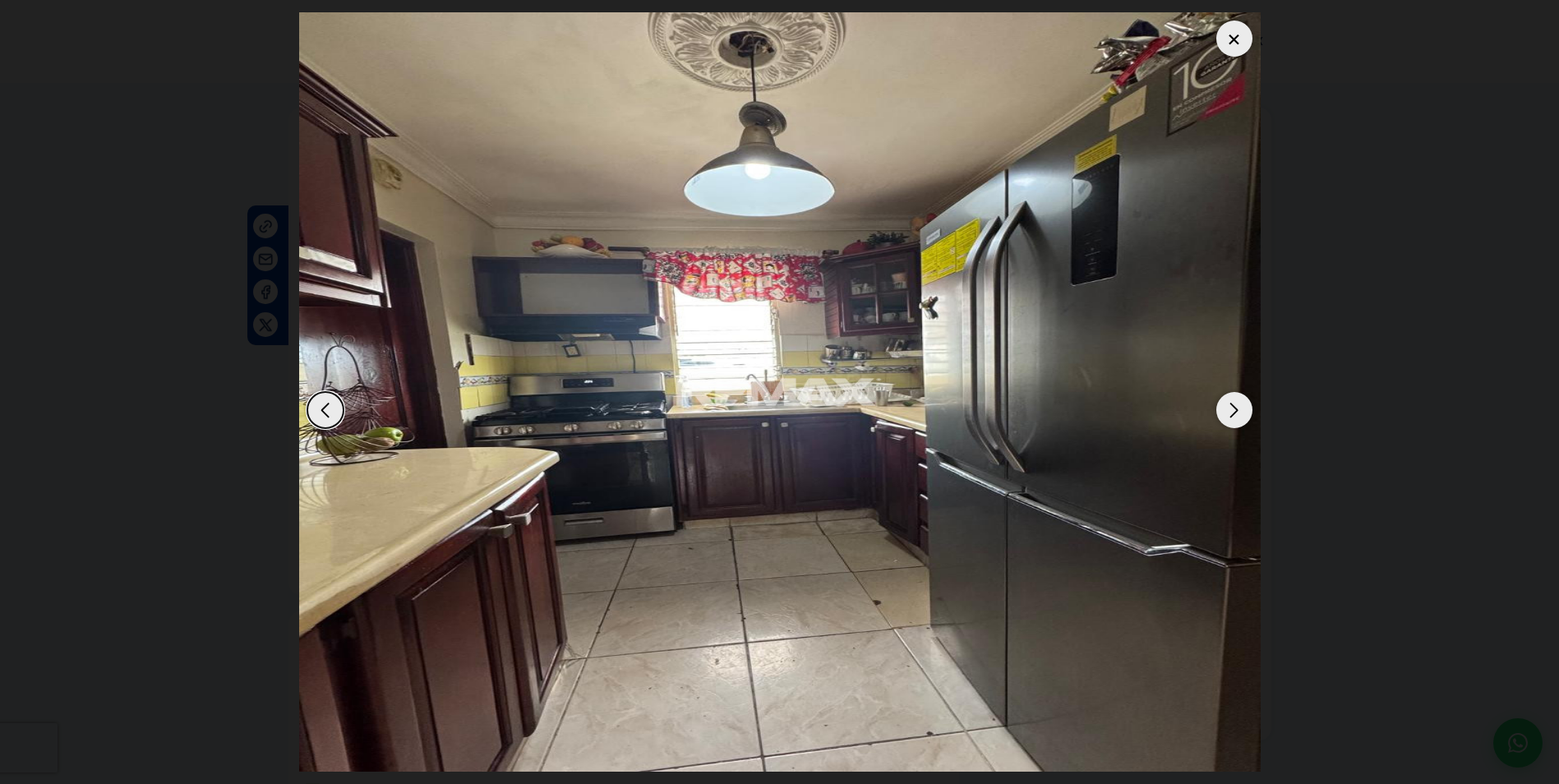
click at [1240, 405] on div "Next slide" at bounding box center [1235, 411] width 37 height 37
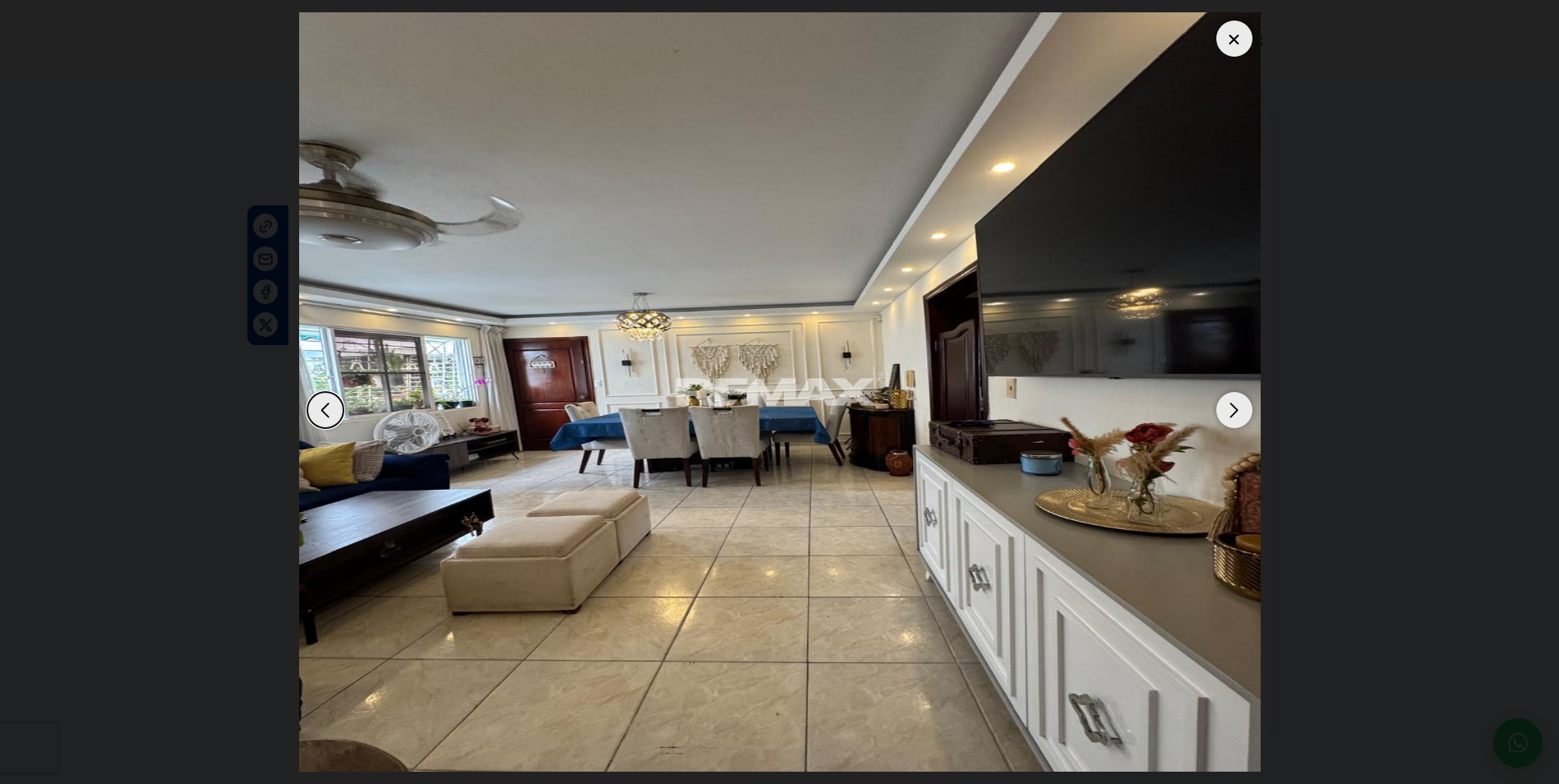
click at [1240, 405] on div "Next slide" at bounding box center [1235, 411] width 37 height 37
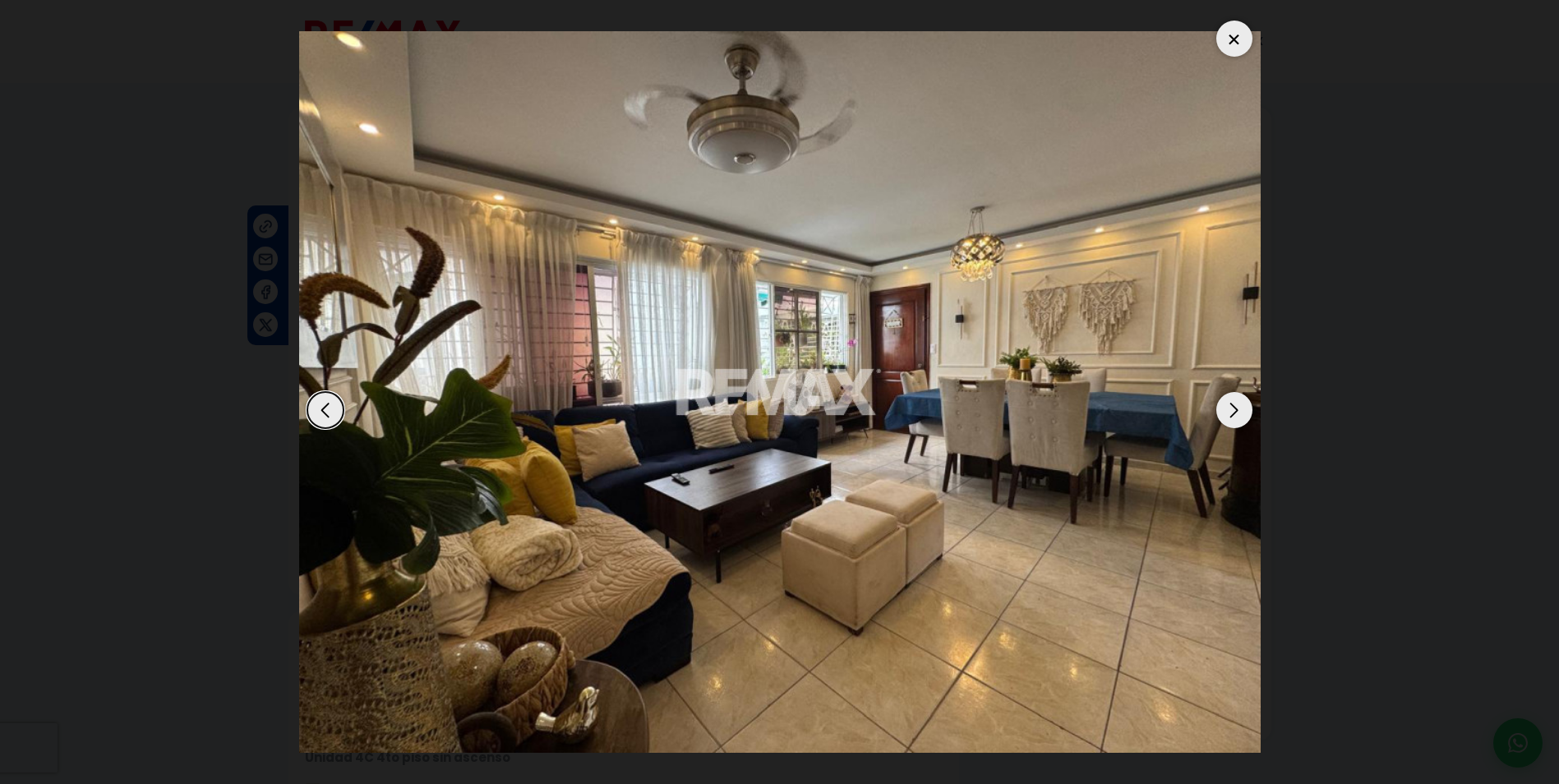
click at [1240, 405] on div "Next slide" at bounding box center [1235, 411] width 37 height 37
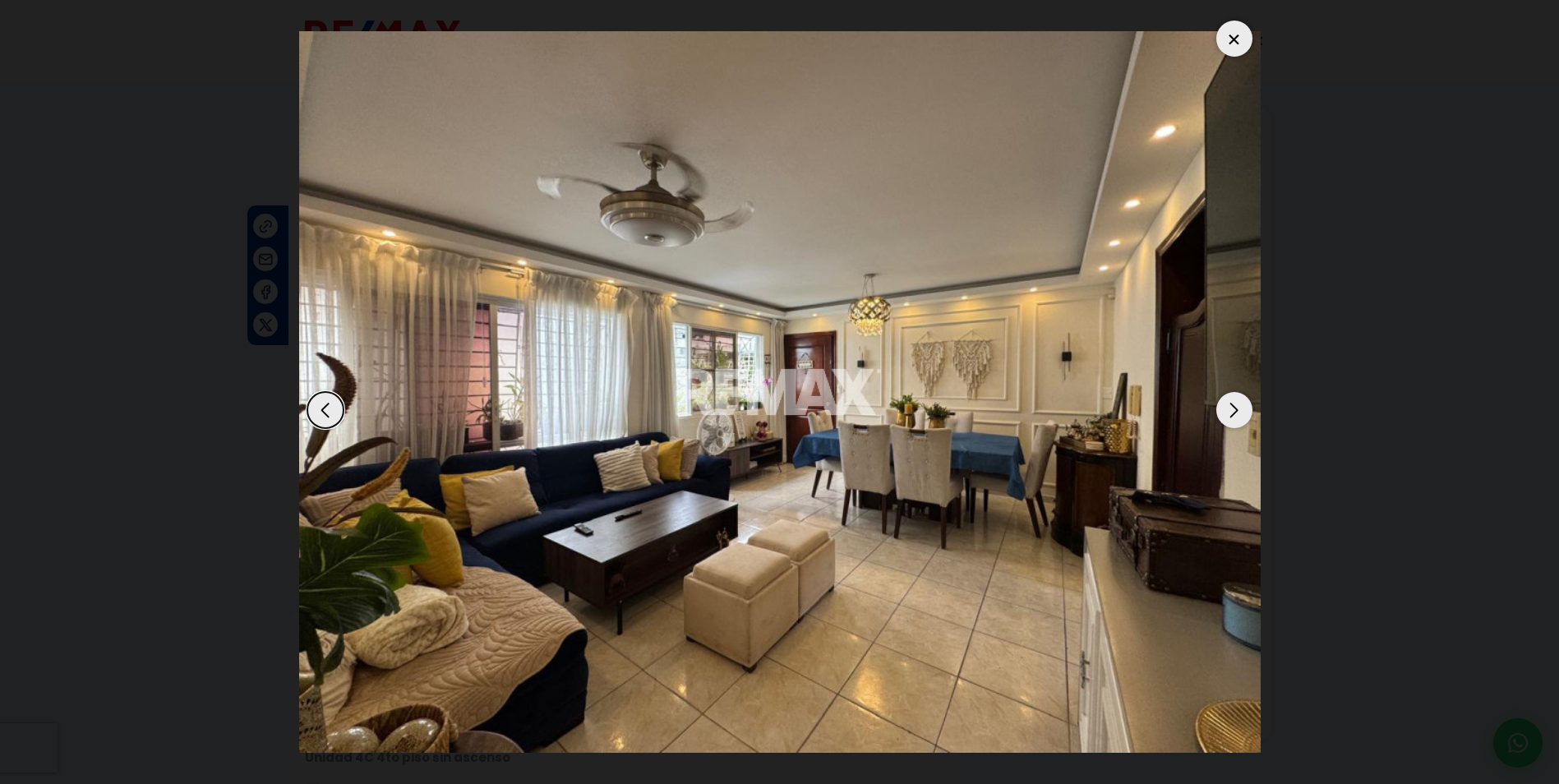
click at [1240, 405] on div "Next slide" at bounding box center [1235, 411] width 37 height 37
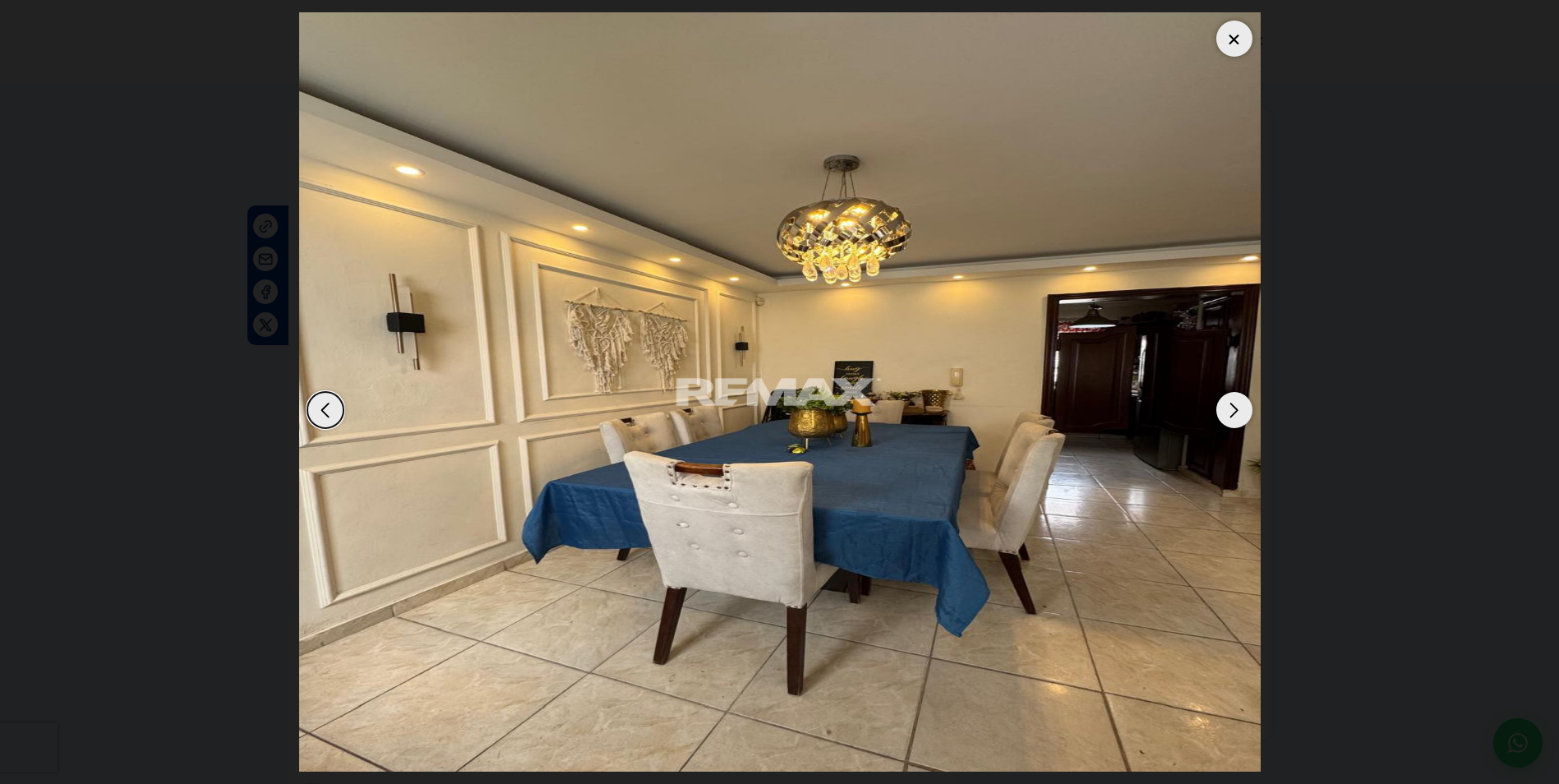
click at [1240, 405] on div "Next slide" at bounding box center [1235, 411] width 37 height 37
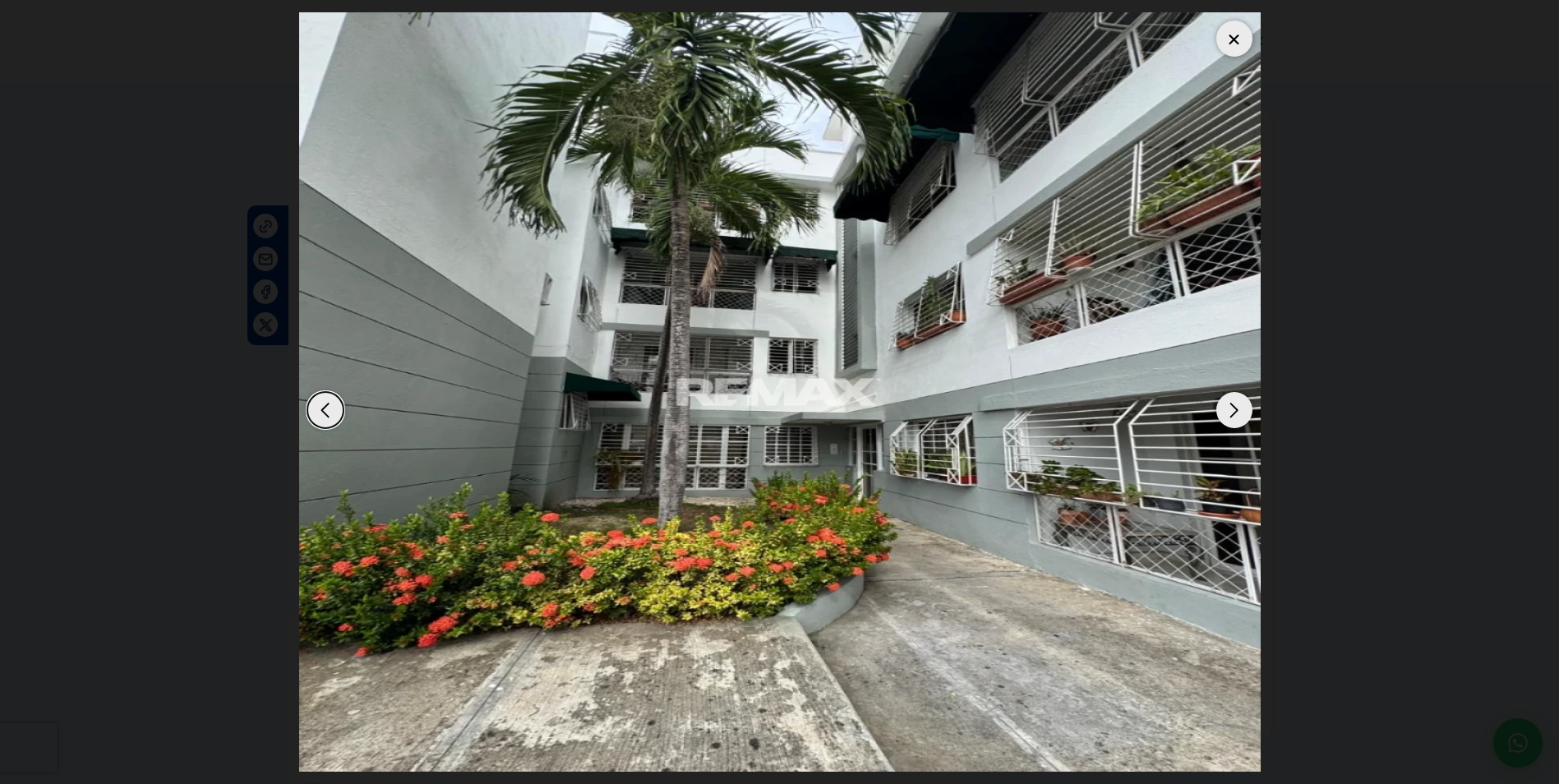
click at [1240, 405] on div "Next slide" at bounding box center [1235, 411] width 37 height 37
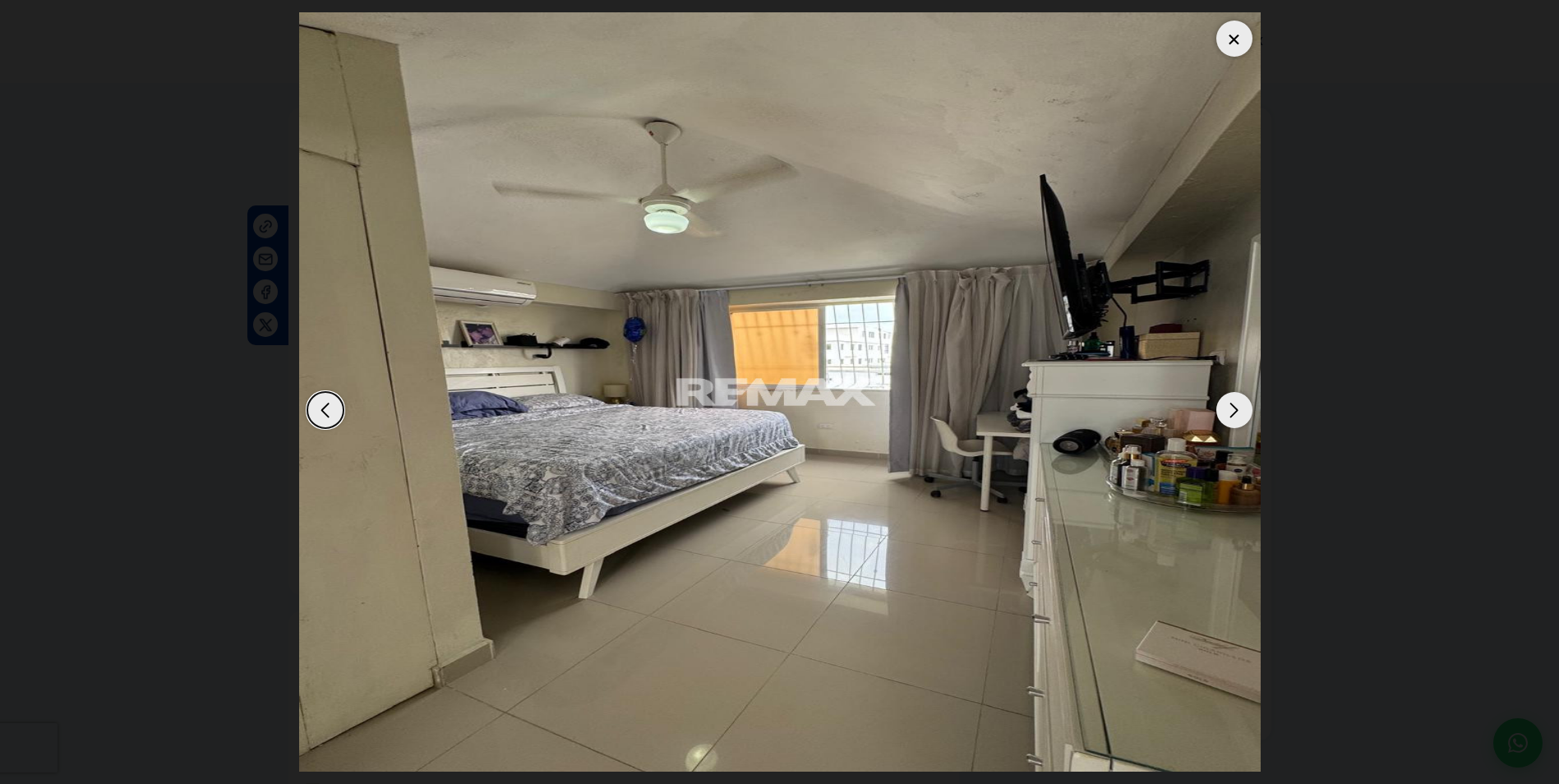
click at [1240, 405] on div "Next slide" at bounding box center [1235, 411] width 37 height 37
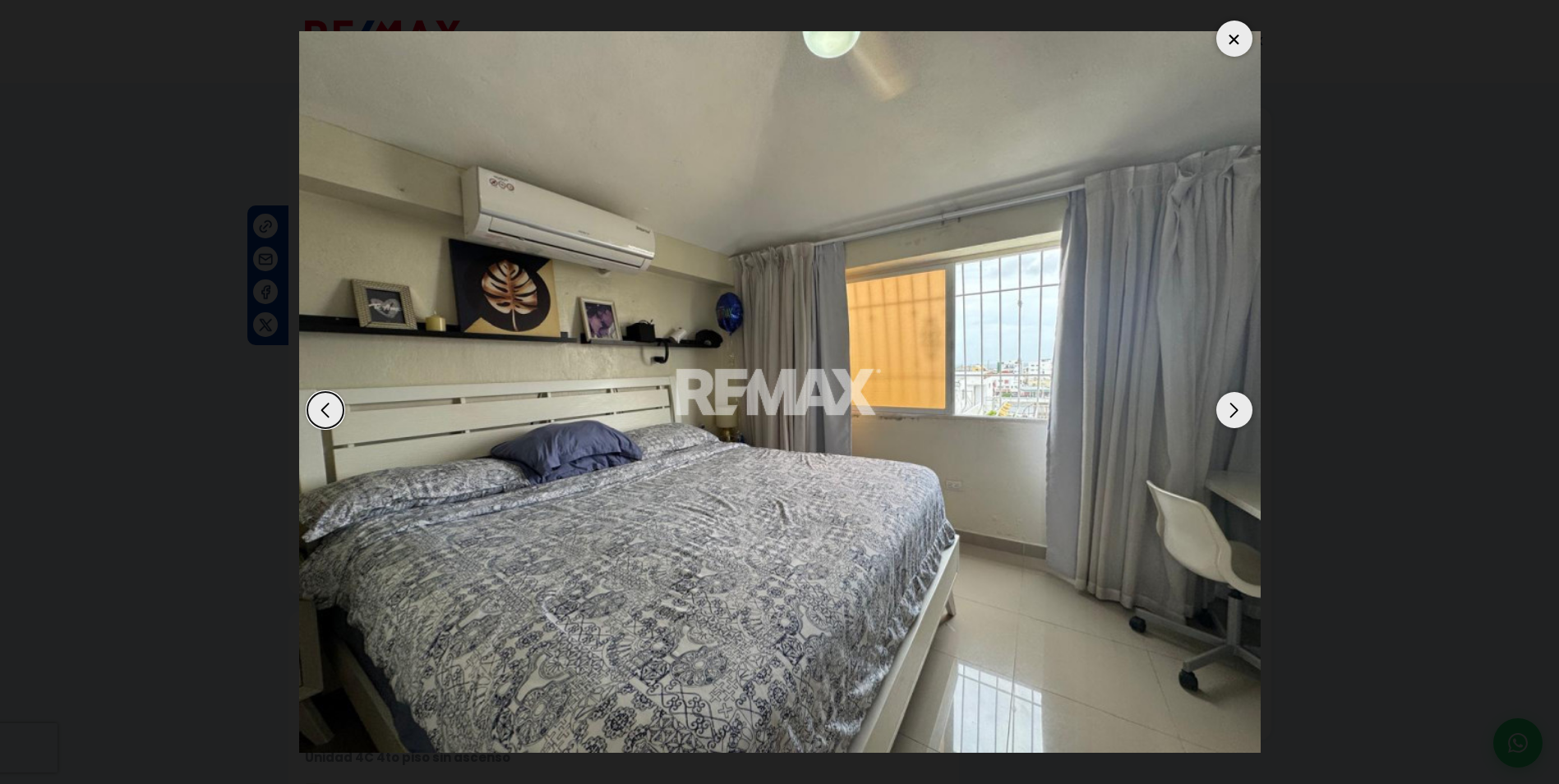
click at [1240, 405] on div "Next slide" at bounding box center [1235, 411] width 37 height 37
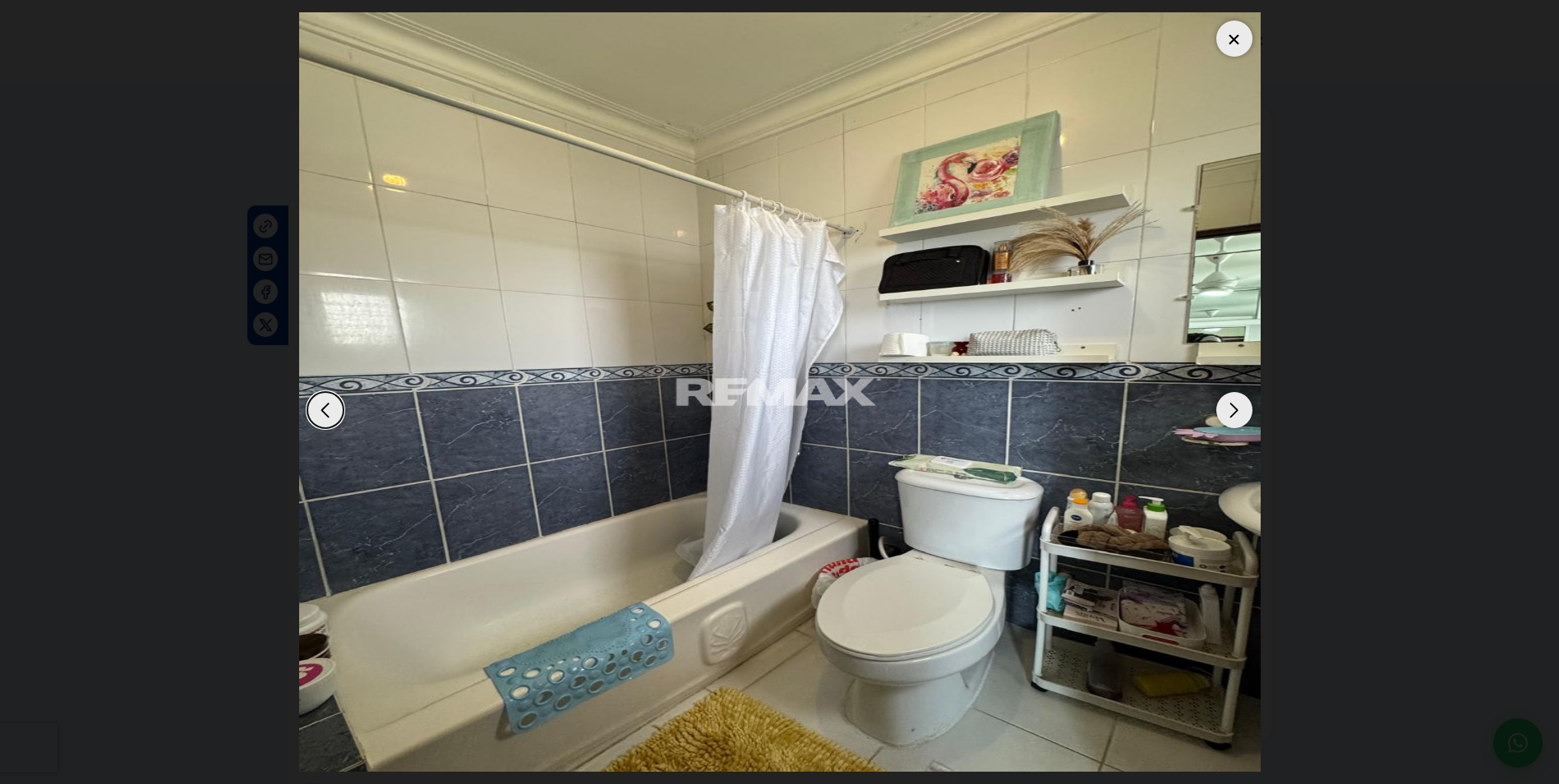
click at [1240, 405] on div "Next slide" at bounding box center [1235, 411] width 37 height 37
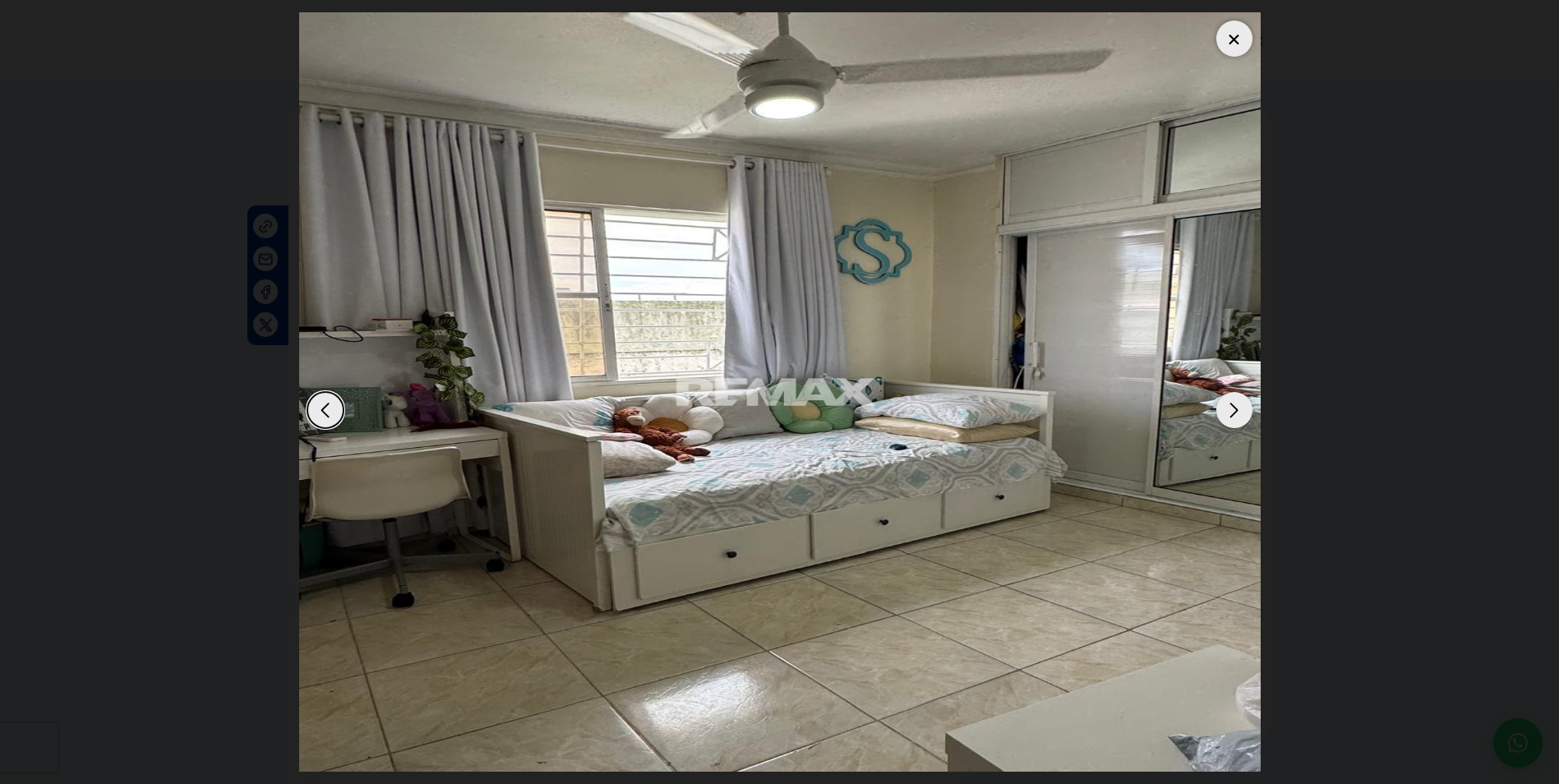
click at [1241, 37] on div at bounding box center [1235, 39] width 37 height 37
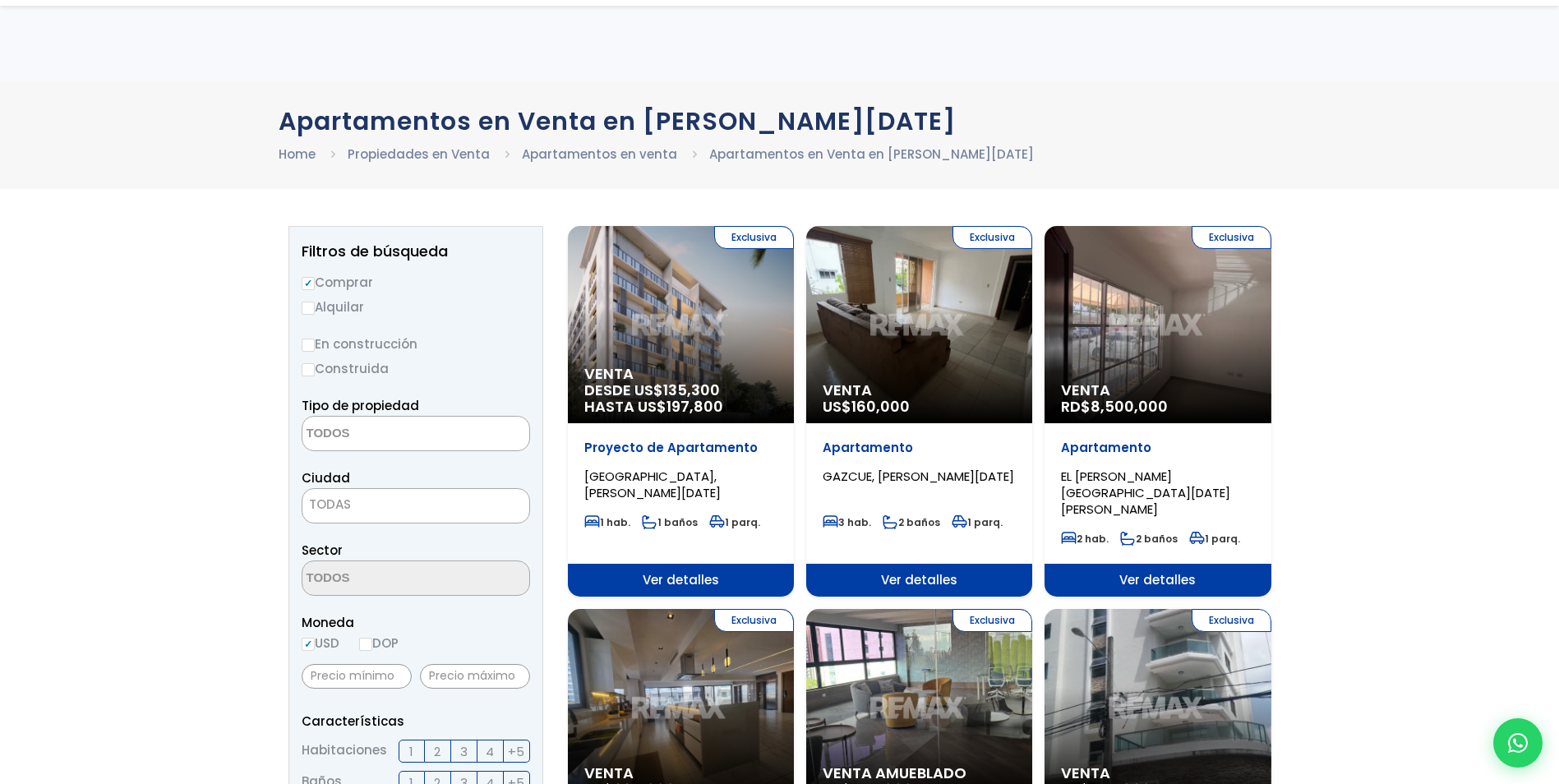
select select
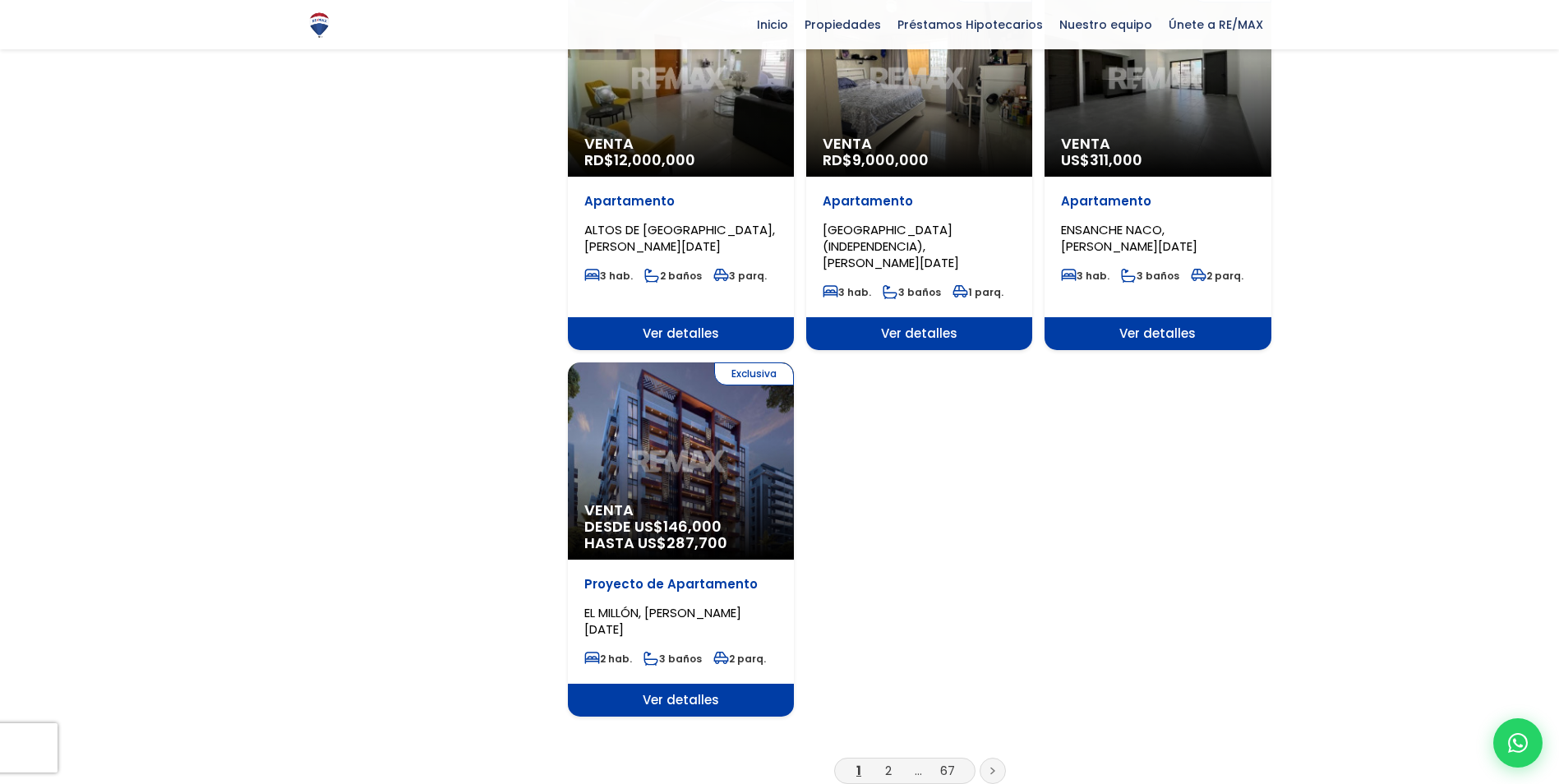
scroll to position [1808, 0]
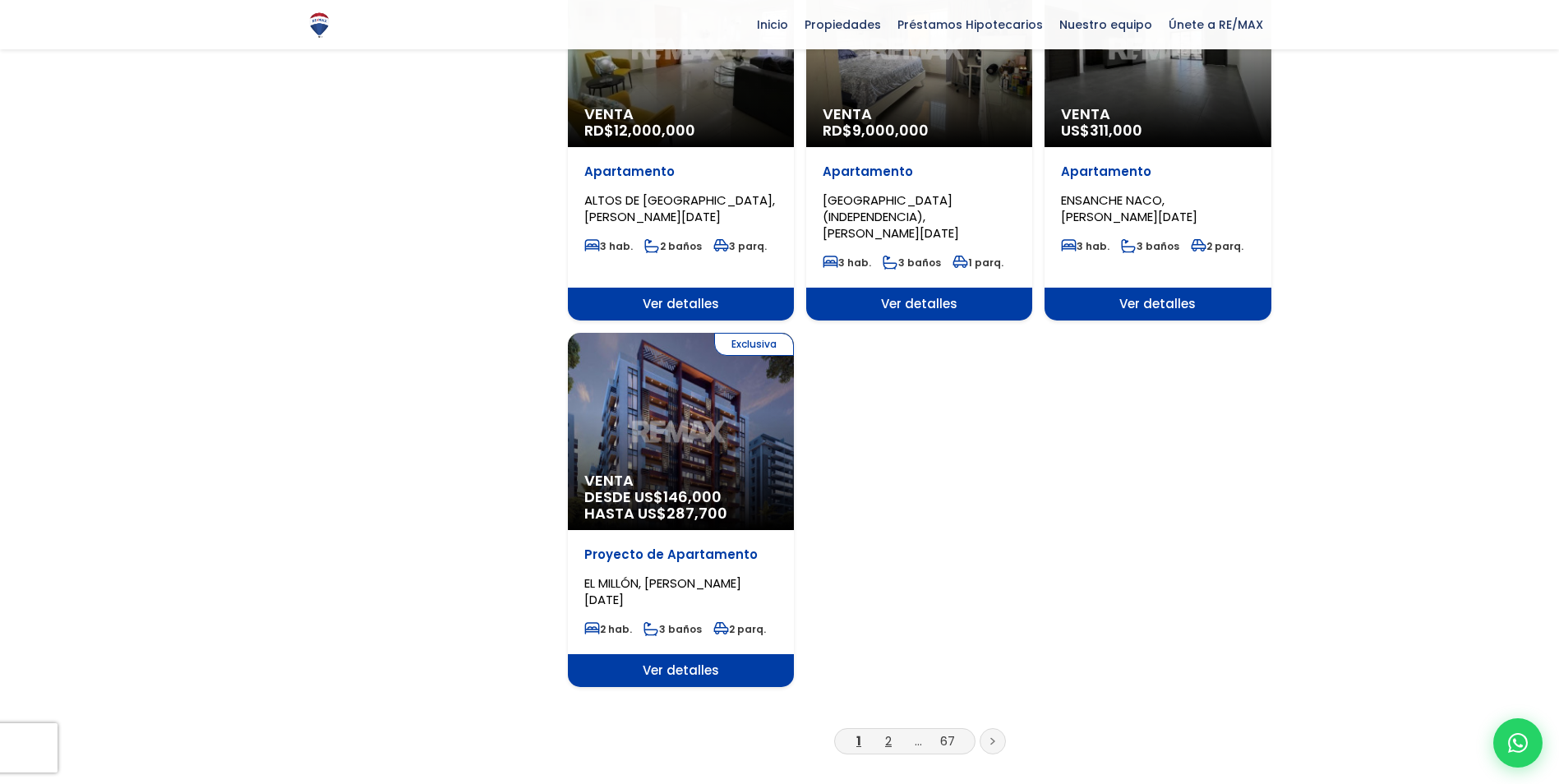
click at [890, 732] on link "2" at bounding box center [888, 740] width 6 height 17
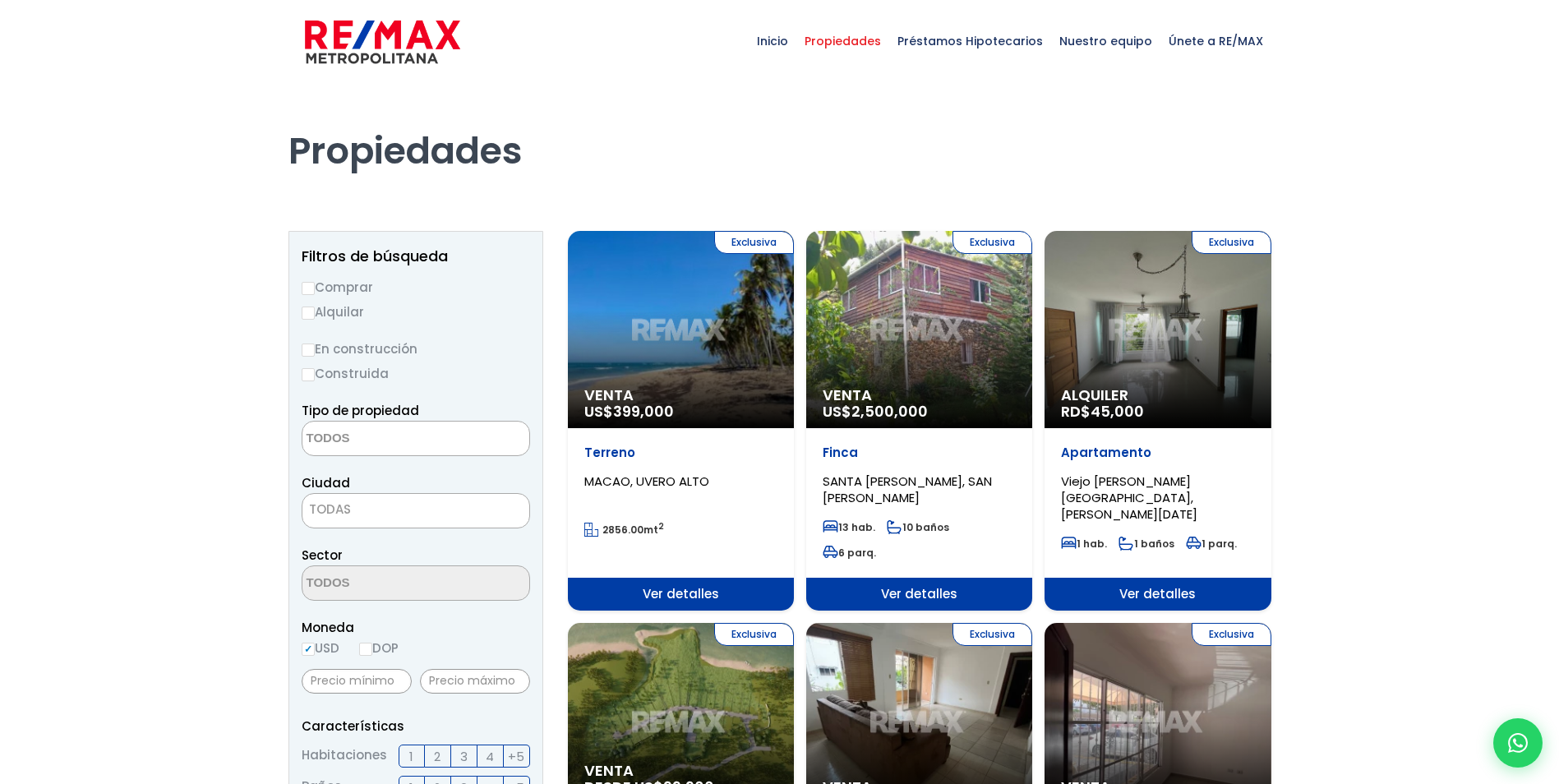
select select
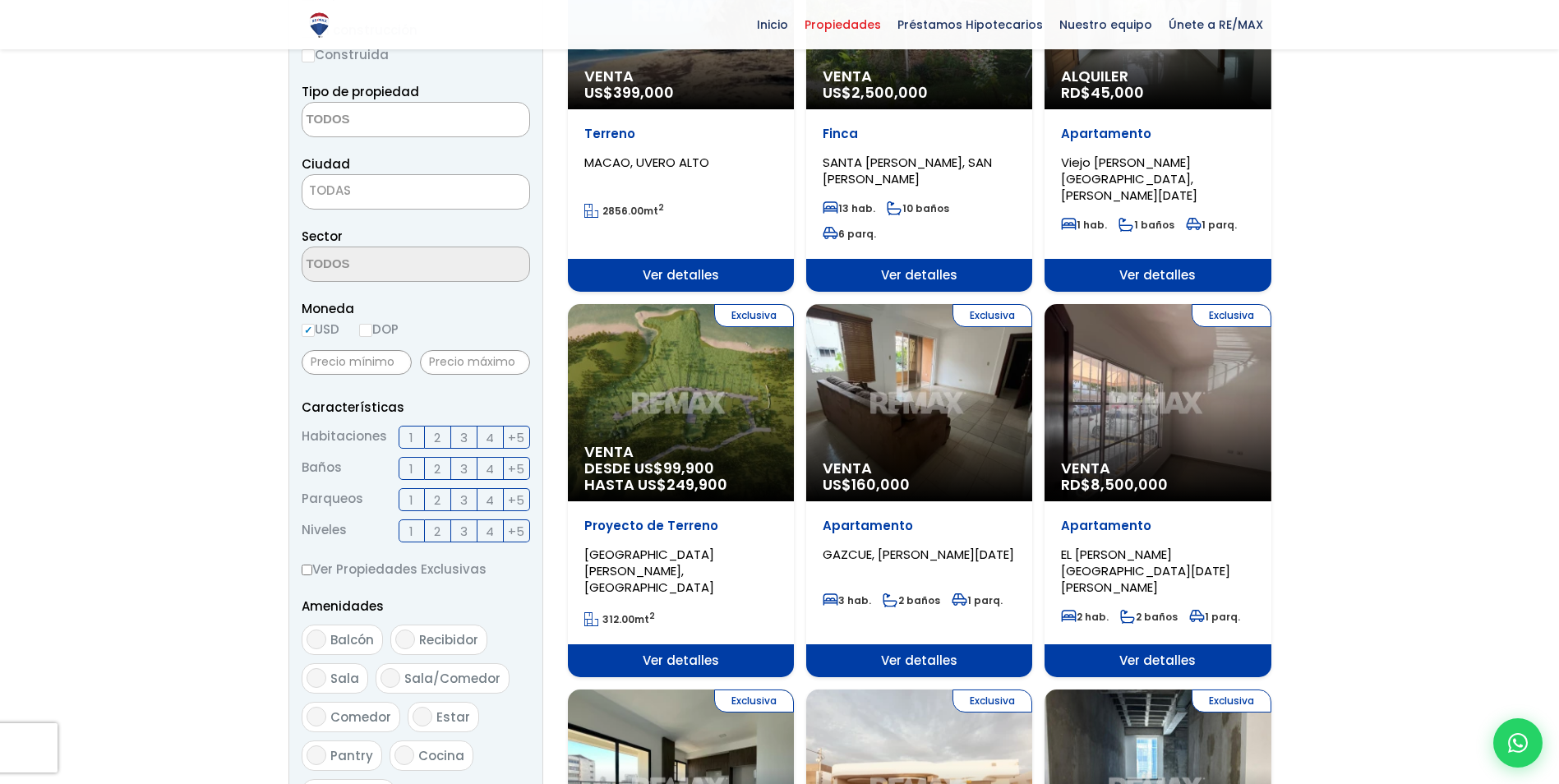
scroll to position [329, 0]
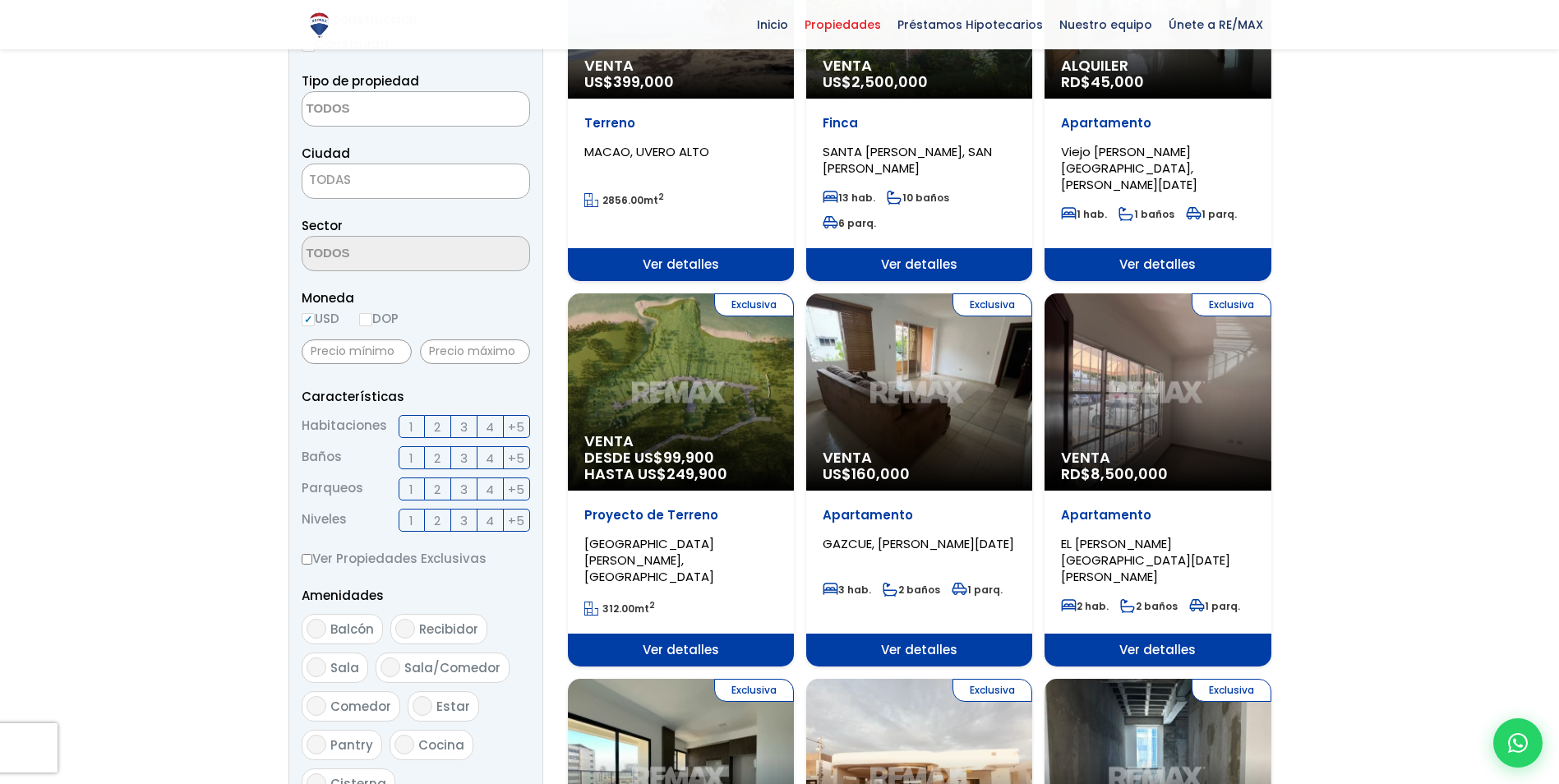
click at [905, 408] on div "Exclusiva Venta US$ 160,000" at bounding box center [919, 392] width 226 height 197
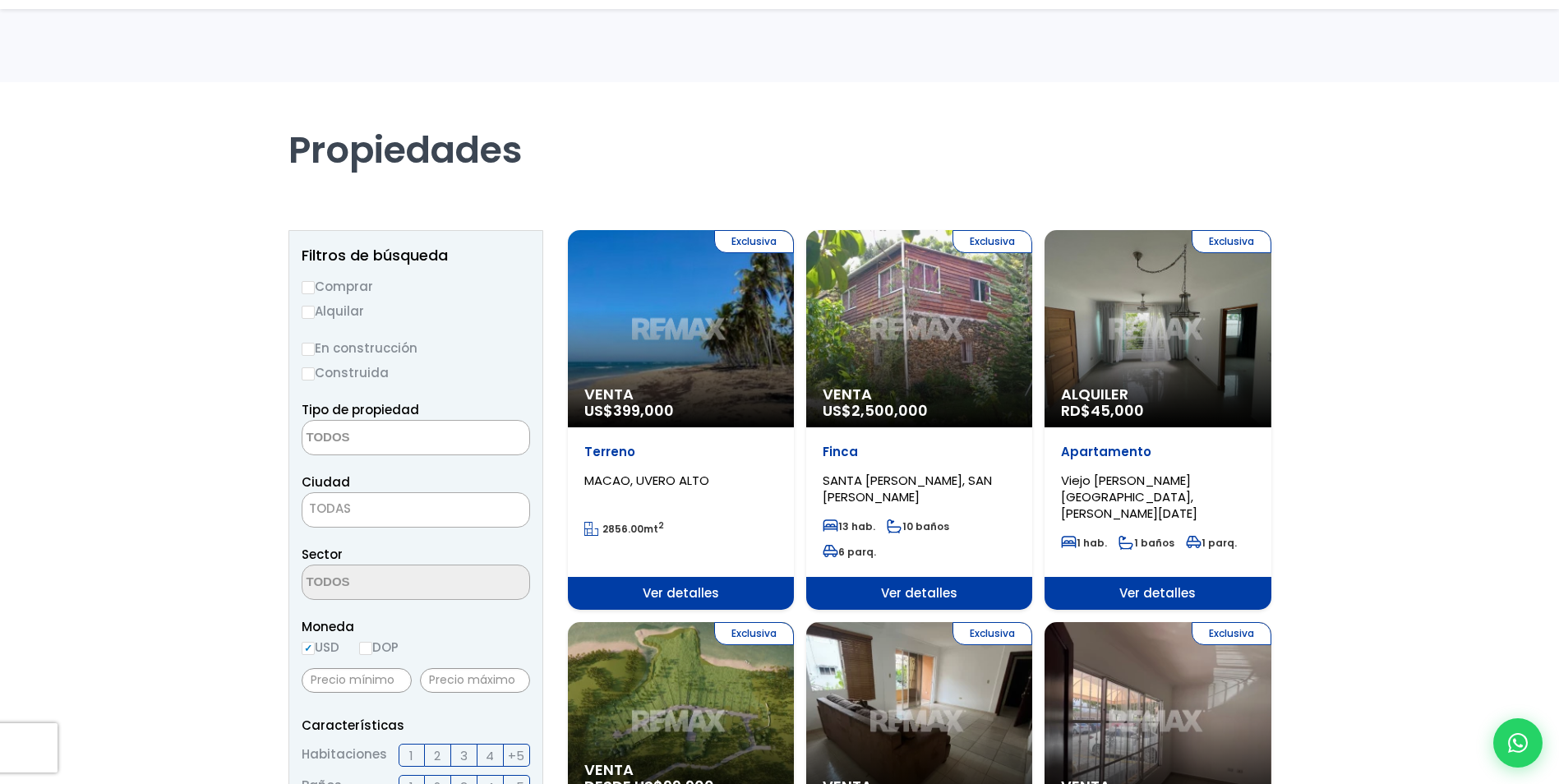
select select
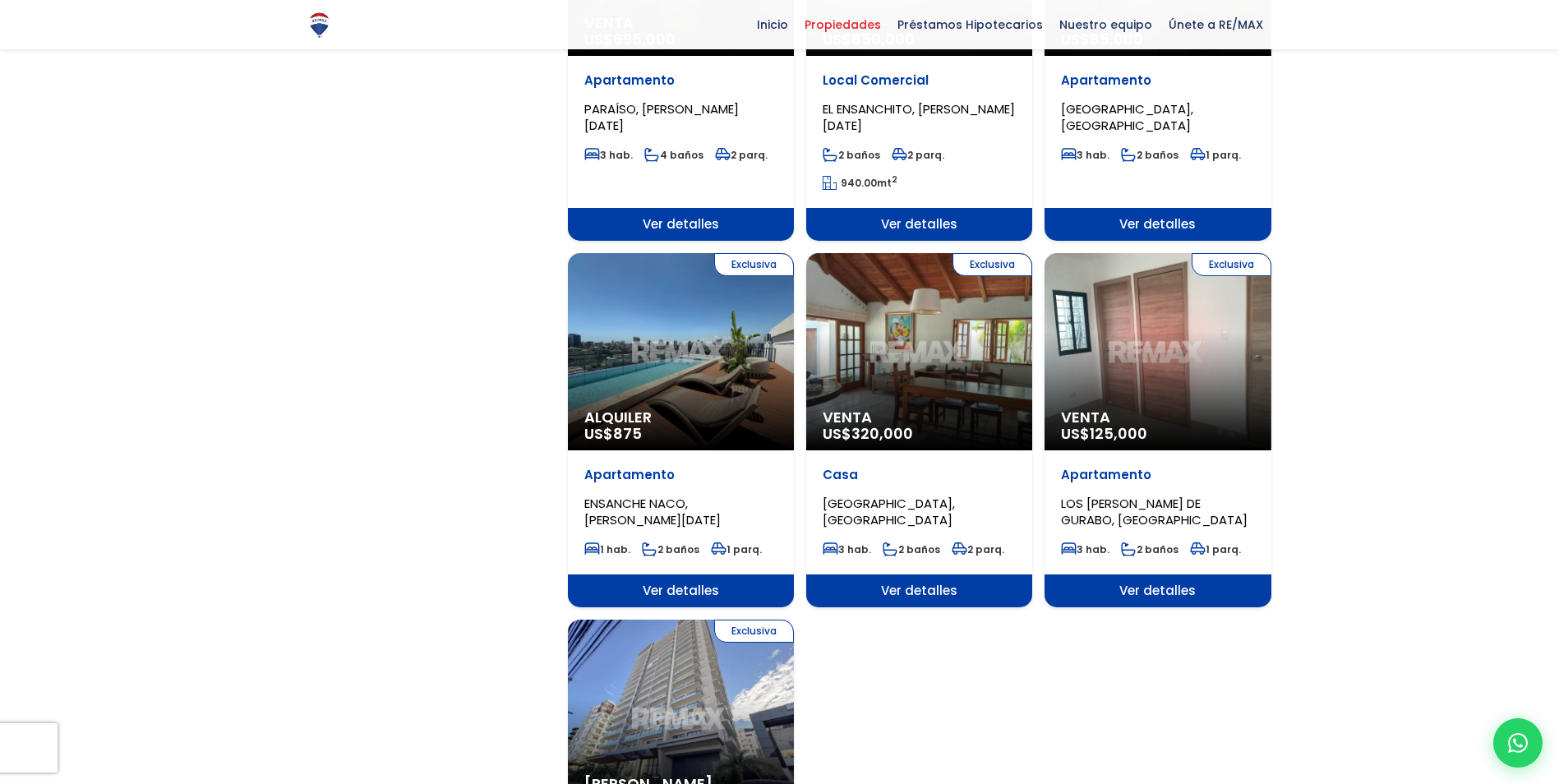
scroll to position [1562, 0]
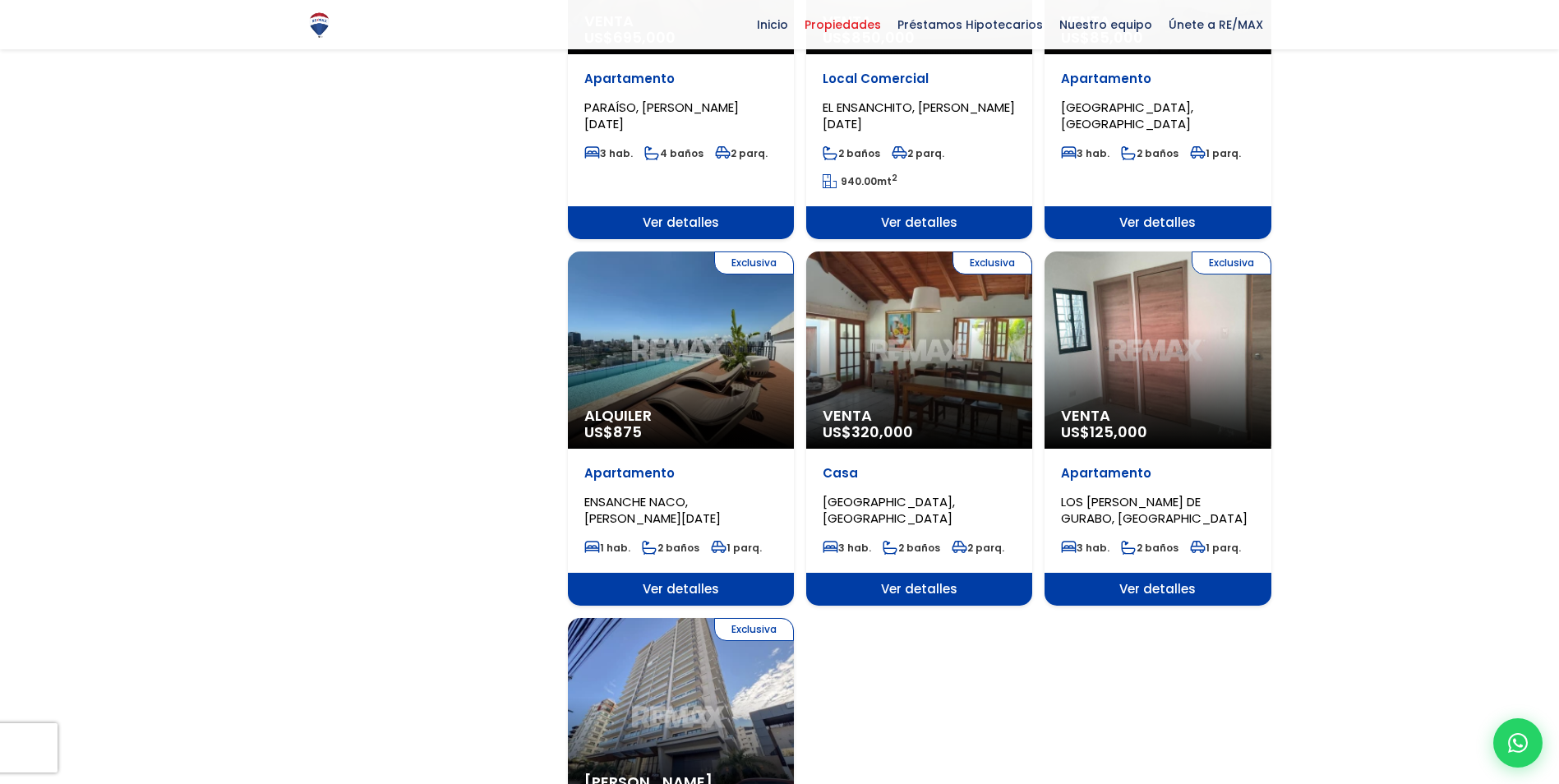
click at [1126, 344] on div "Exclusiva Venta US$ 125,000" at bounding box center [1158, 350] width 226 height 197
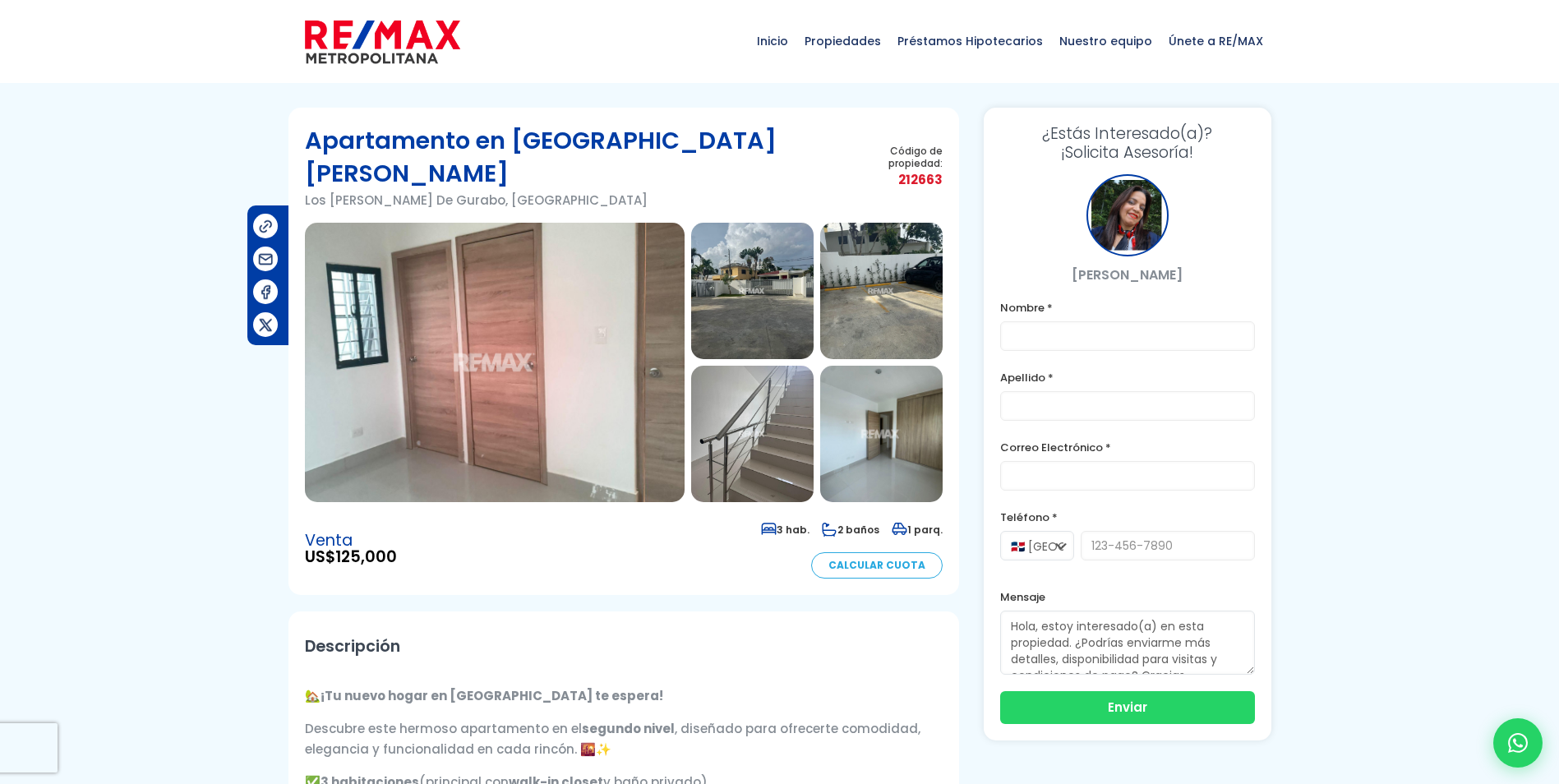
click at [482, 342] on img at bounding box center [495, 362] width 380 height 279
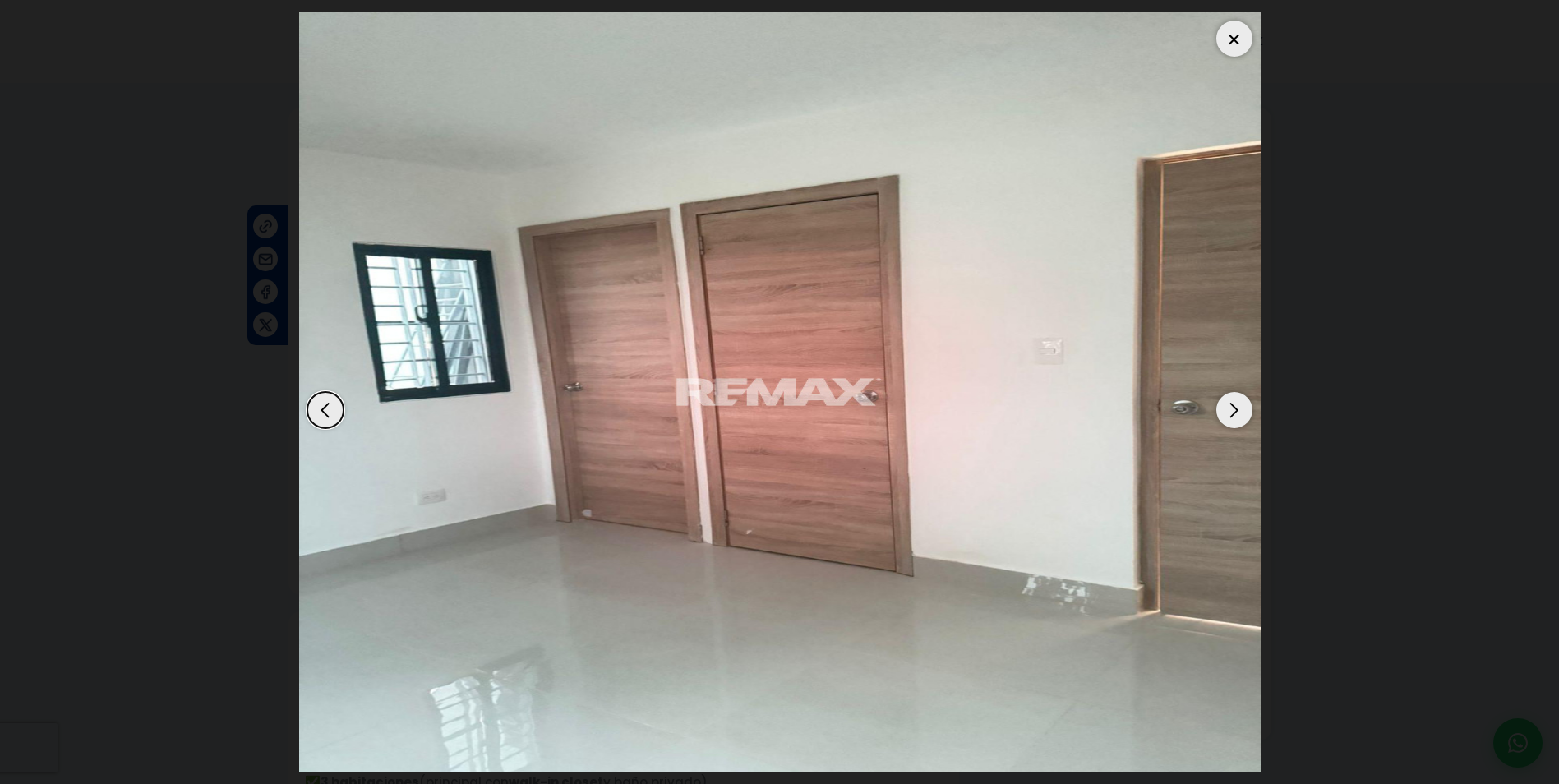
click at [1226, 410] on div "Next slide" at bounding box center [1235, 411] width 37 height 37
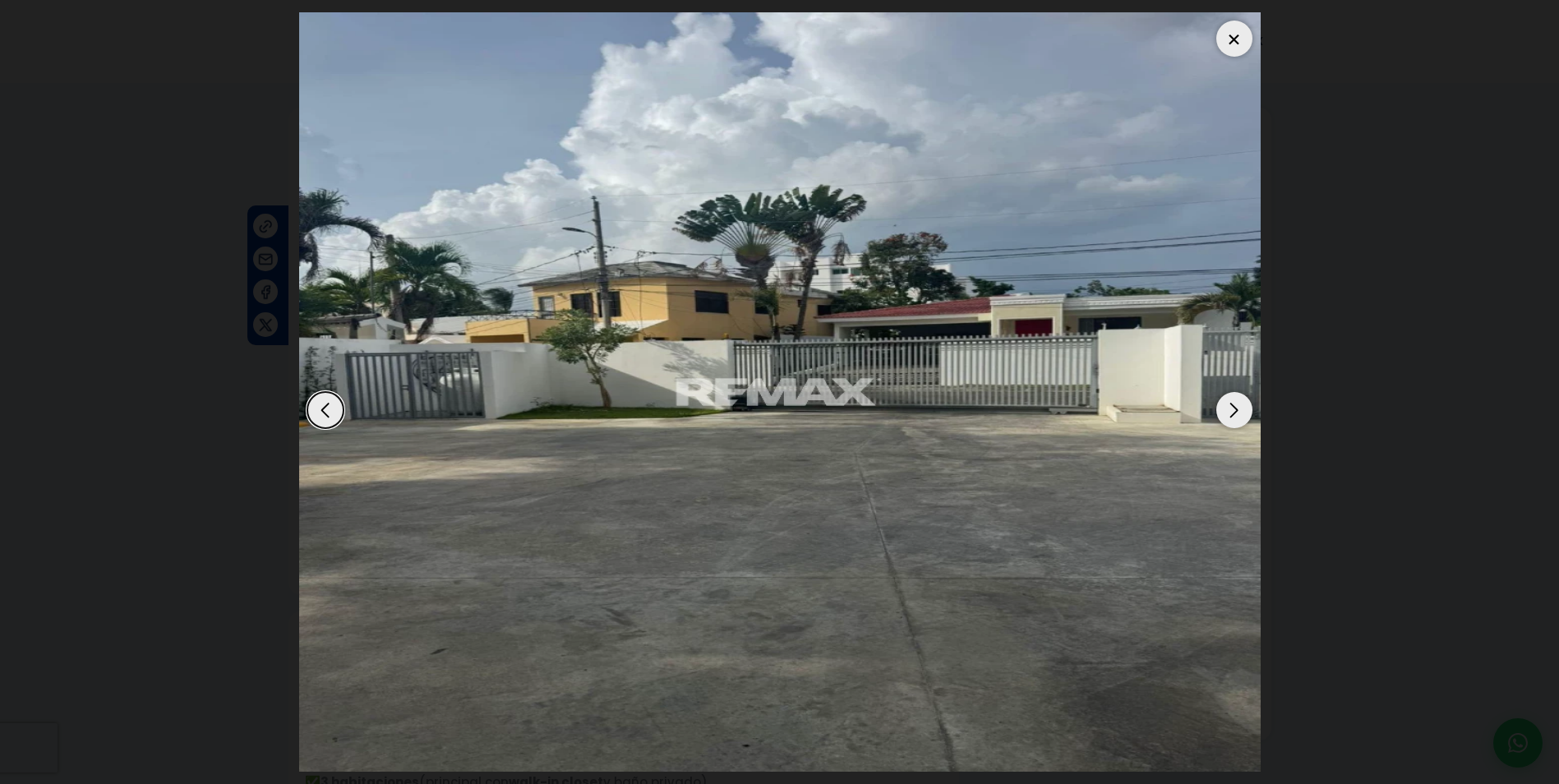
click at [1226, 410] on div "Next slide" at bounding box center [1235, 411] width 37 height 37
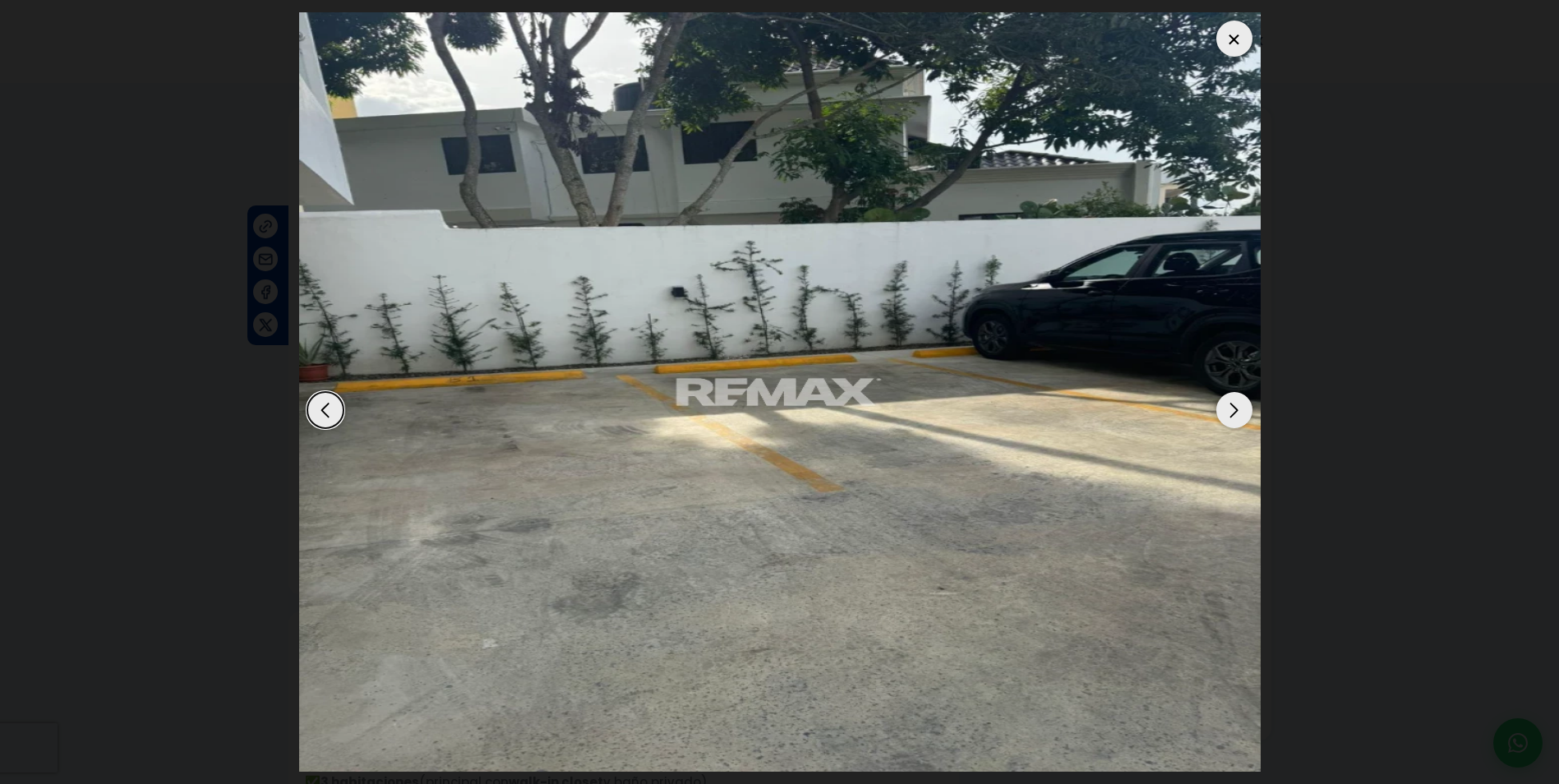
click at [1226, 410] on div "Next slide" at bounding box center [1235, 411] width 37 height 37
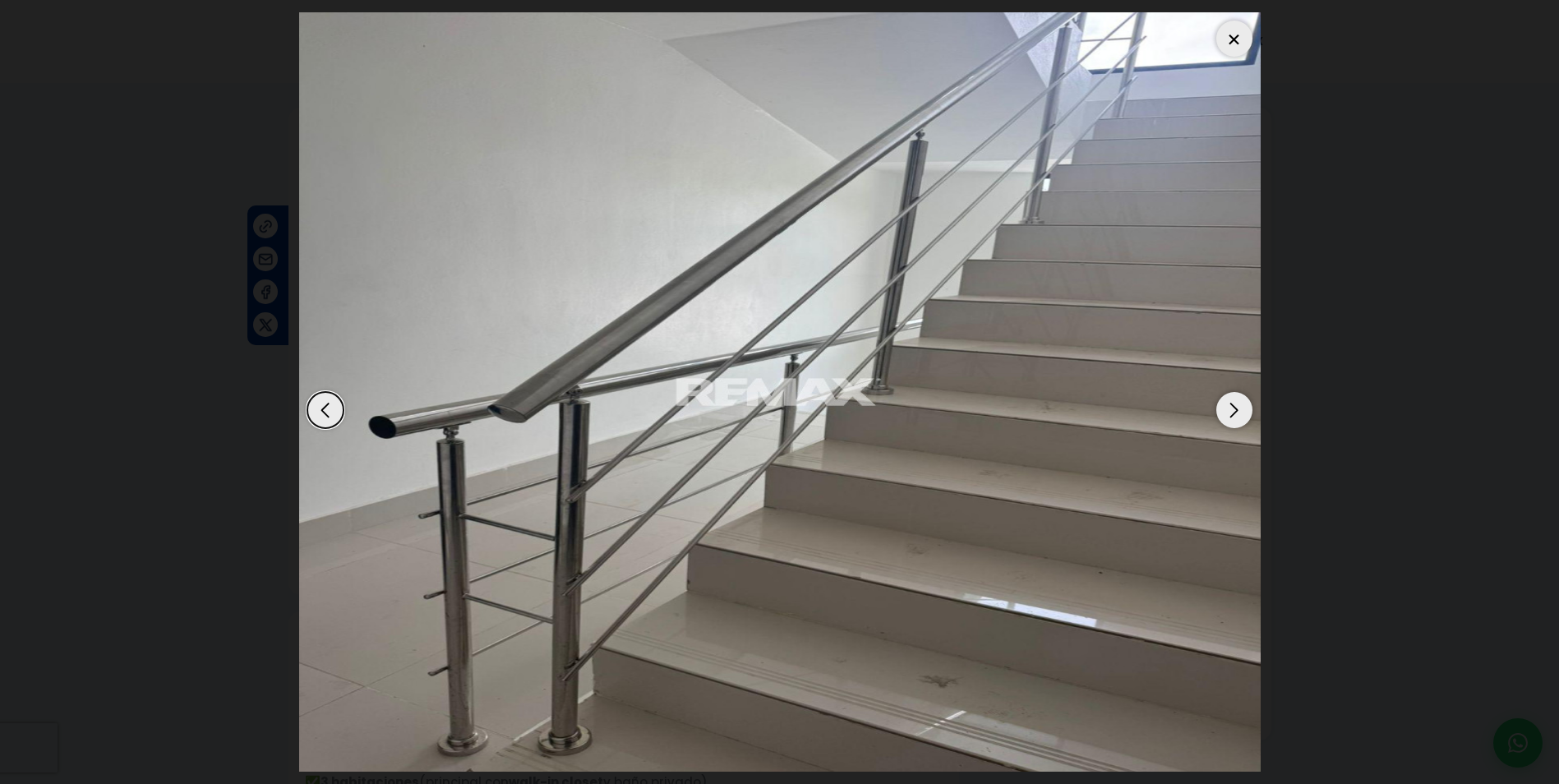
click at [1226, 410] on div "Next slide" at bounding box center [1235, 411] width 37 height 37
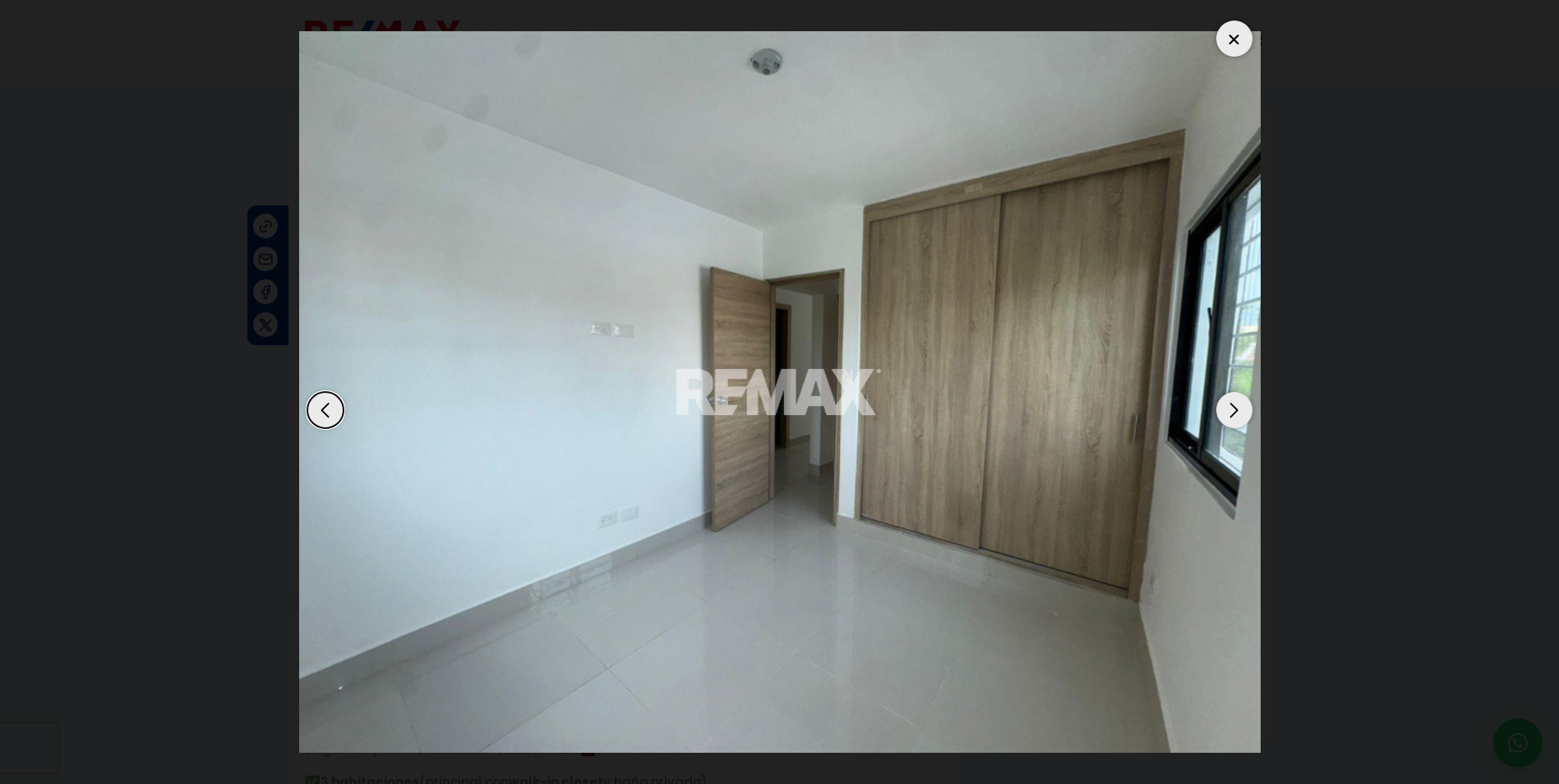
click at [1226, 410] on div "Next slide" at bounding box center [1235, 411] width 37 height 37
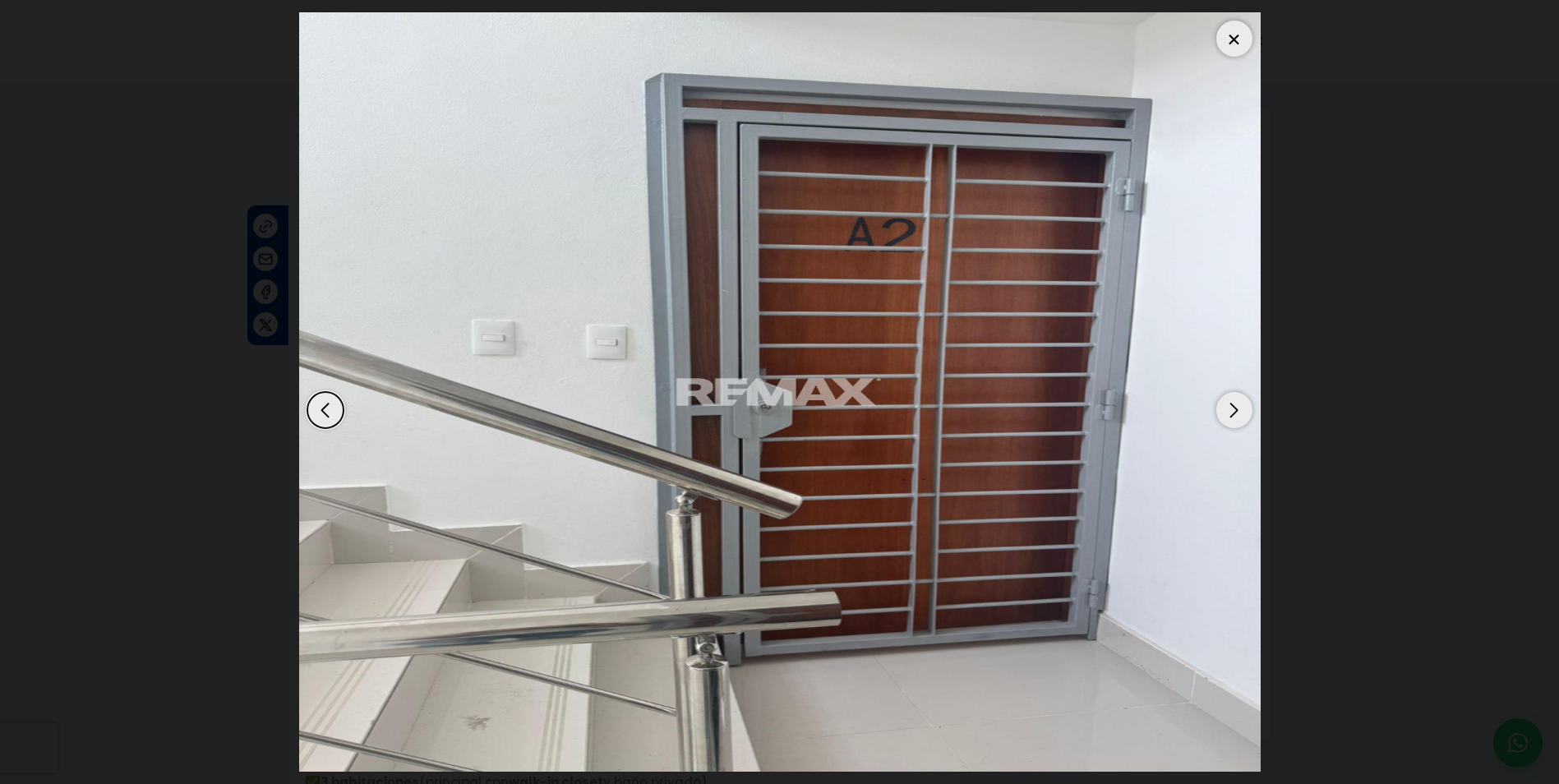
click at [1226, 410] on div "Next slide" at bounding box center [1235, 411] width 37 height 37
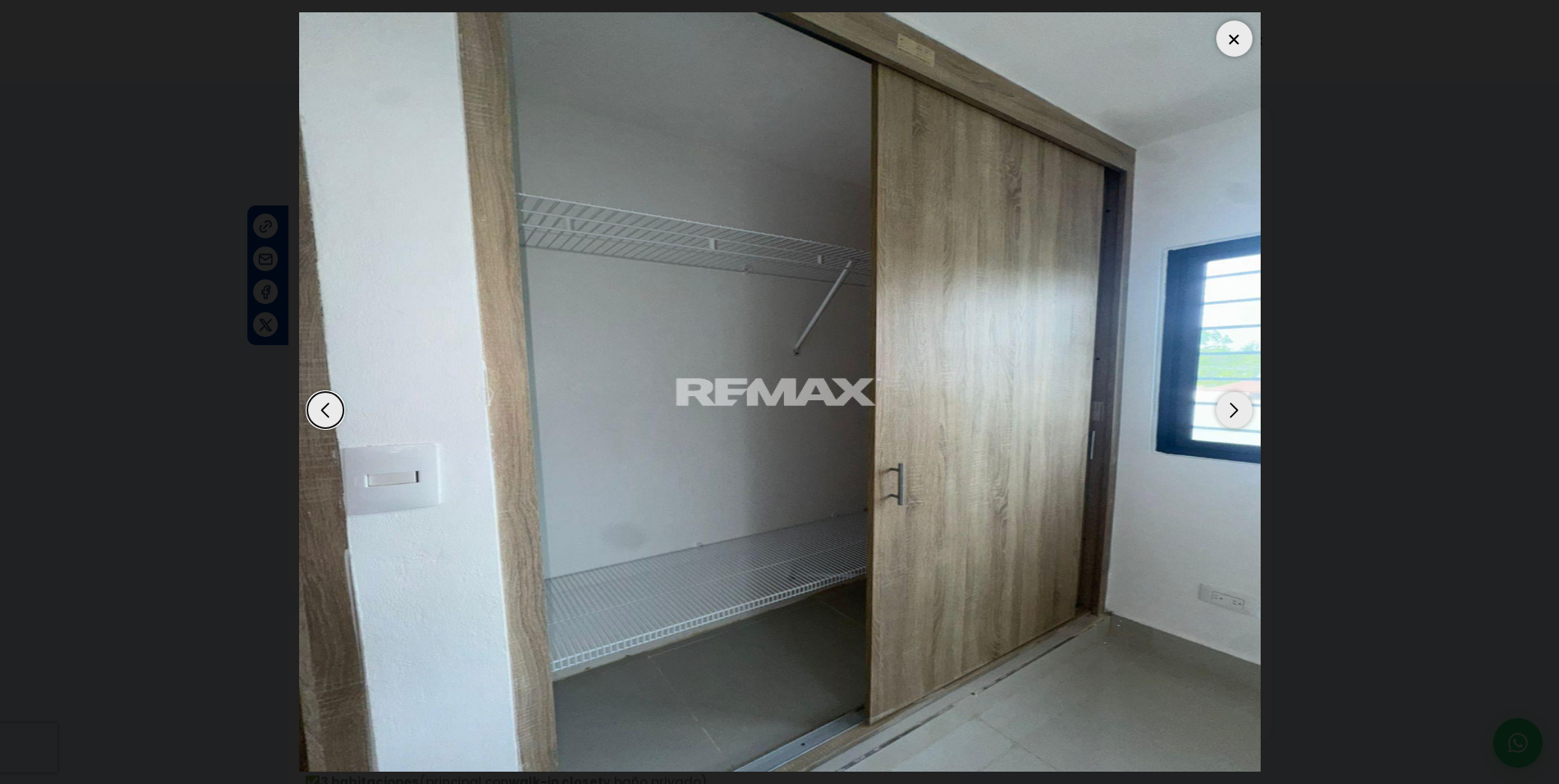
click at [1226, 410] on div "Next slide" at bounding box center [1235, 411] width 37 height 37
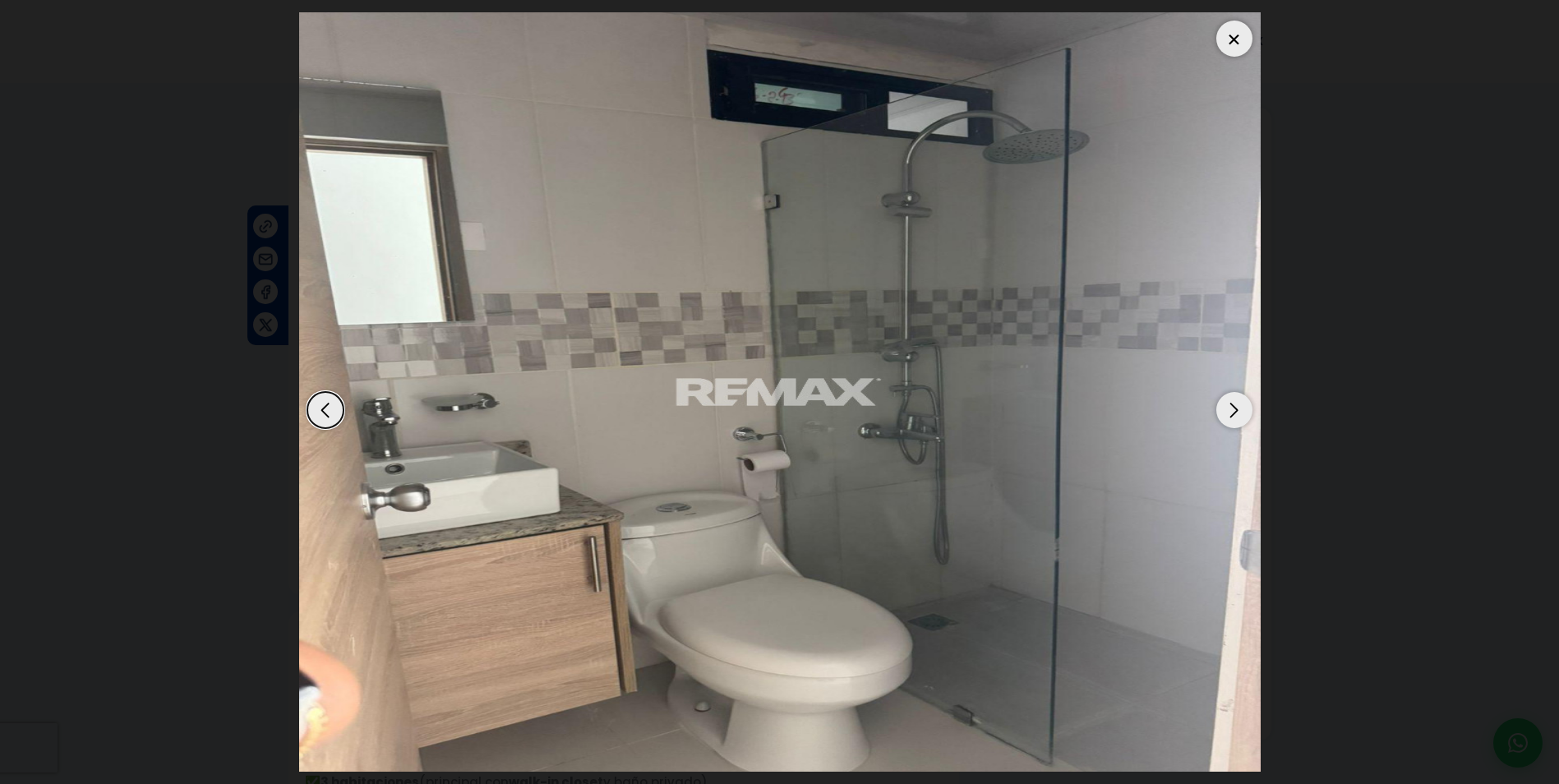
click at [1226, 410] on div "Next slide" at bounding box center [1235, 411] width 37 height 37
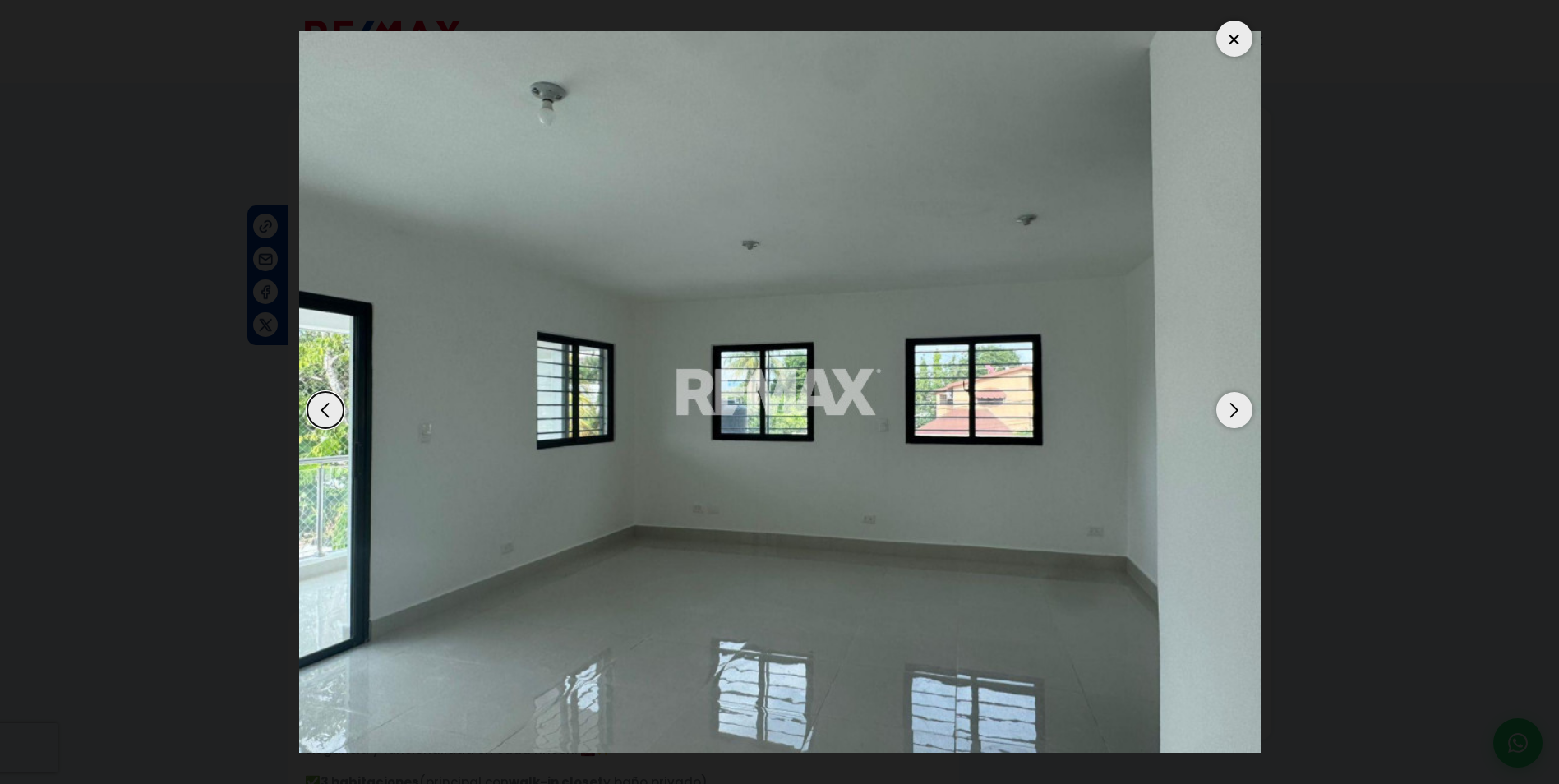
click at [1226, 410] on div "Next slide" at bounding box center [1235, 411] width 37 height 37
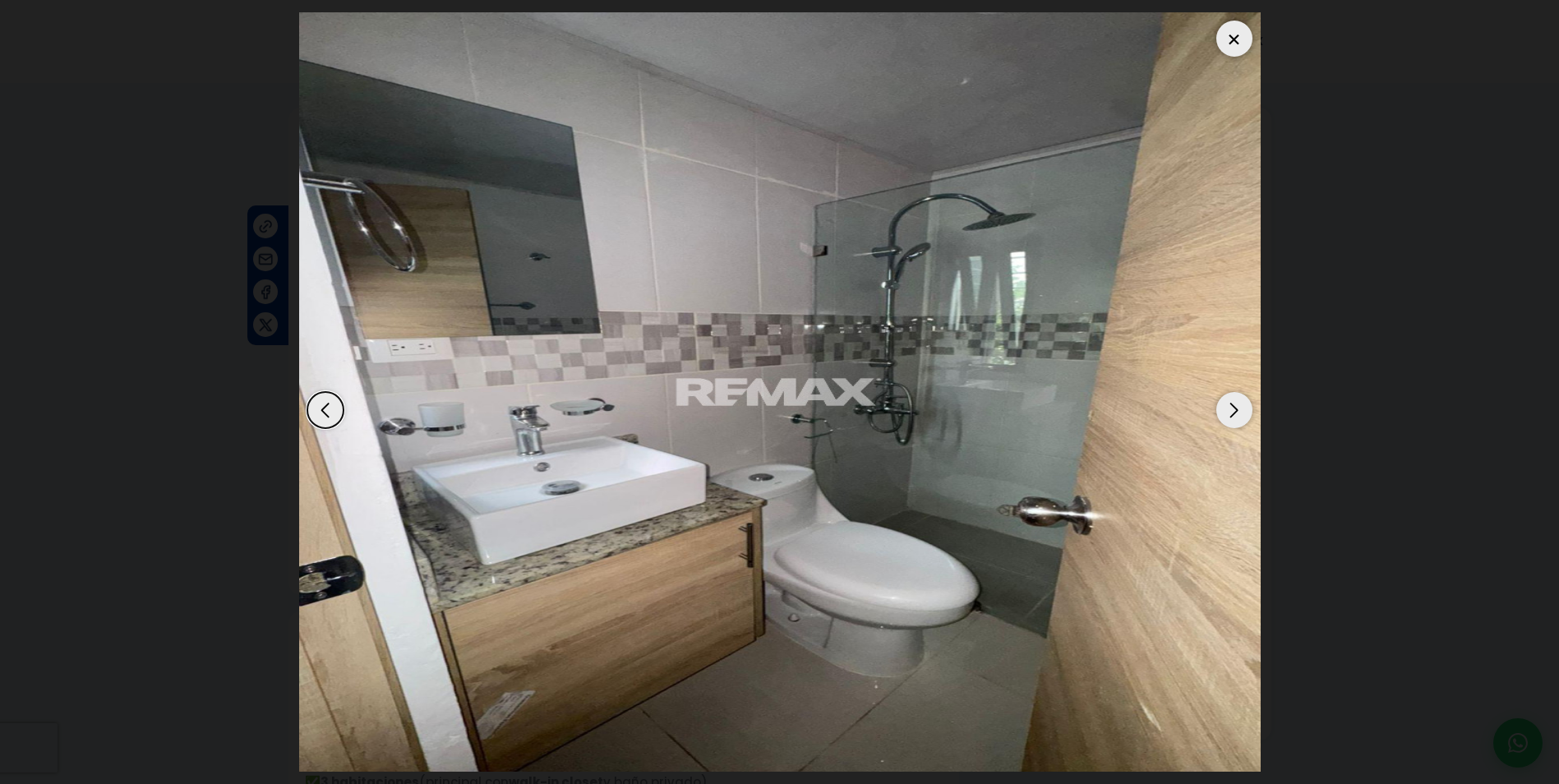
click at [1226, 410] on div "Next slide" at bounding box center [1235, 411] width 37 height 37
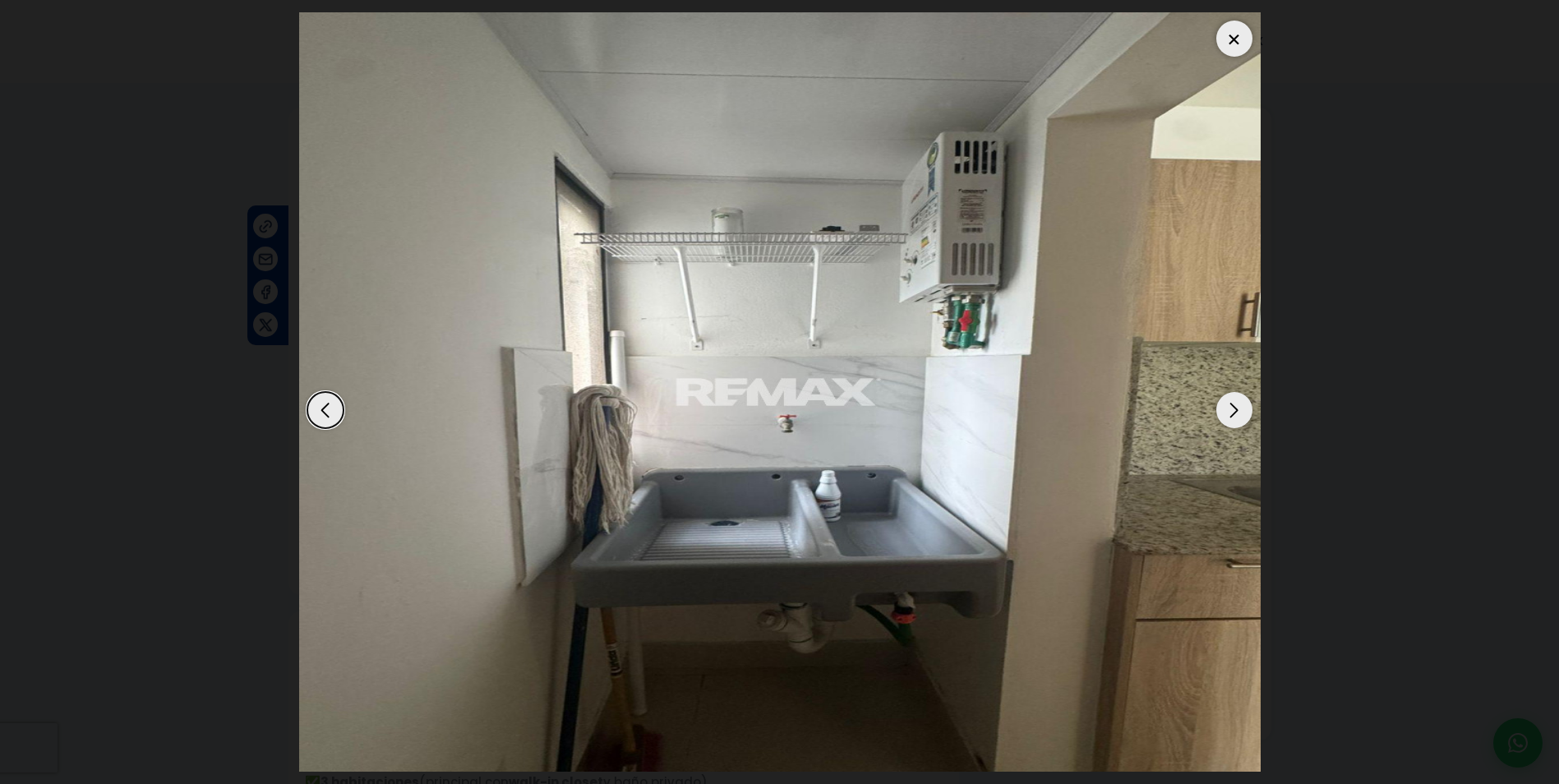
click at [1226, 410] on div "Next slide" at bounding box center [1235, 411] width 37 height 37
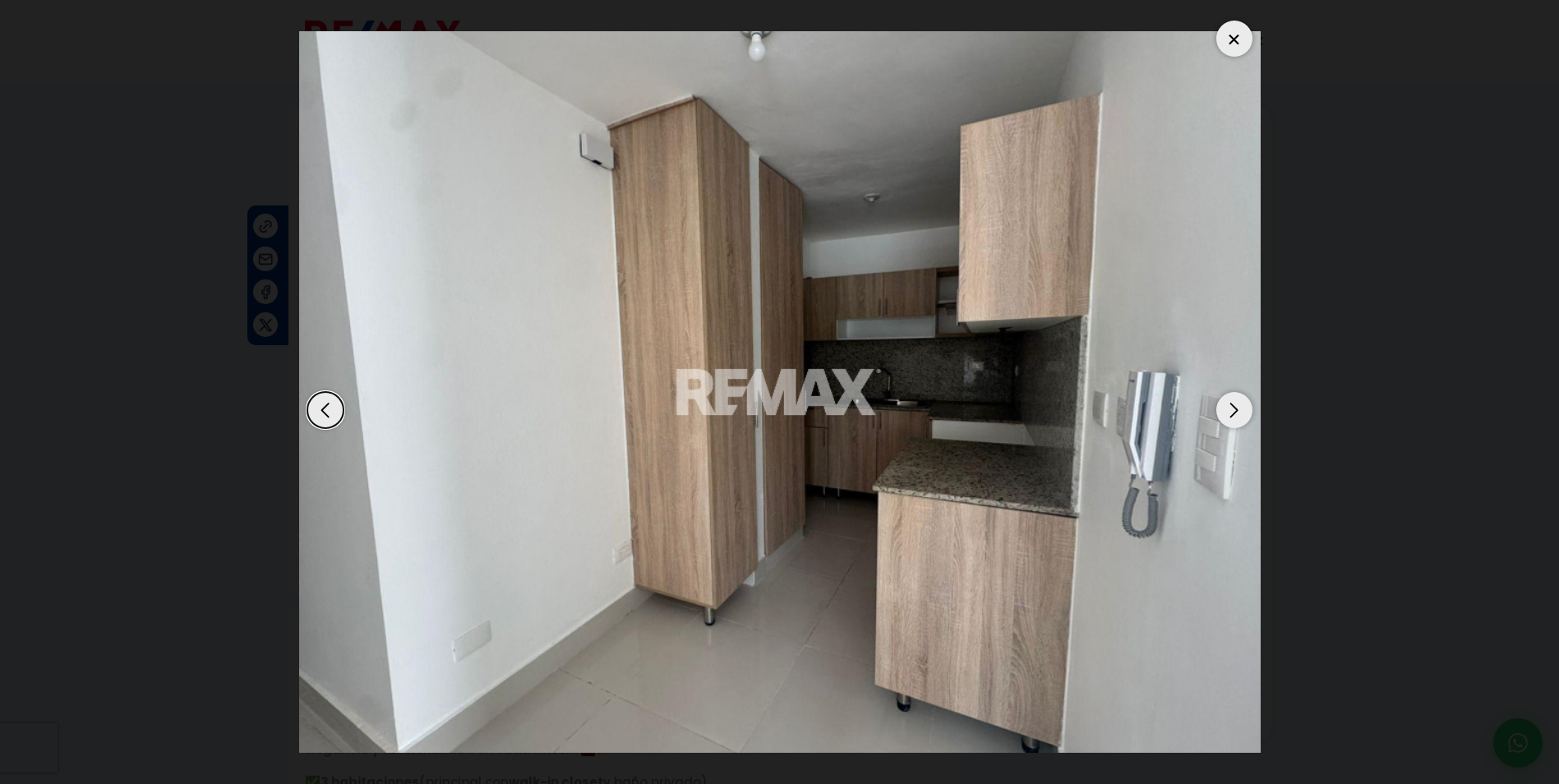
click at [1226, 410] on div "Next slide" at bounding box center [1235, 411] width 37 height 37
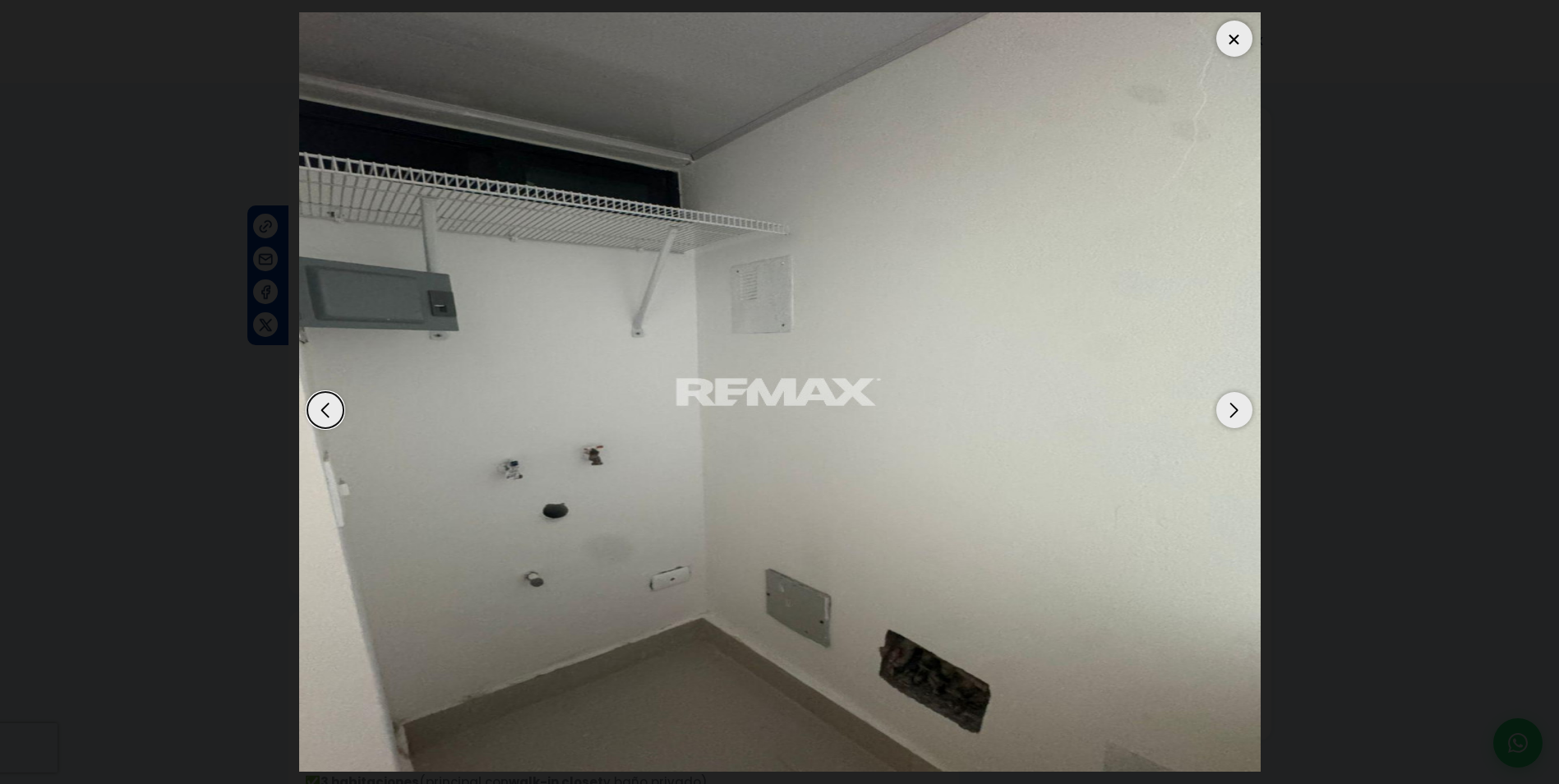
click at [1226, 410] on div "Next slide" at bounding box center [1235, 411] width 37 height 37
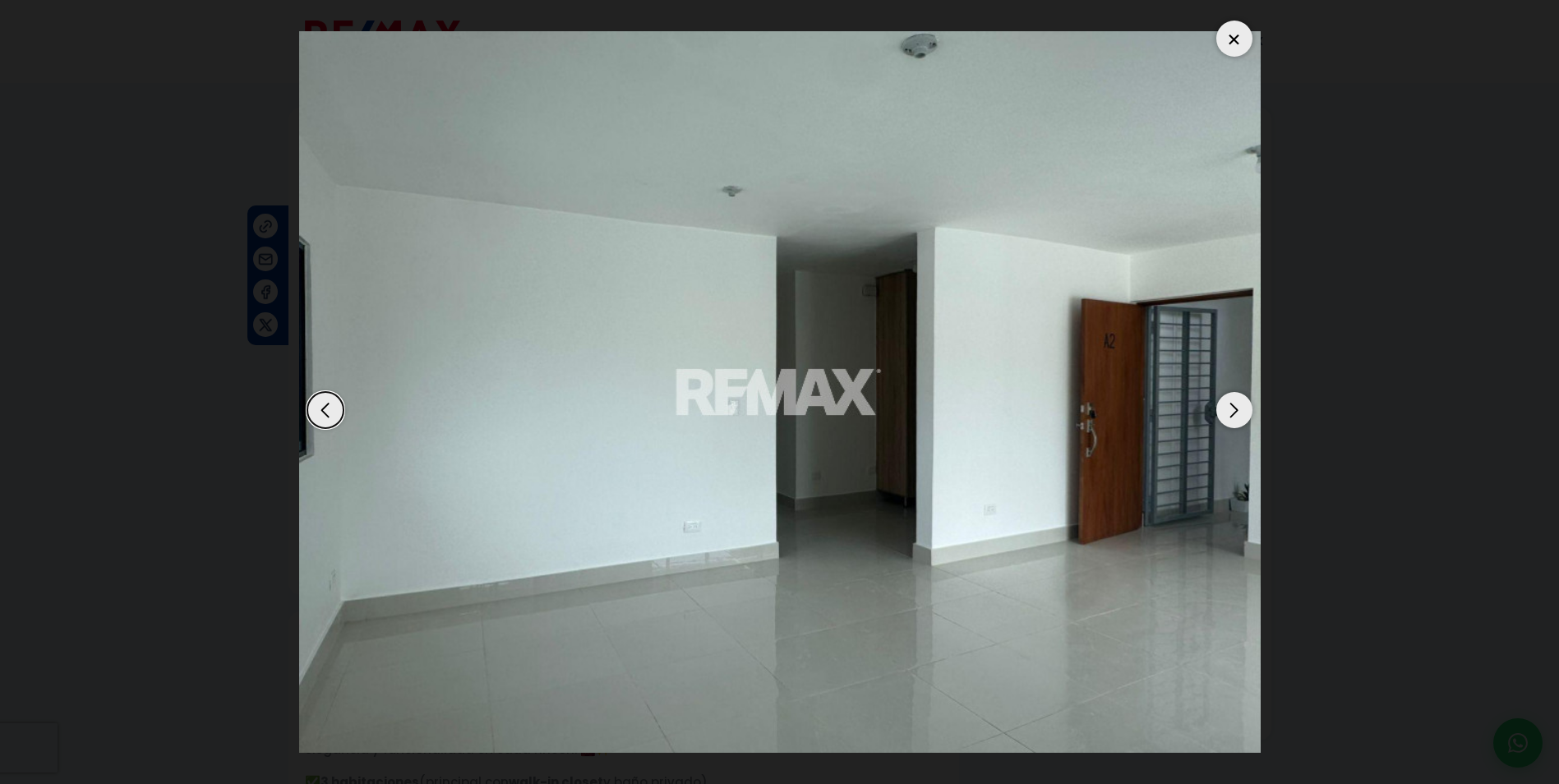
click at [1226, 410] on div "Next slide" at bounding box center [1235, 411] width 37 height 37
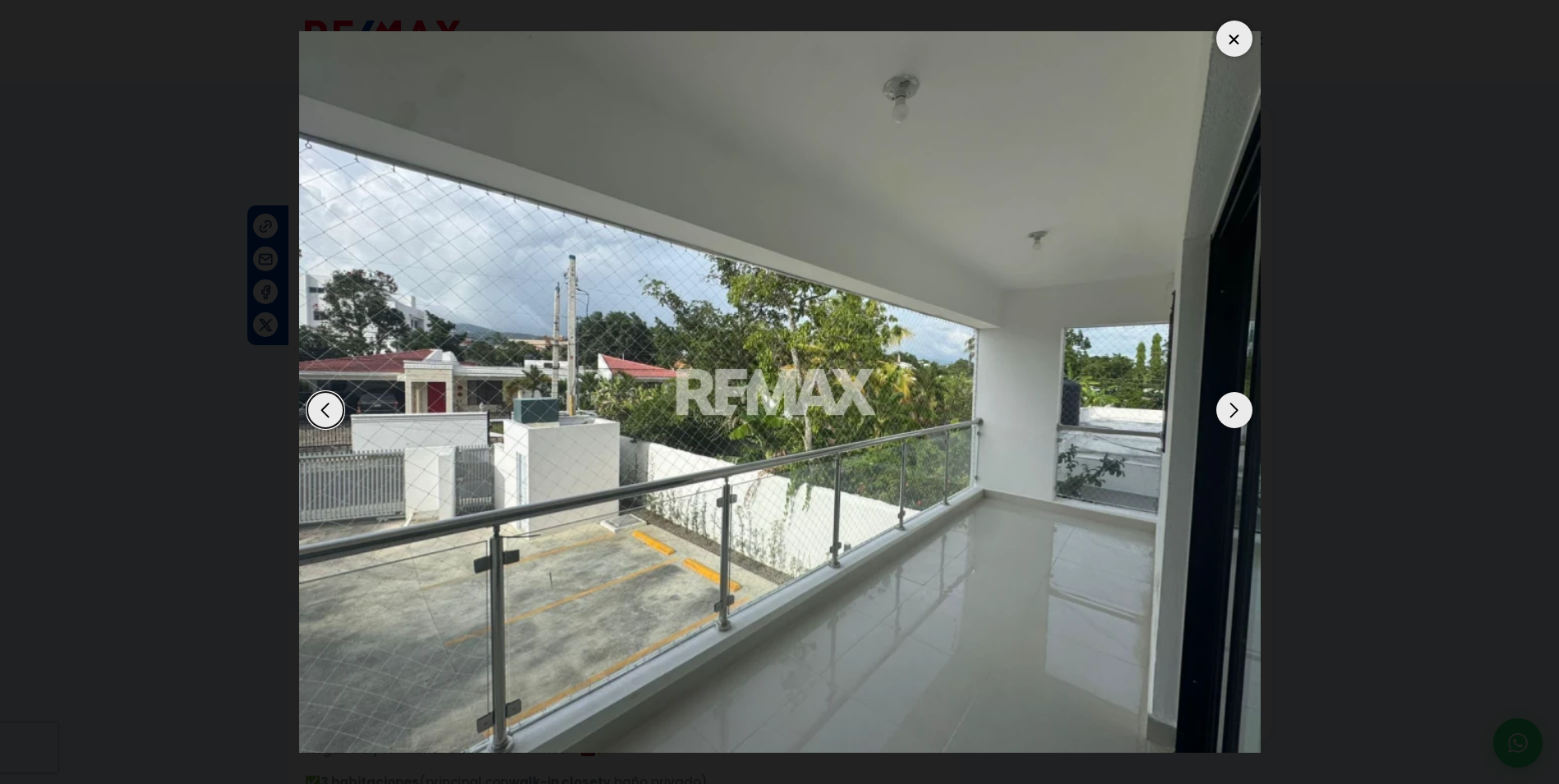
click at [1226, 410] on div "Next slide" at bounding box center [1235, 411] width 37 height 37
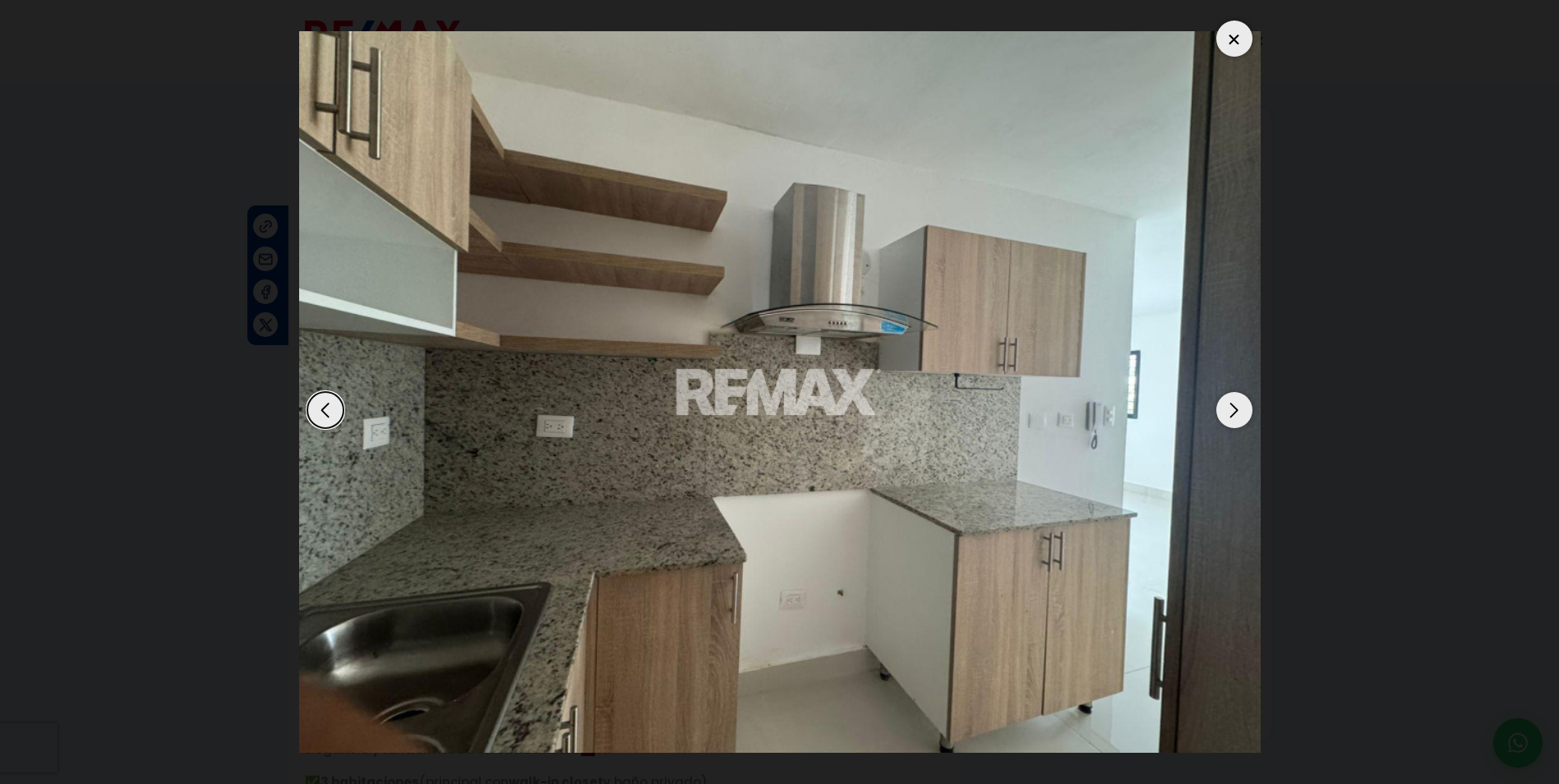
click at [1243, 38] on div at bounding box center [1235, 39] width 37 height 37
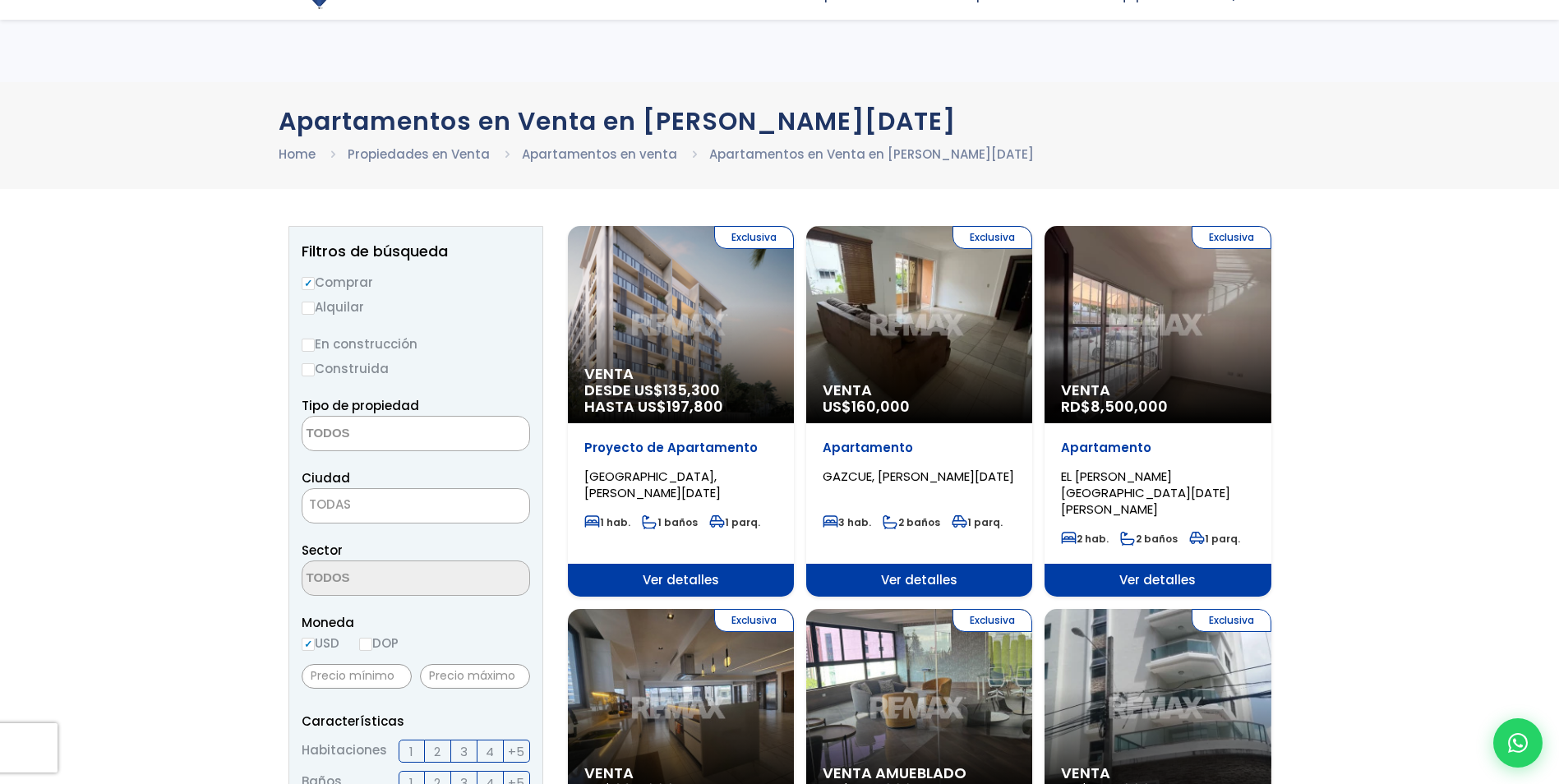
select select
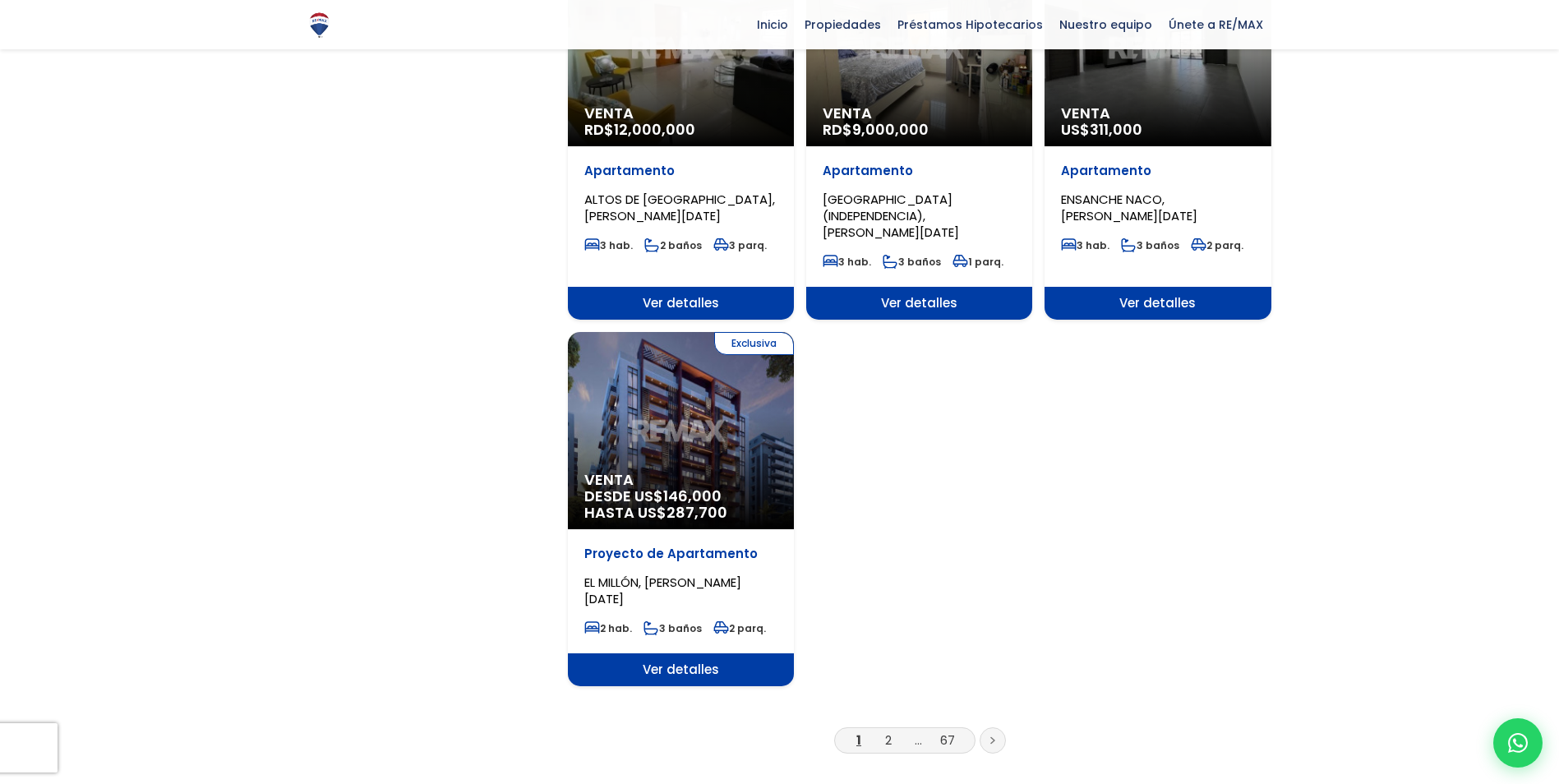
scroll to position [1808, 0]
